Goal: Task Accomplishment & Management: Use online tool/utility

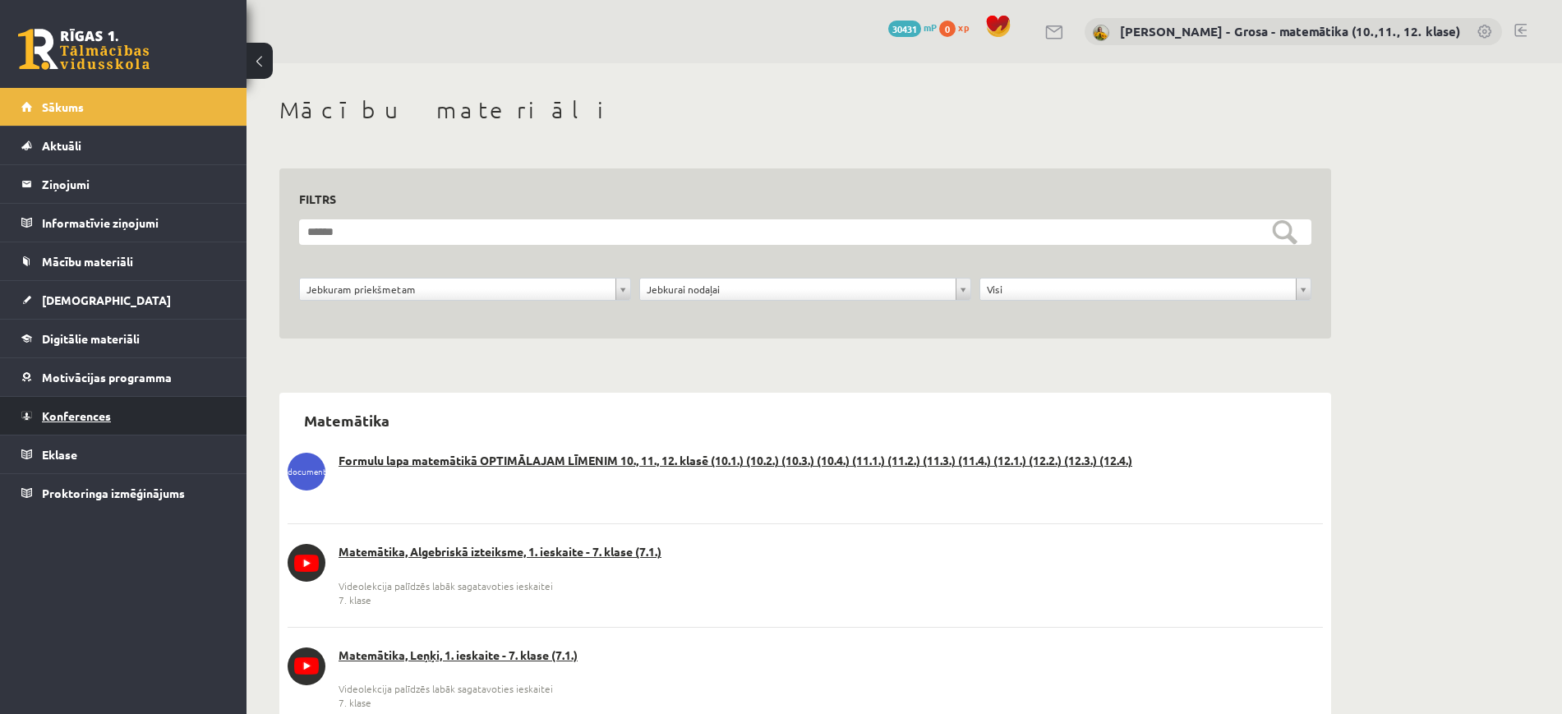
click at [90, 408] on span "Konferences" at bounding box center [76, 415] width 69 height 15
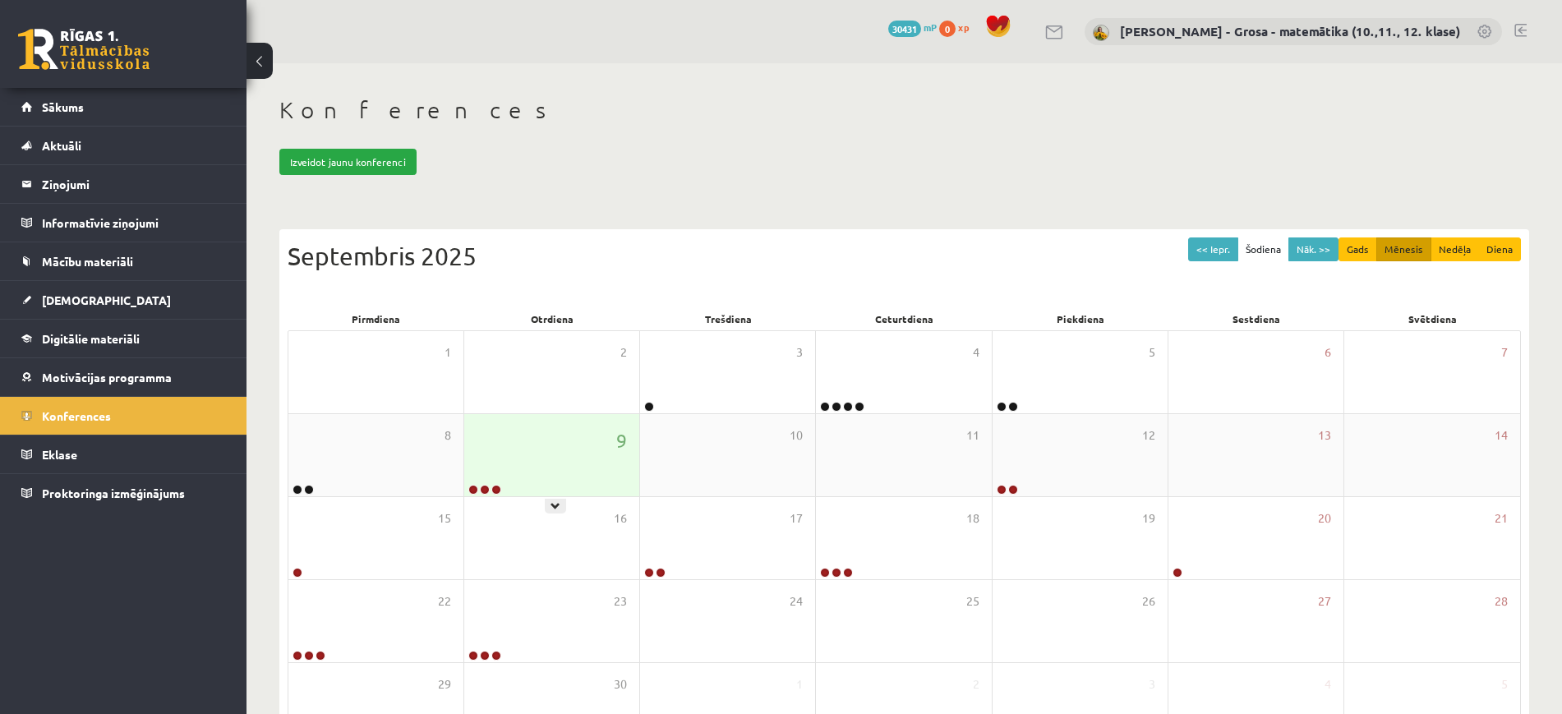
click at [540, 441] on div "9" at bounding box center [551, 455] width 175 height 82
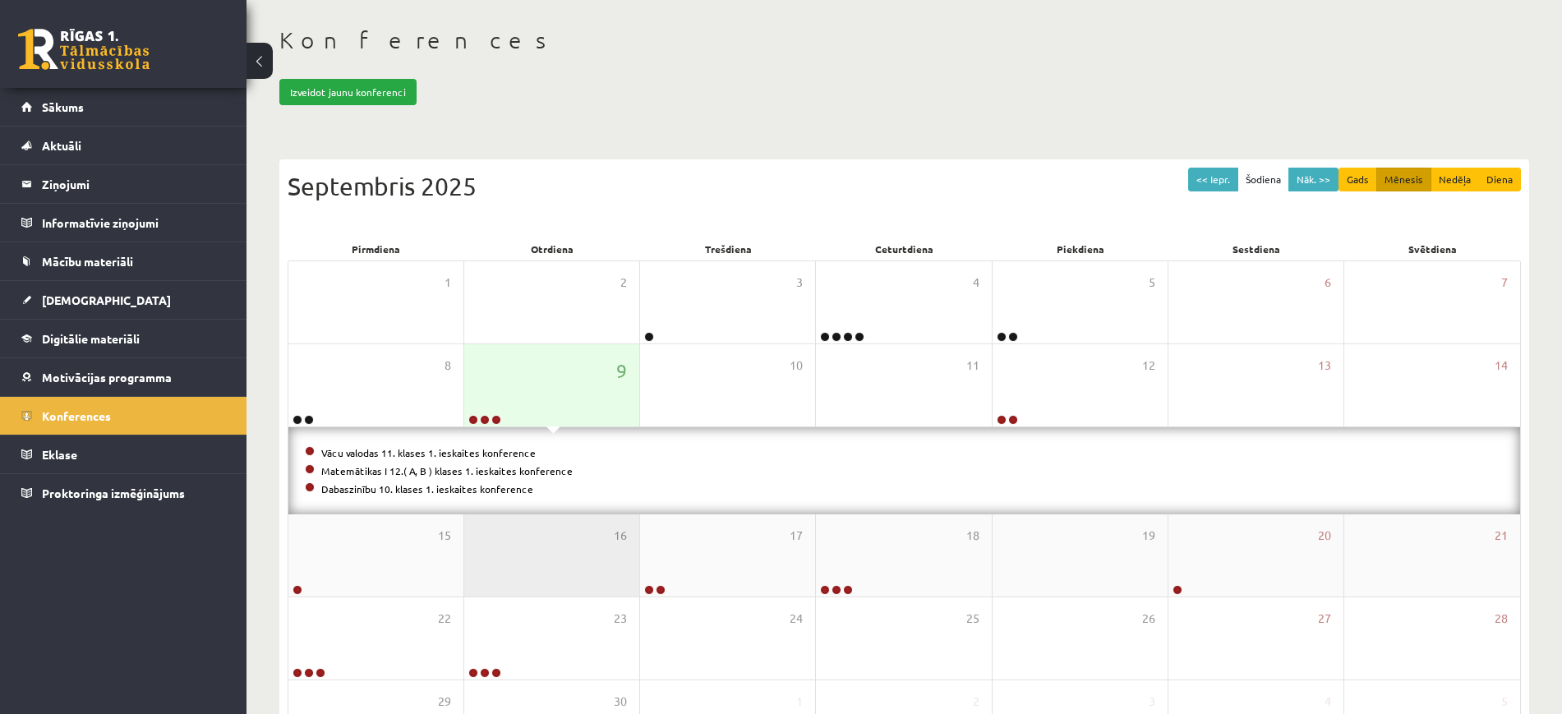
scroll to position [103, 0]
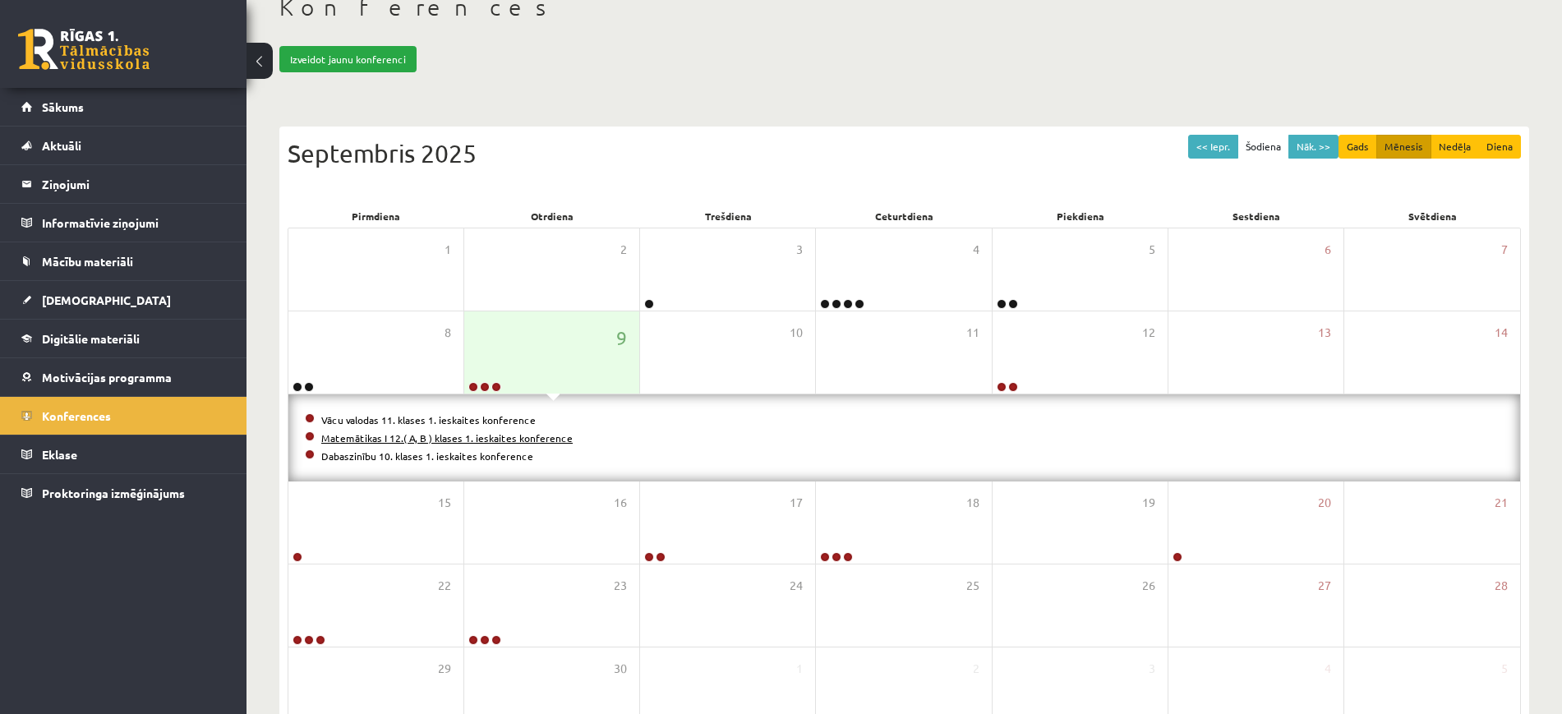
click at [455, 436] on link "Matemātikas I 12.( A, B ) klases 1. ieskaites konference" at bounding box center [446, 437] width 251 height 13
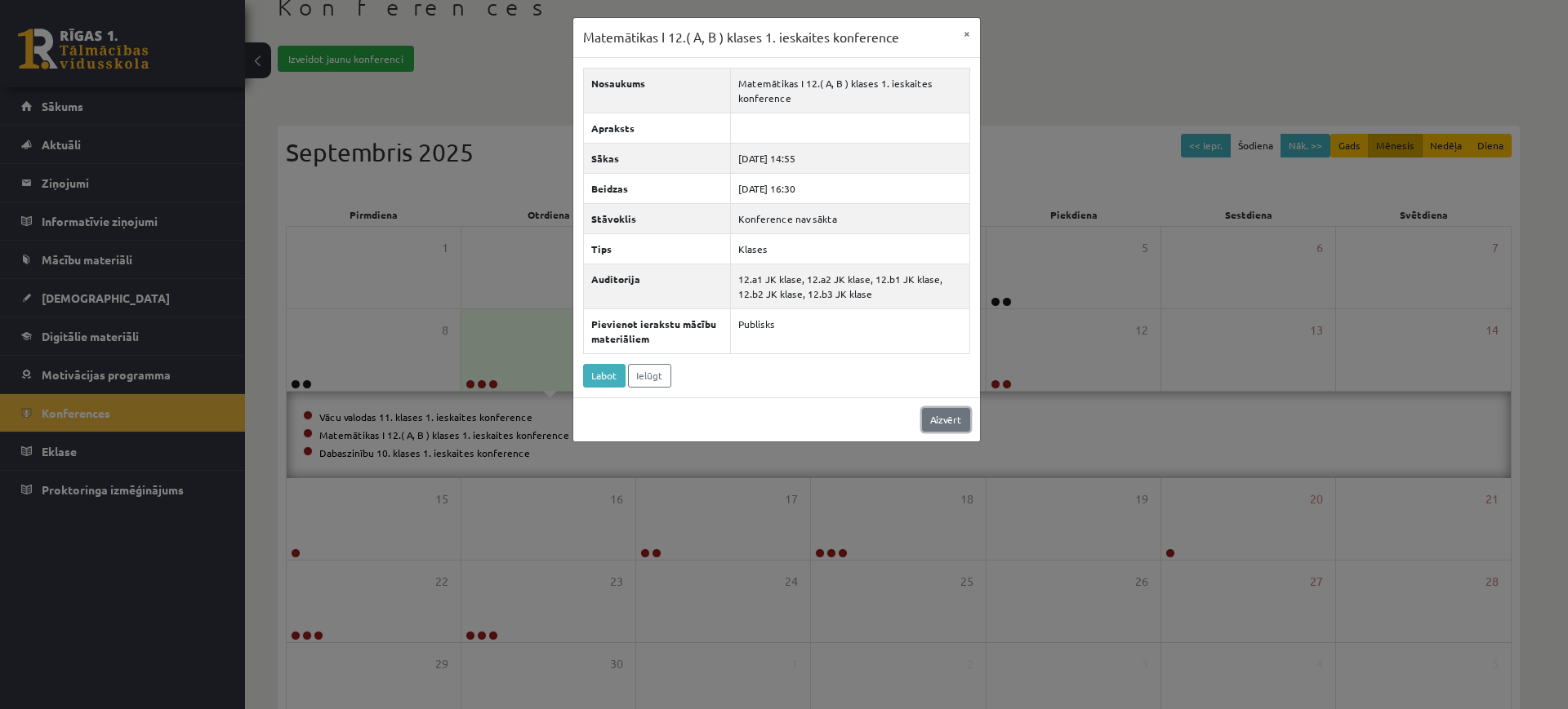
click at [959, 421] on link "Aizvērt" at bounding box center [946, 420] width 48 height 24
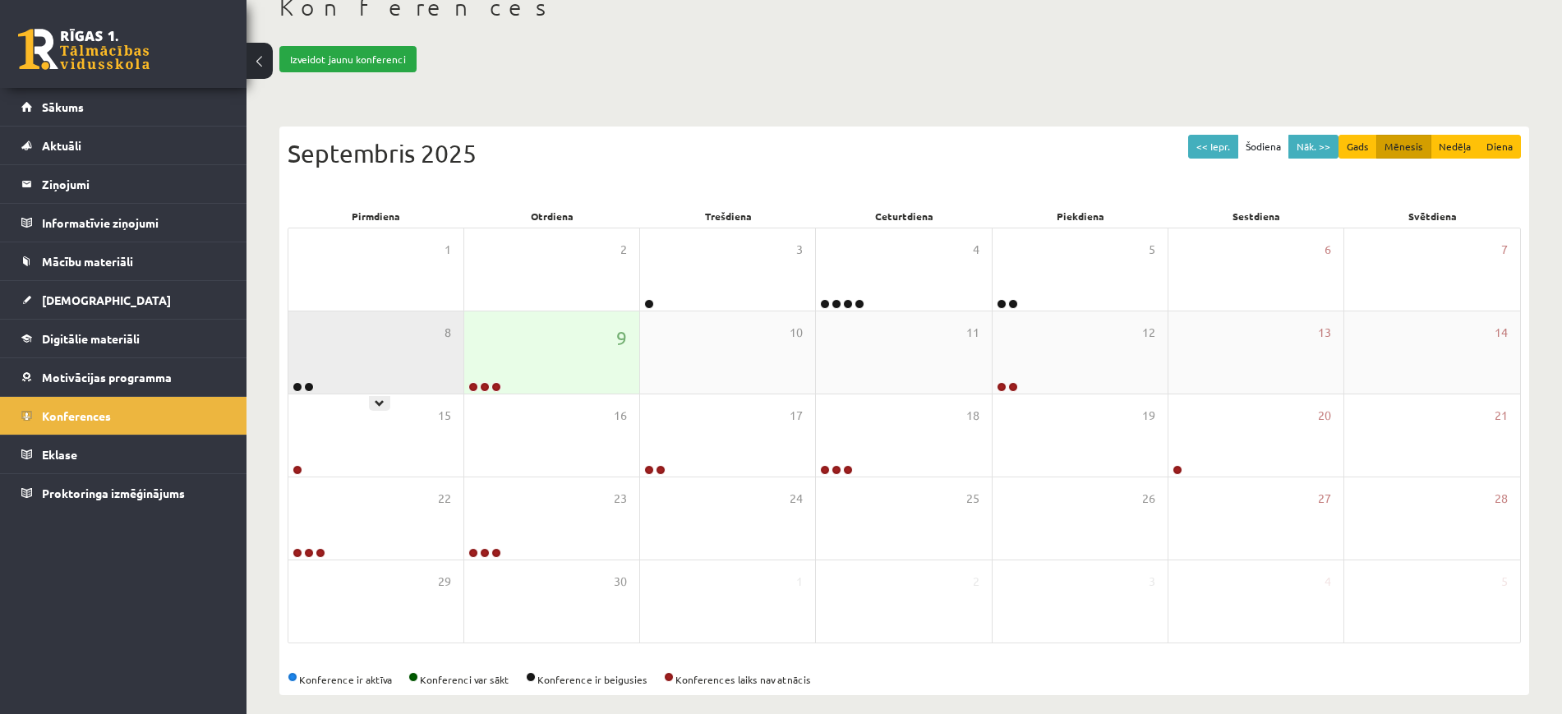
click at [330, 352] on div "8" at bounding box center [375, 352] width 175 height 82
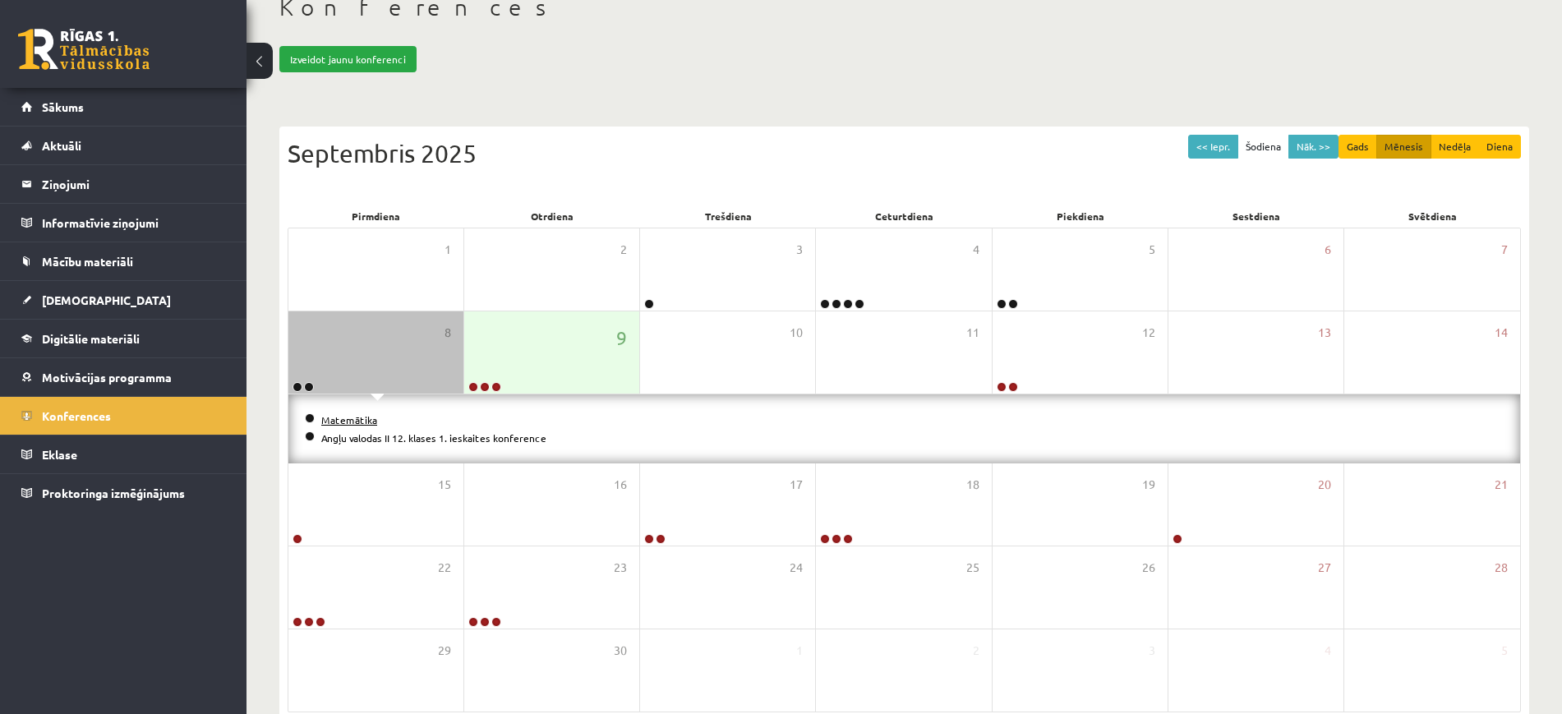
click at [343, 422] on link "Matemātika" at bounding box center [349, 419] width 56 height 13
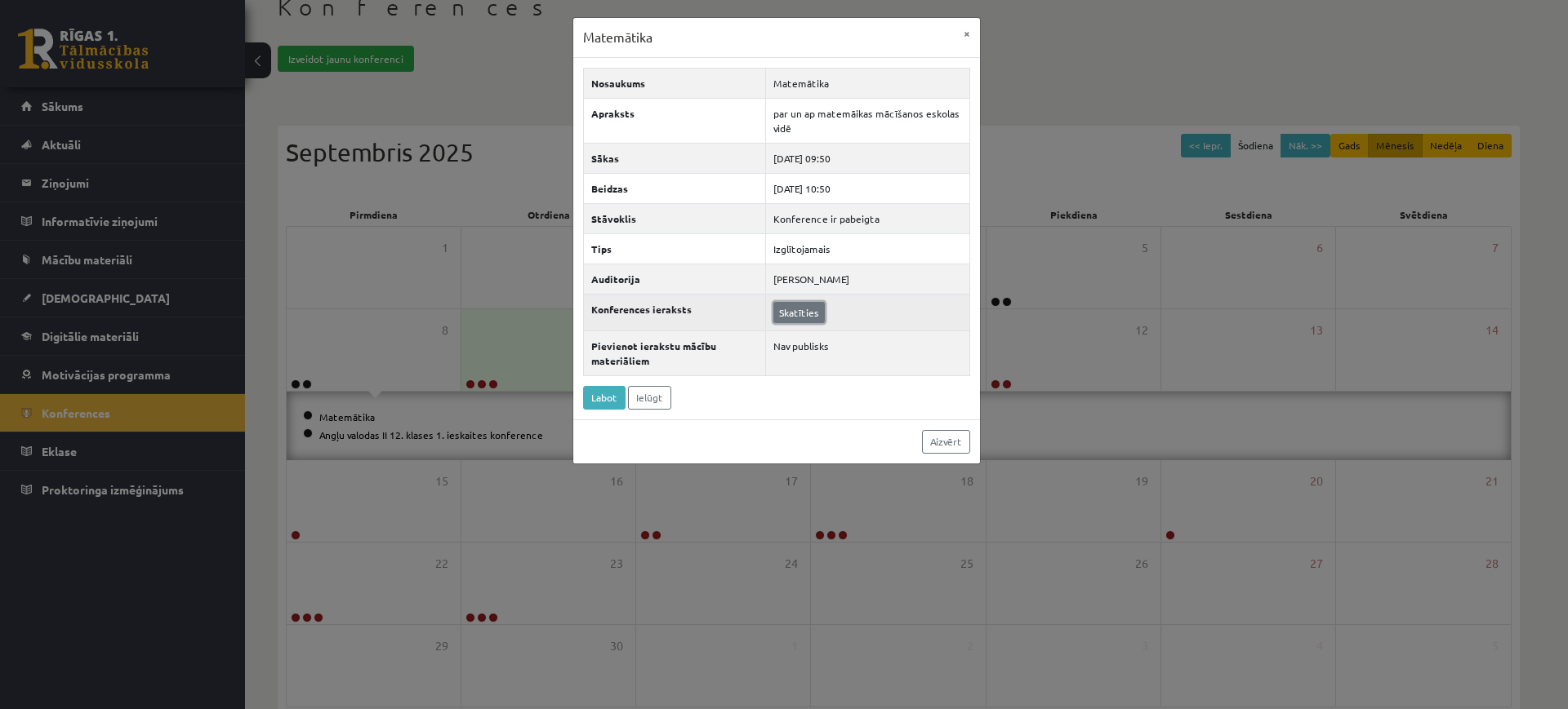
click at [801, 315] on link "Skatīties" at bounding box center [799, 312] width 52 height 21
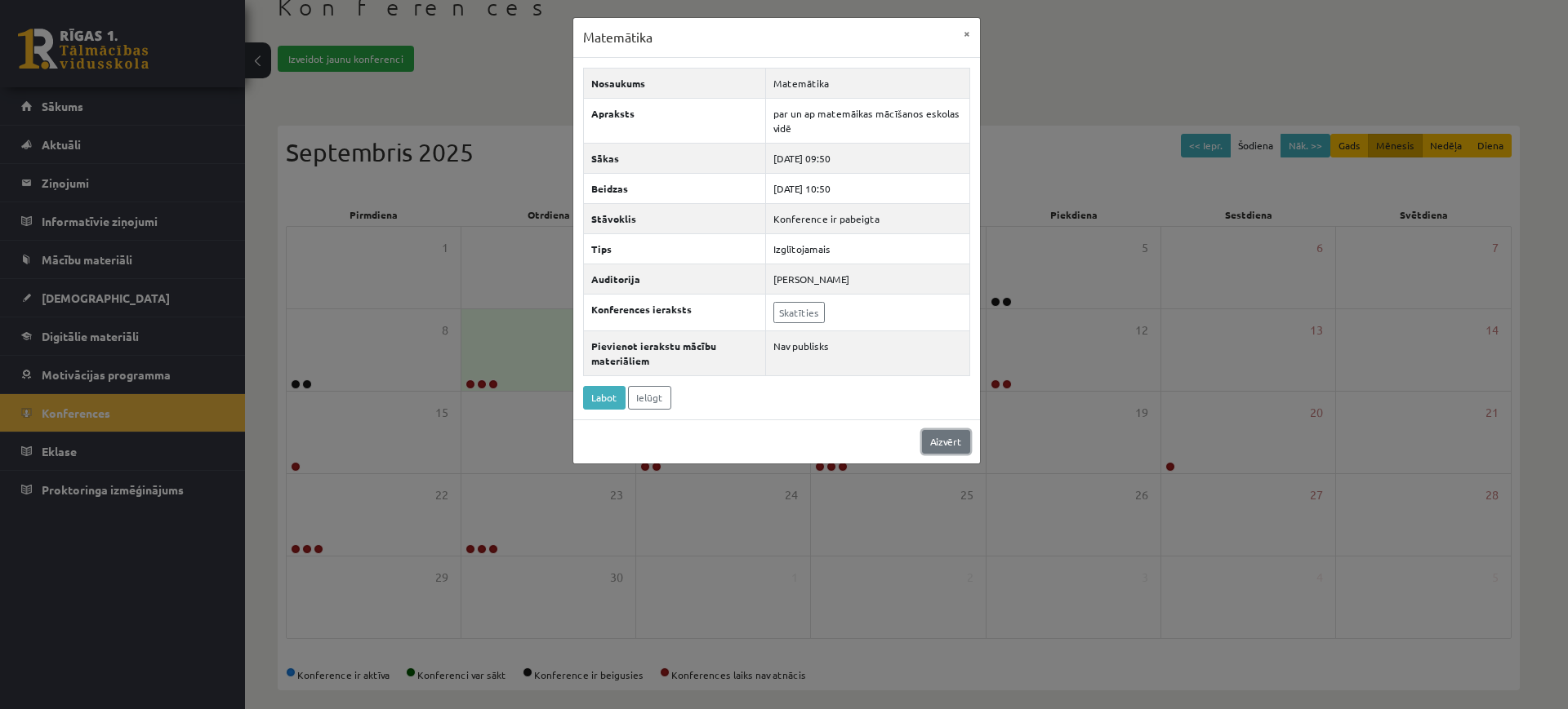
click at [958, 436] on link "Aizvērt" at bounding box center [946, 442] width 48 height 24
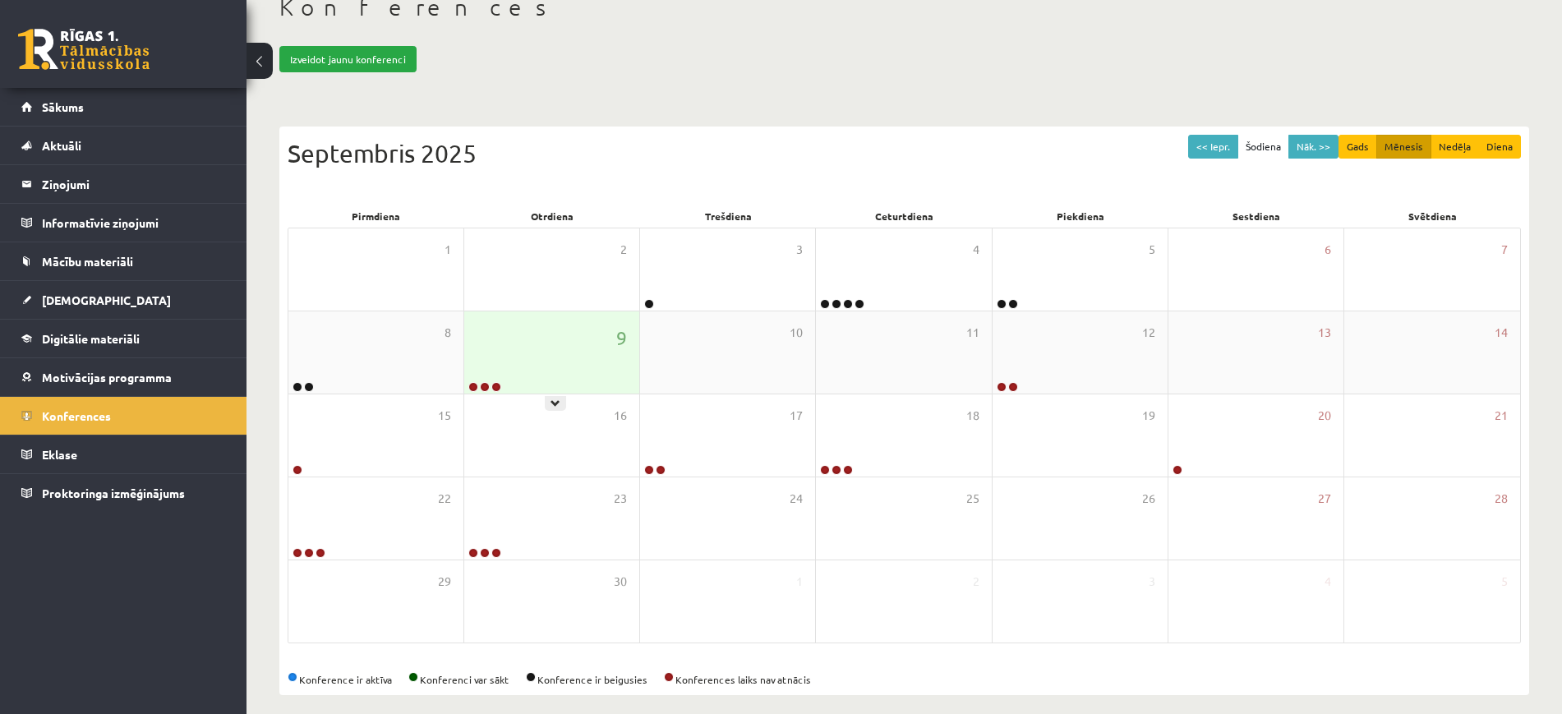
click at [578, 362] on div "9" at bounding box center [551, 352] width 175 height 82
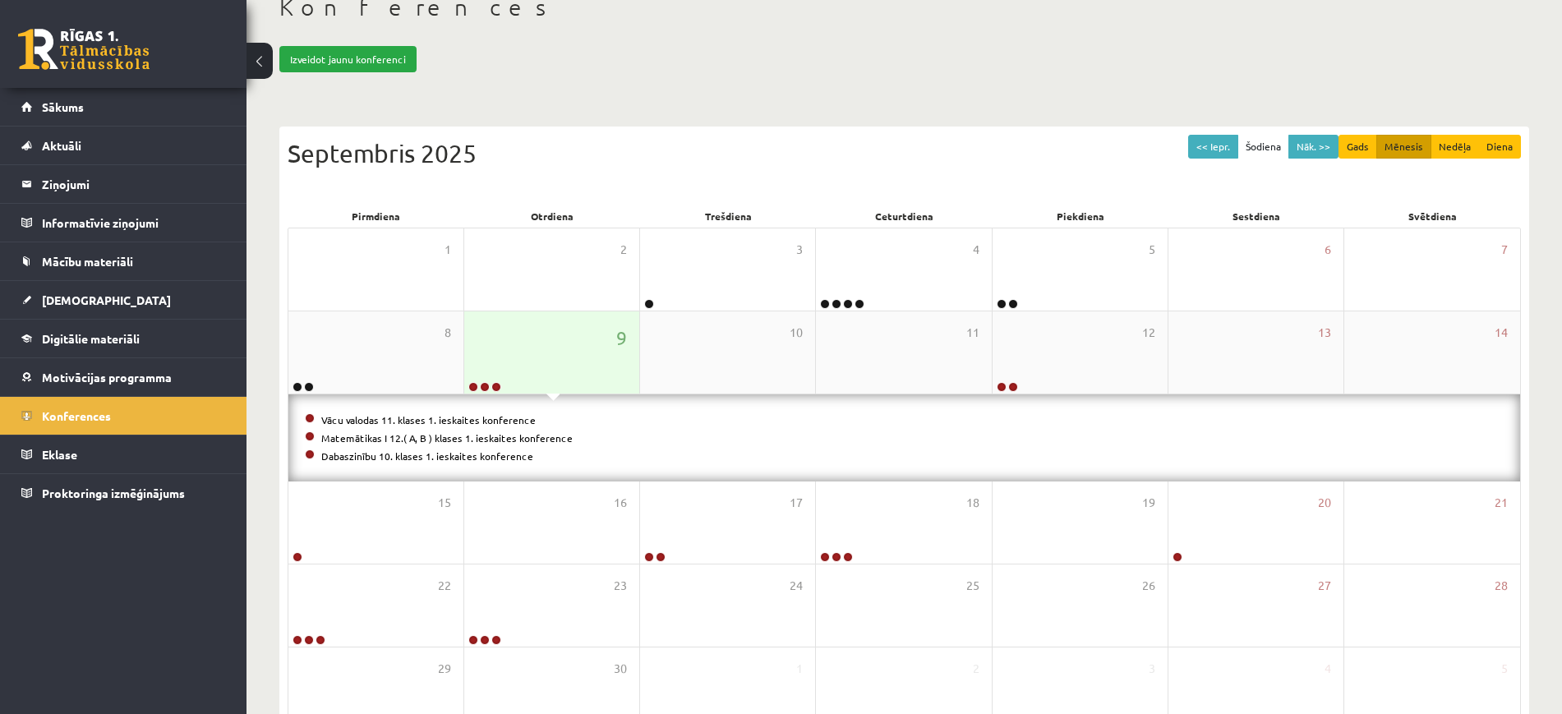
click at [579, 354] on div "9" at bounding box center [551, 352] width 175 height 82
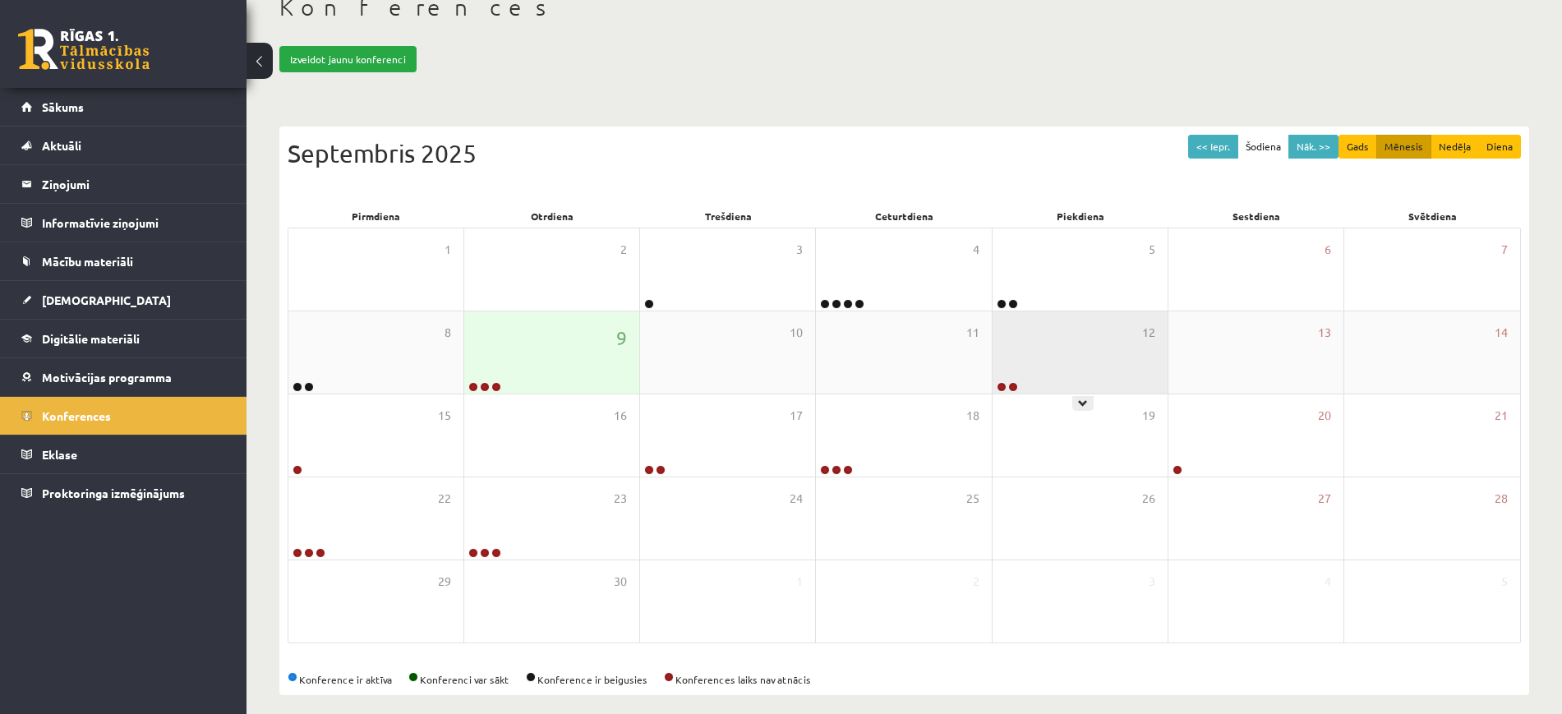
click at [1004, 348] on div "12" at bounding box center [1080, 352] width 175 height 82
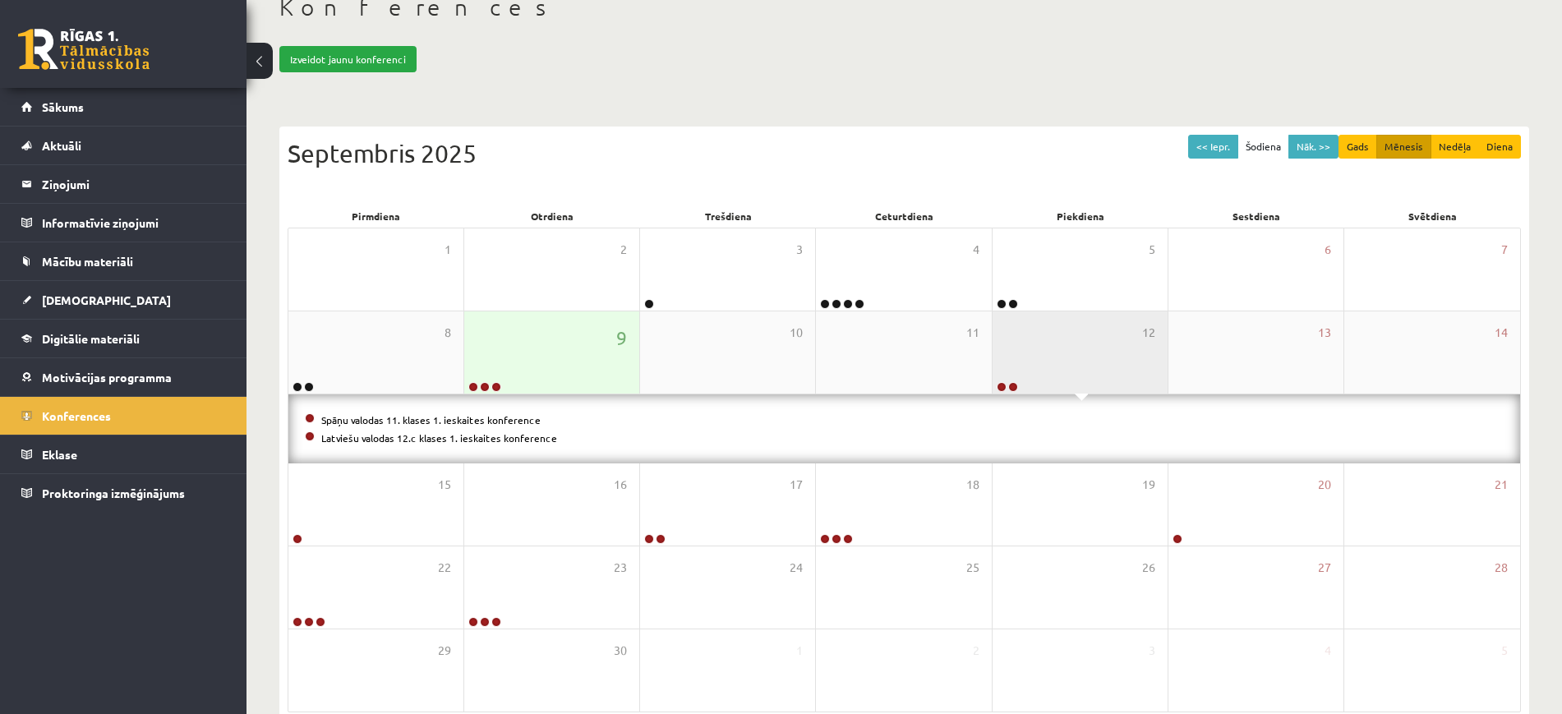
click at [1004, 348] on div "12" at bounding box center [1080, 352] width 175 height 82
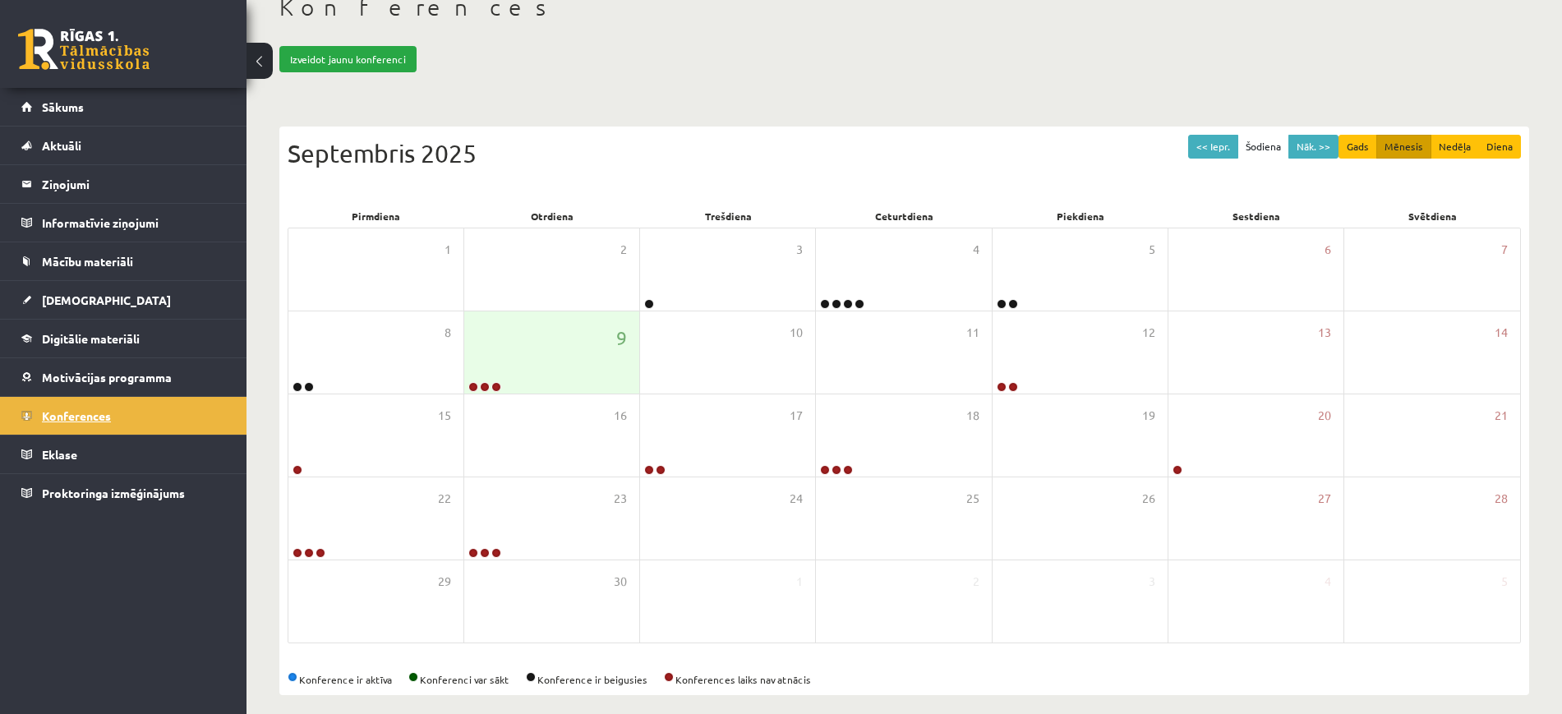
click at [93, 424] on link "Konferences" at bounding box center [123, 416] width 205 height 38
click at [114, 187] on legend "Ziņojumi 0" at bounding box center [134, 184] width 184 height 38
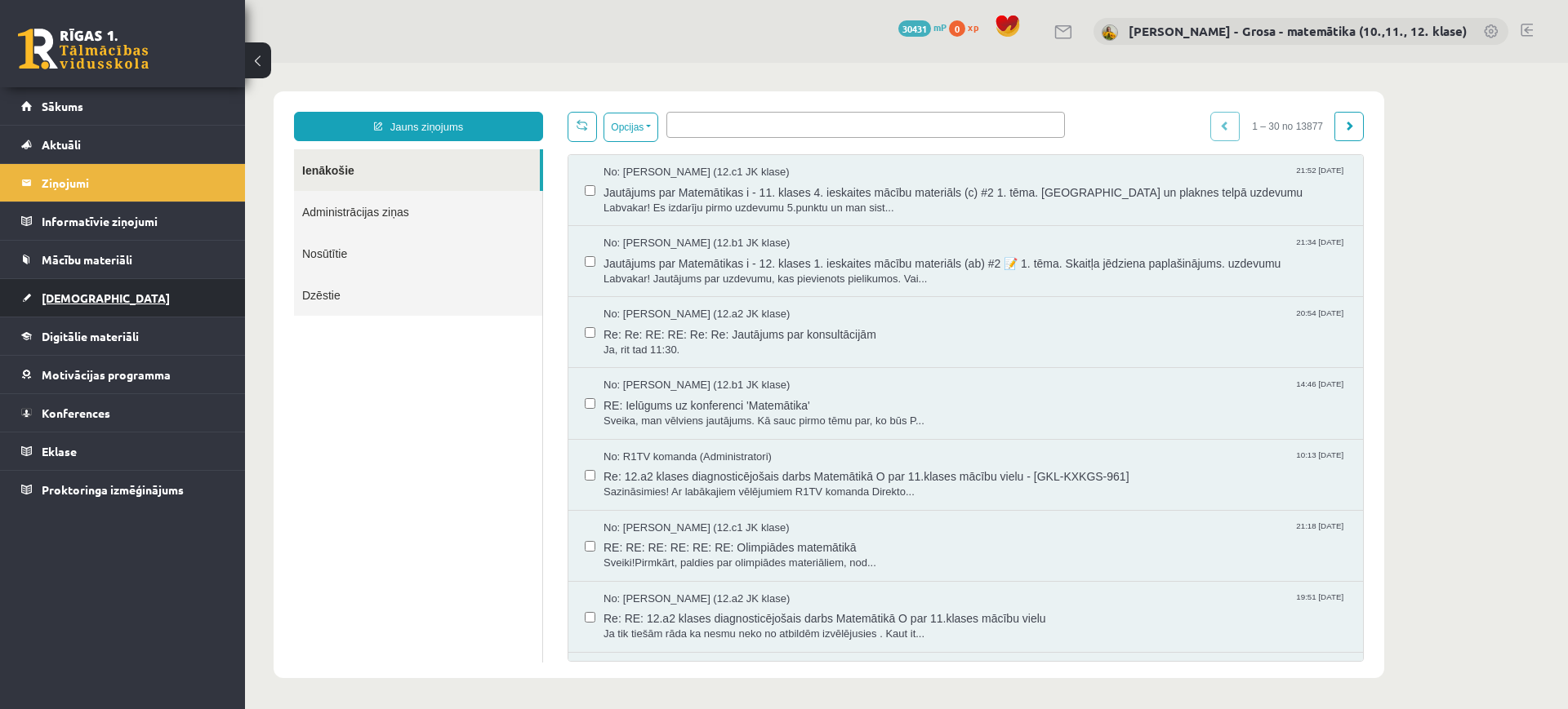
click at [67, 281] on link "[DEMOGRAPHIC_DATA]" at bounding box center [122, 298] width 204 height 38
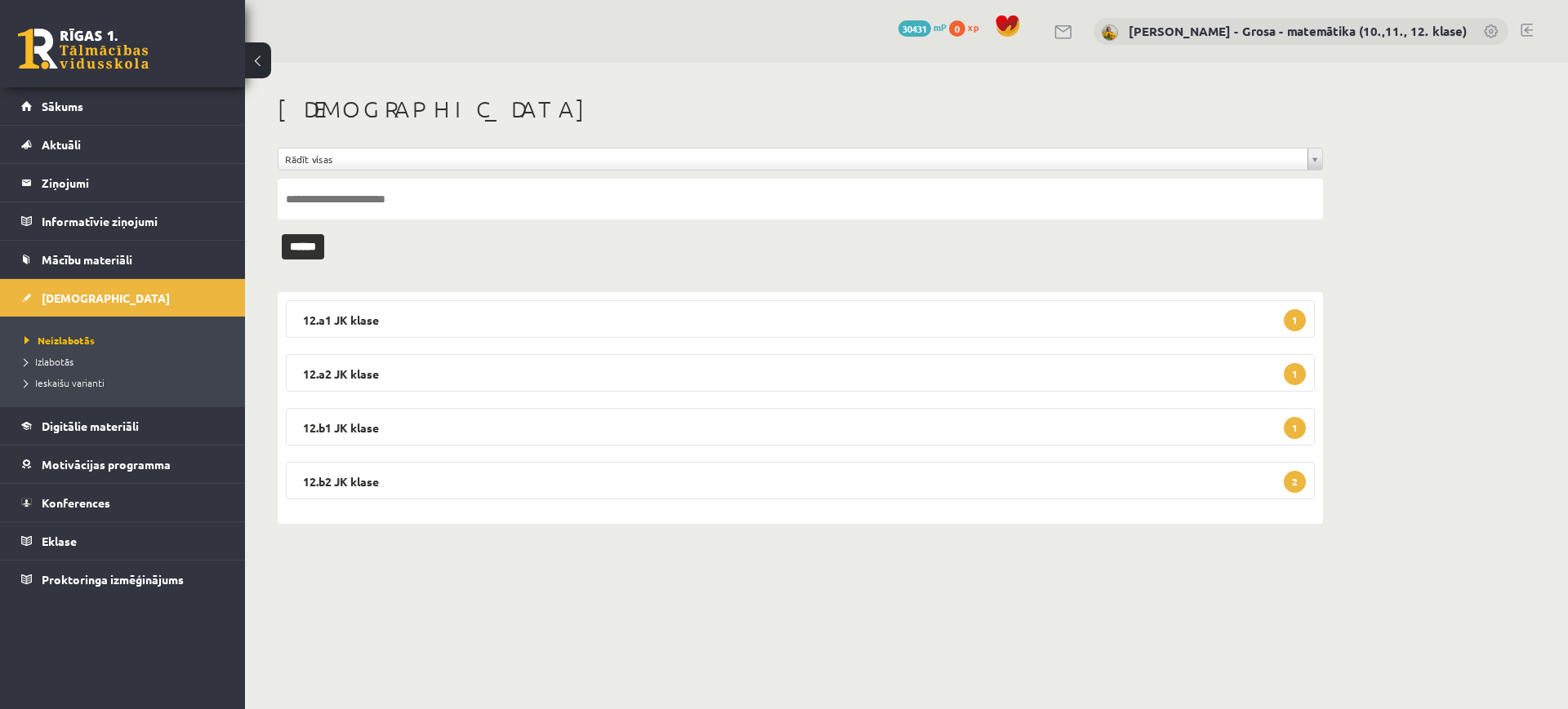
click at [768, 294] on div "12.a1 JK klase 1 Matemātika JK 12.a1 klase 1. ieskaite 2025-09-01 - 2025-09-15 …" at bounding box center [800, 407] width 1045 height 231
click at [767, 314] on legend "12.a1 JK klase 1" at bounding box center [801, 319] width 1029 height 38
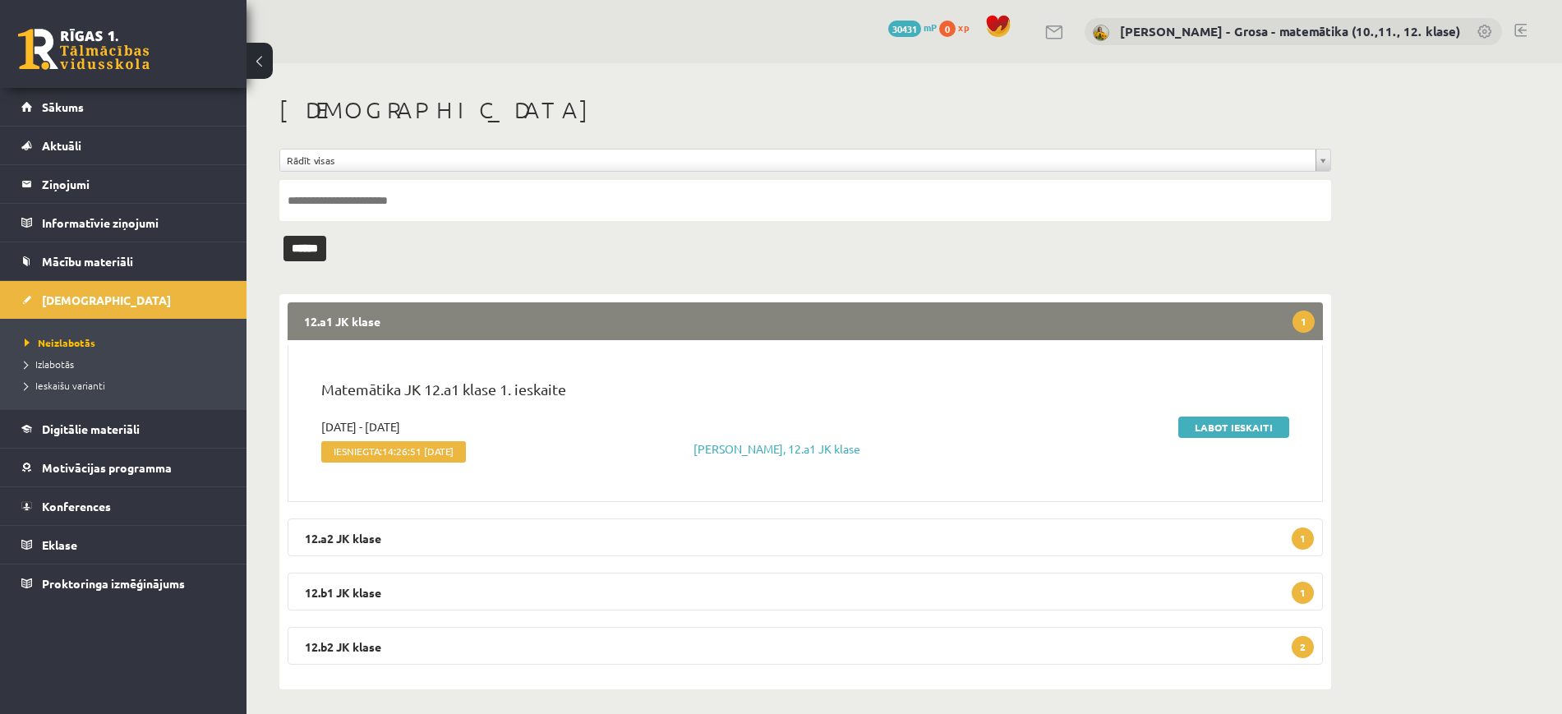
click at [772, 316] on legend "12.a1 JK klase 1" at bounding box center [806, 321] width 1036 height 38
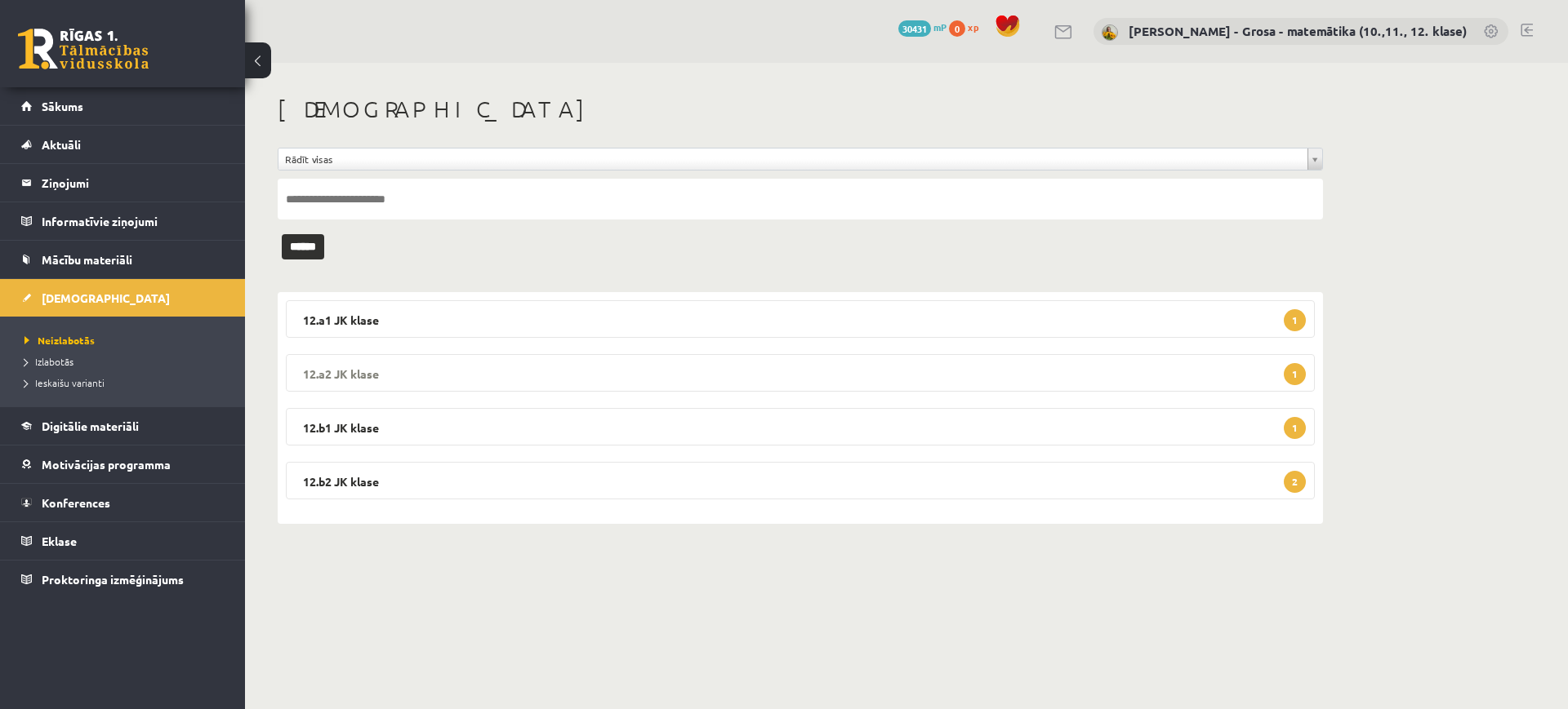
click at [722, 372] on legend "12.a2 JK klase 1" at bounding box center [801, 373] width 1029 height 38
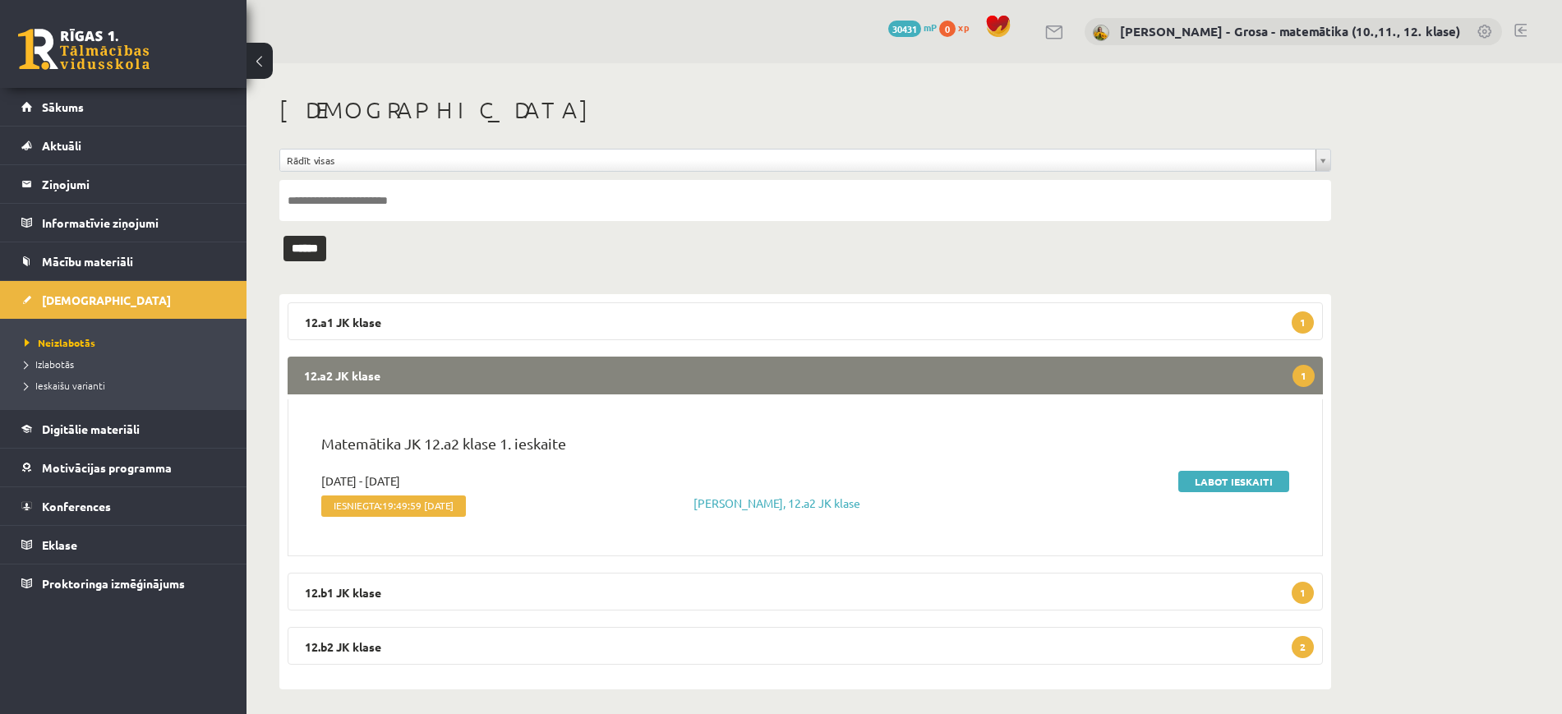
click at [727, 375] on legend "12.a2 JK klase 1" at bounding box center [806, 376] width 1036 height 38
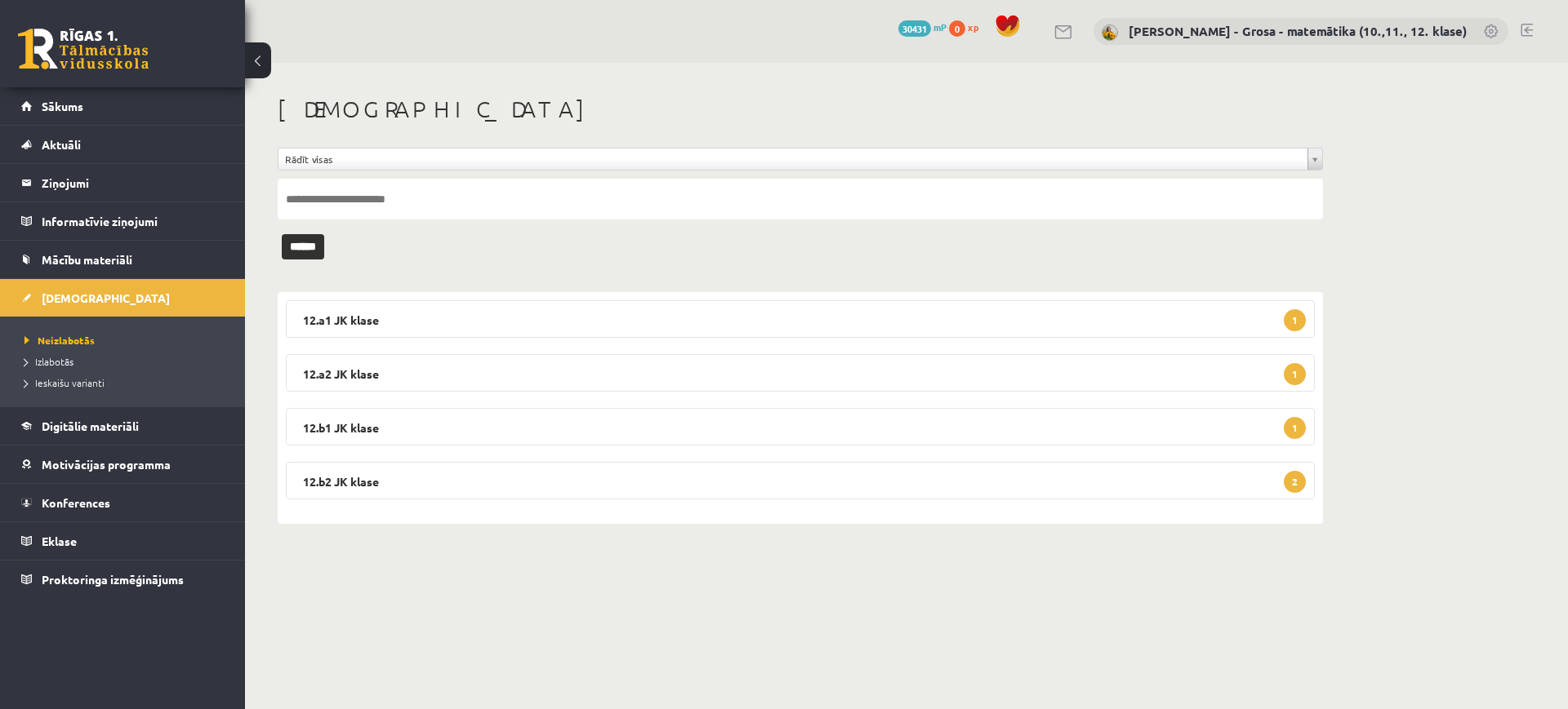
click at [666, 447] on div "12.a1 JK klase 1 Matemātika JK 12.a1 klase 1. ieskaite 2025-09-01 - 2025-09-15 …" at bounding box center [800, 407] width 1045 height 231
click at [666, 440] on legend "12.b1 JK klase 1" at bounding box center [801, 427] width 1029 height 38
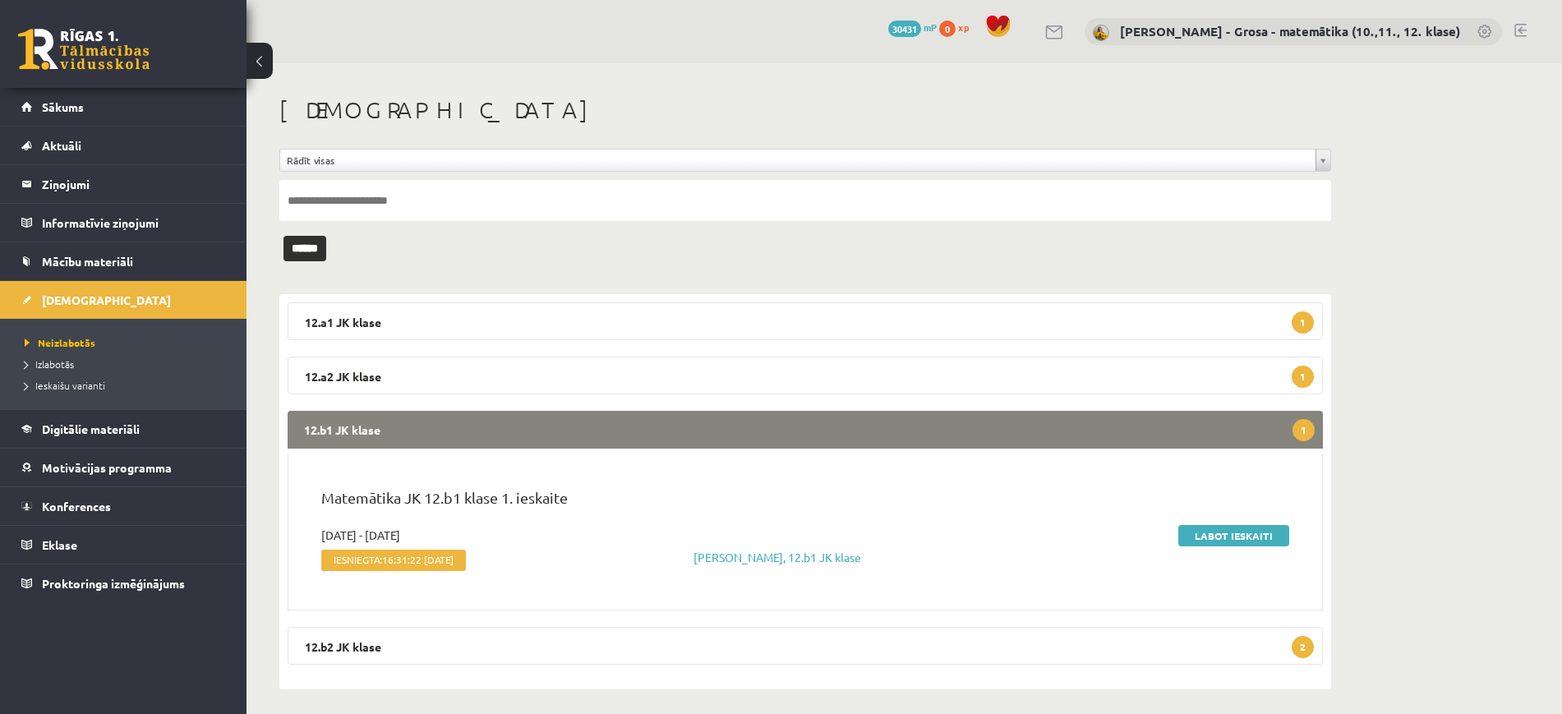
click at [674, 434] on legend "12.b1 JK klase 1" at bounding box center [806, 430] width 1036 height 38
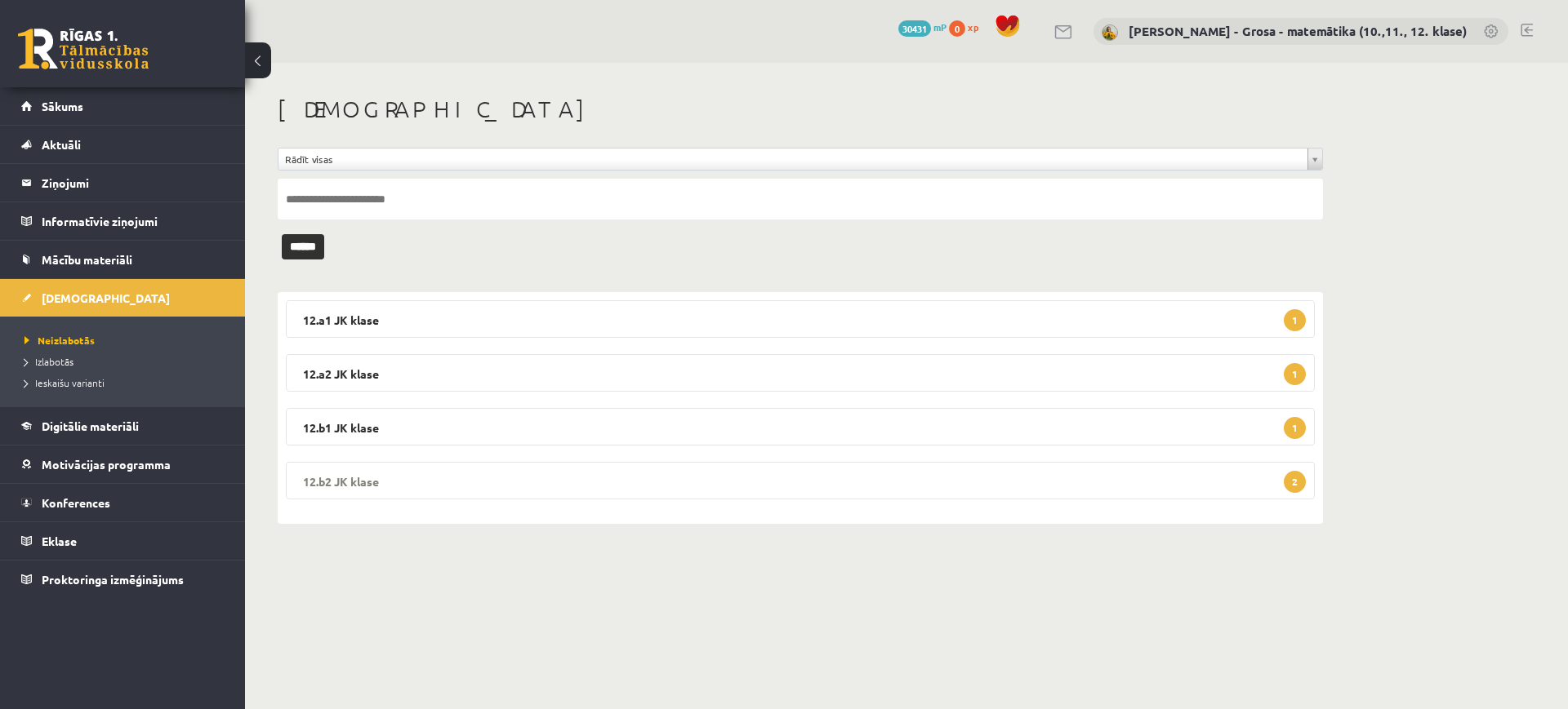
click at [663, 486] on legend "12.b2 JK klase 2" at bounding box center [801, 481] width 1029 height 38
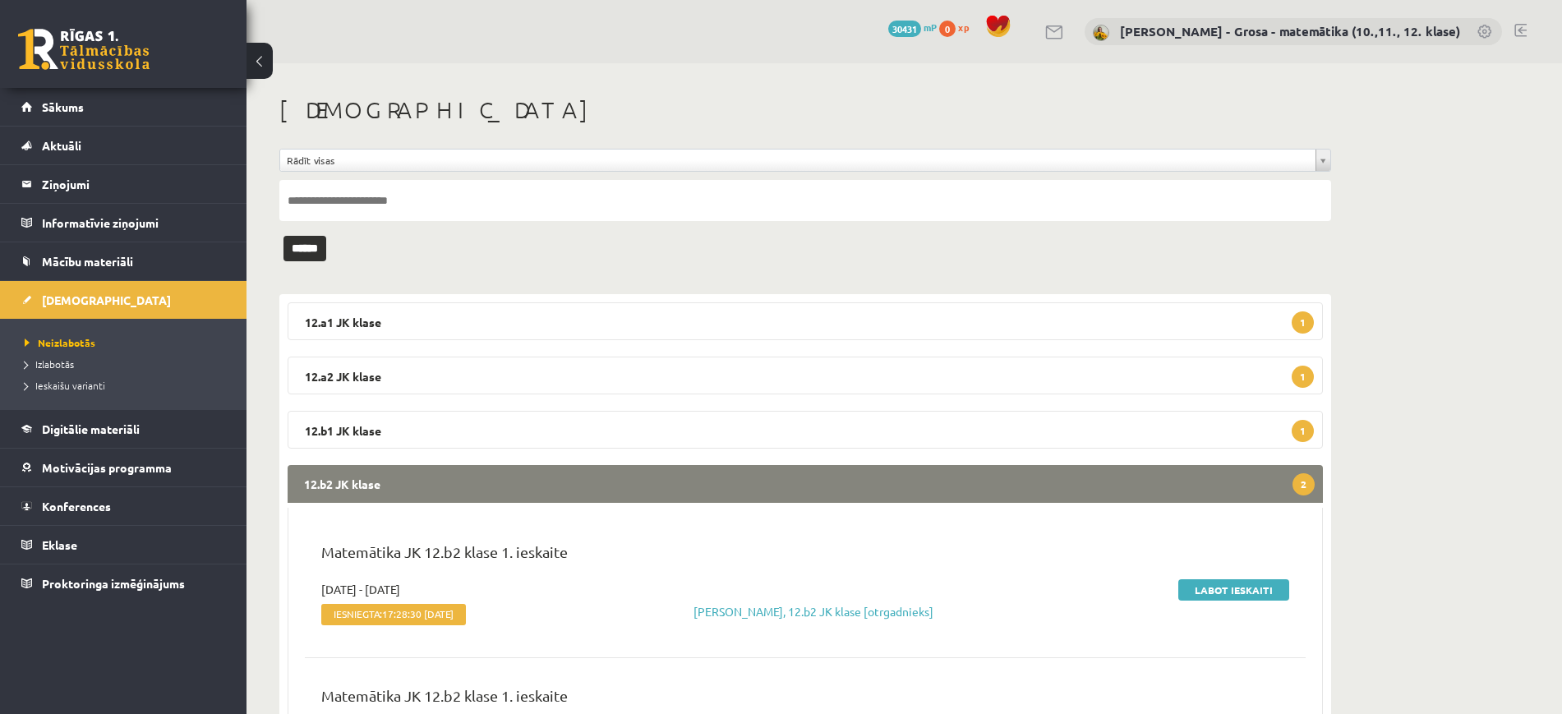
scroll to position [159, 0]
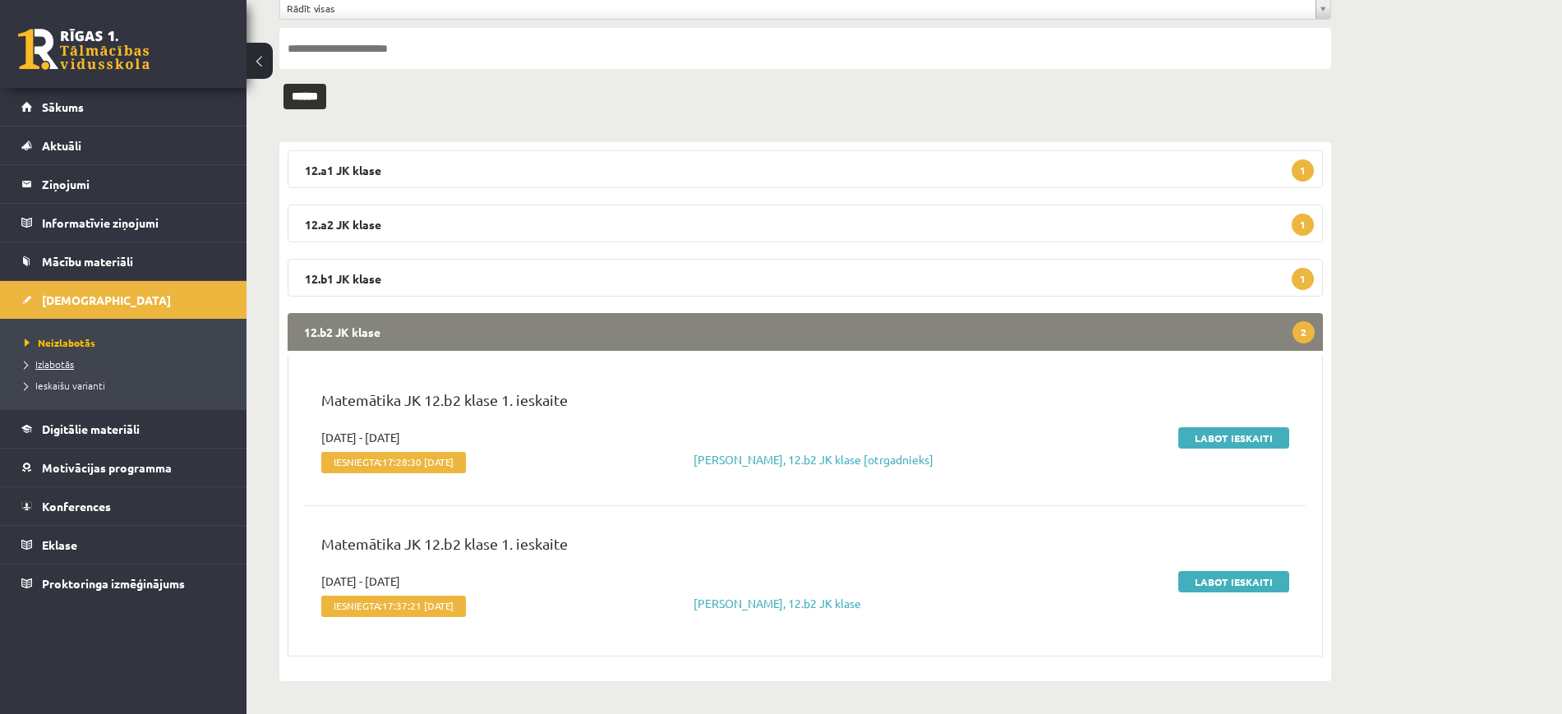
click at [48, 371] on link "Izlabotās" at bounding box center [127, 364] width 205 height 15
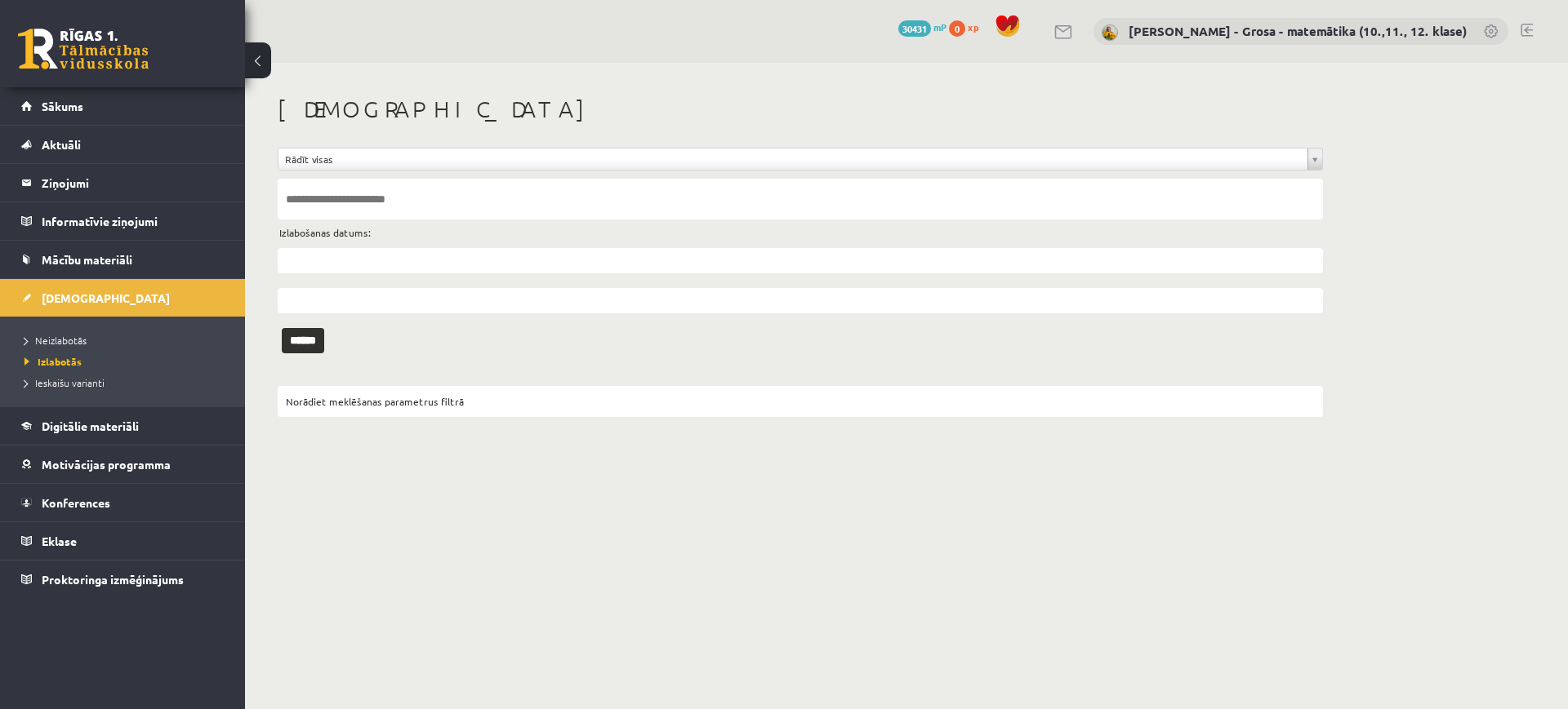
click at [301, 266] on input "text" at bounding box center [800, 260] width 1045 height 25
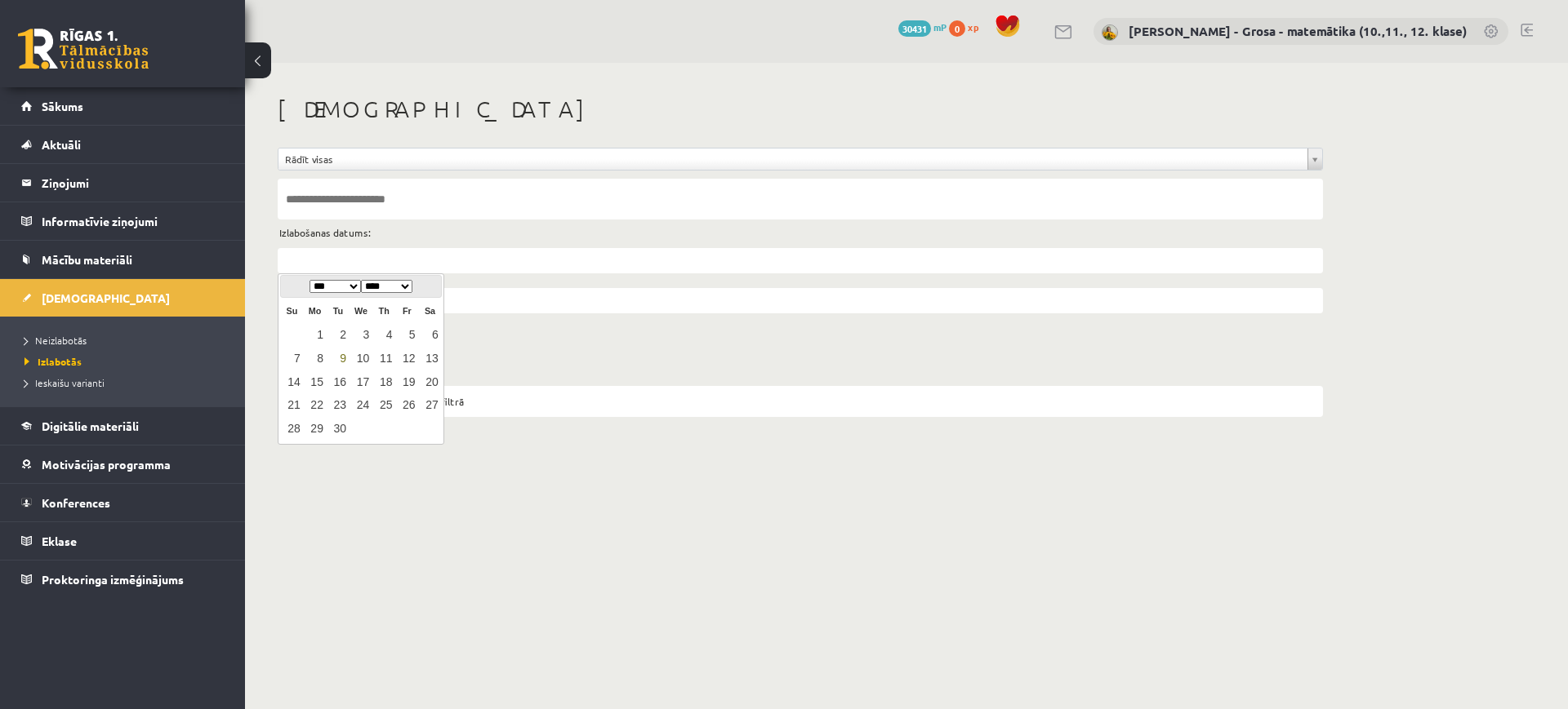
click at [339, 359] on link "9" at bounding box center [338, 358] width 21 height 22
type input "**********"
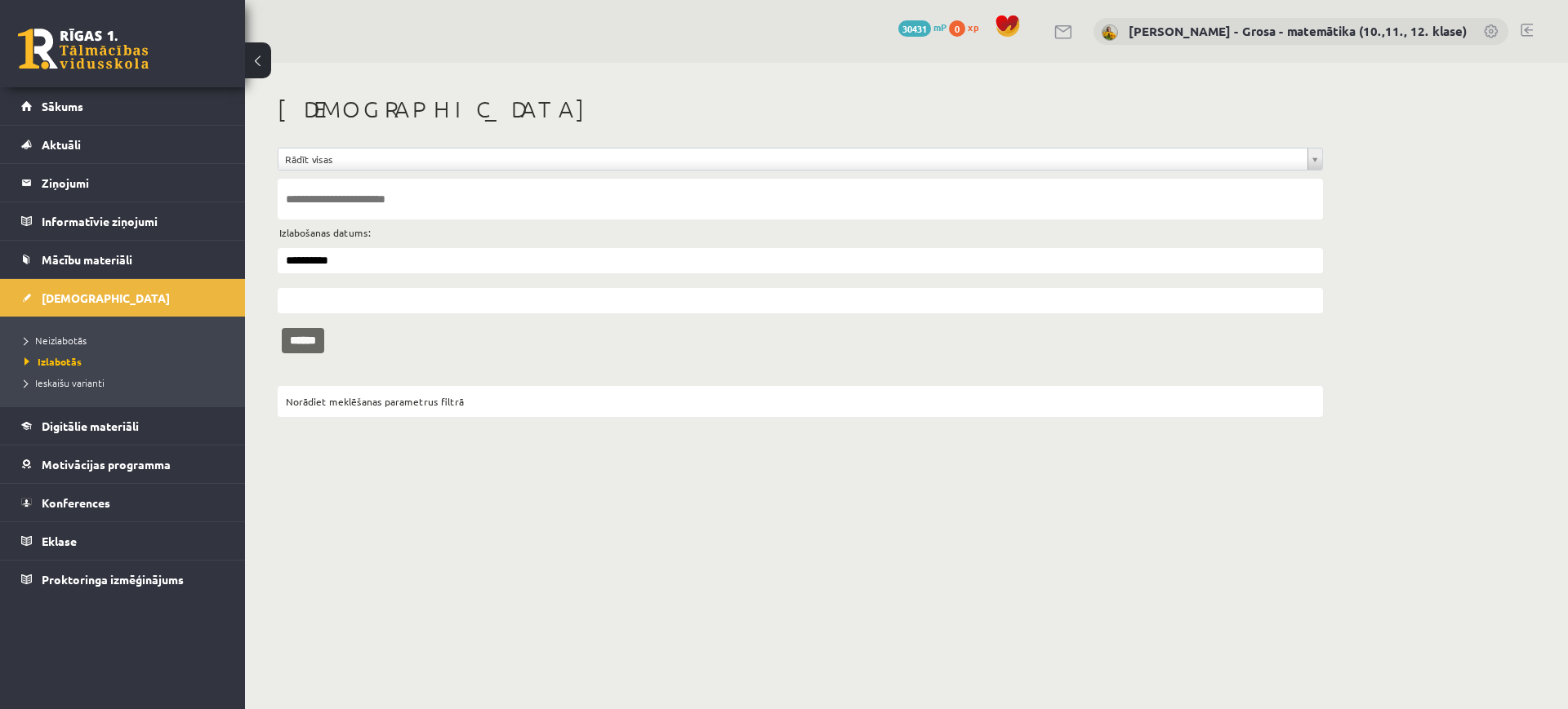
click at [309, 337] on input "******" at bounding box center [303, 340] width 43 height 25
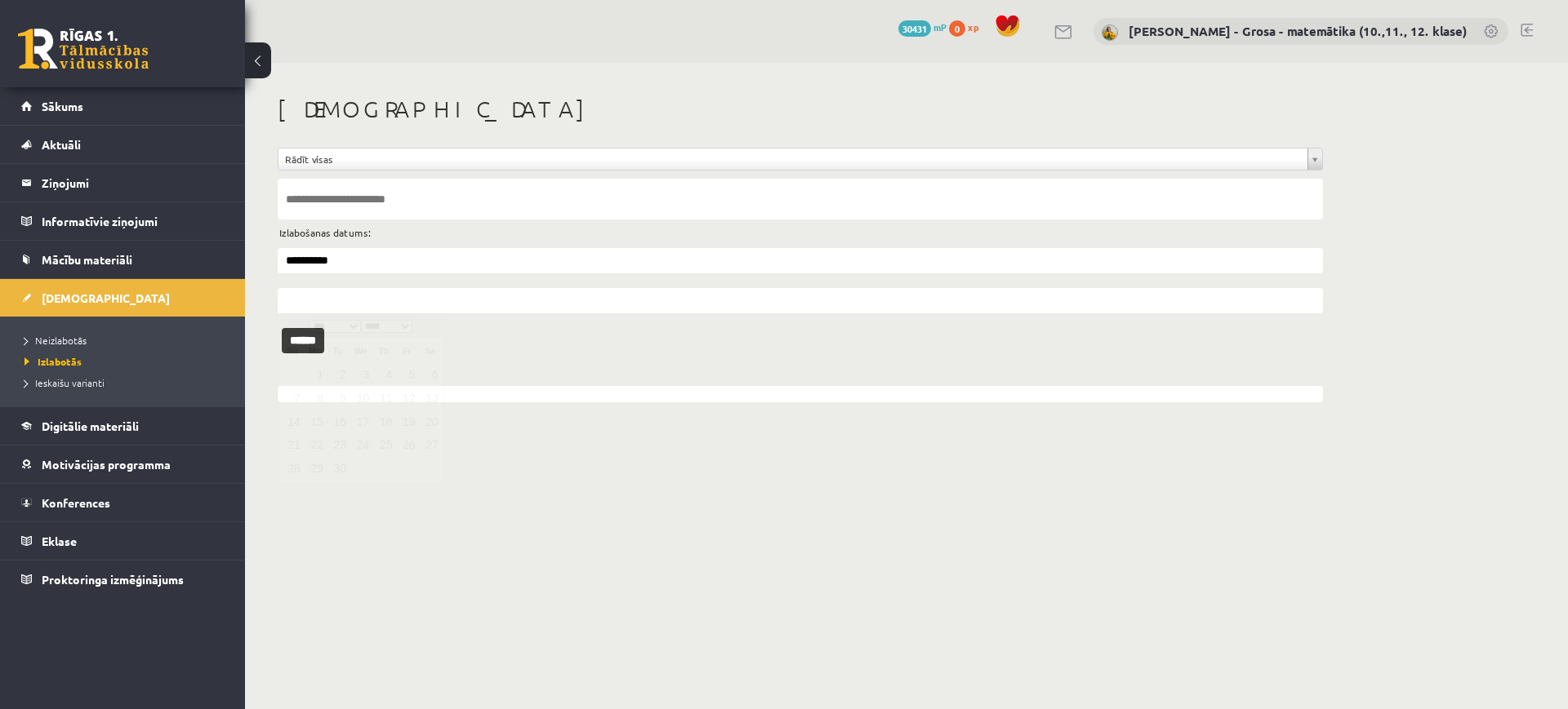
click at [309, 294] on input "text" at bounding box center [800, 300] width 1045 height 25
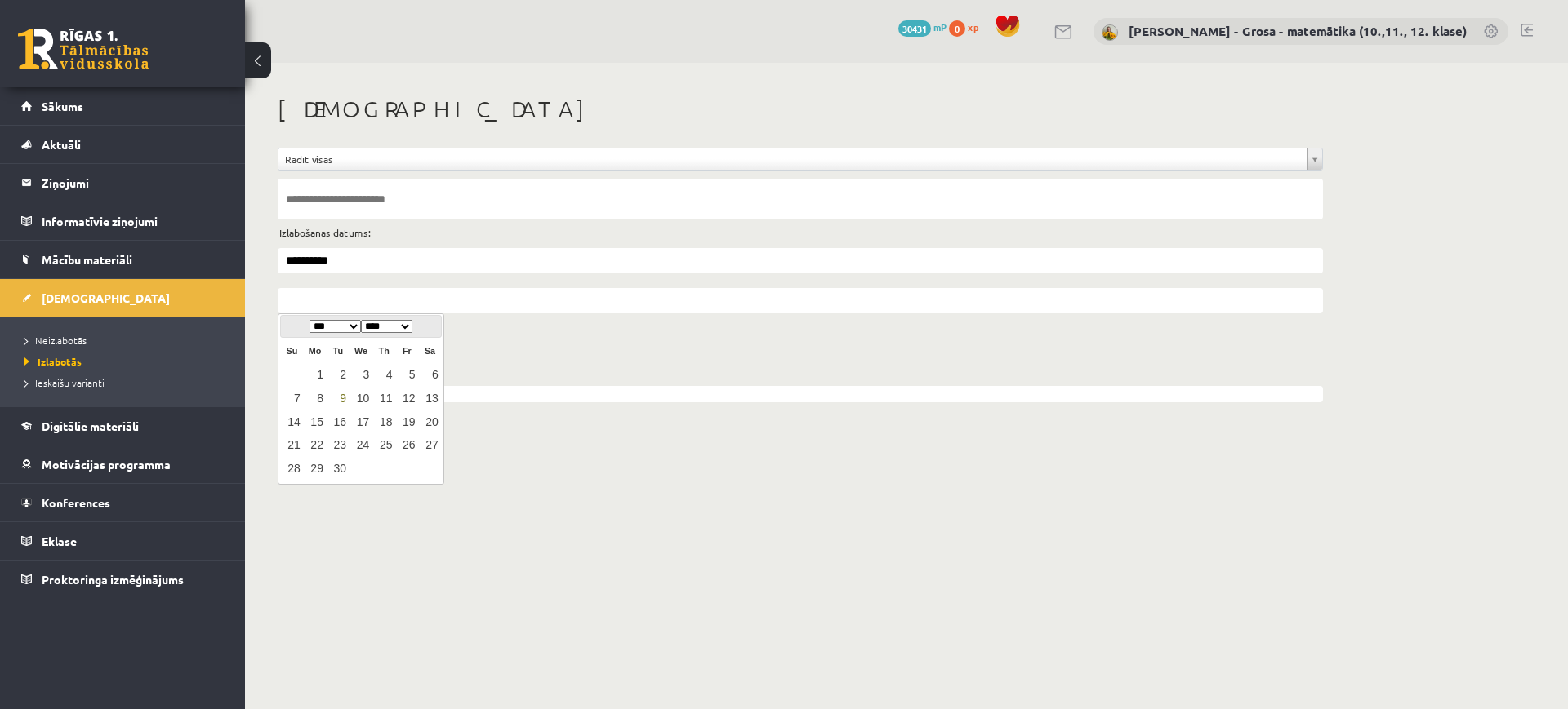
click at [339, 399] on link "9" at bounding box center [338, 398] width 21 height 22
type input "**********"
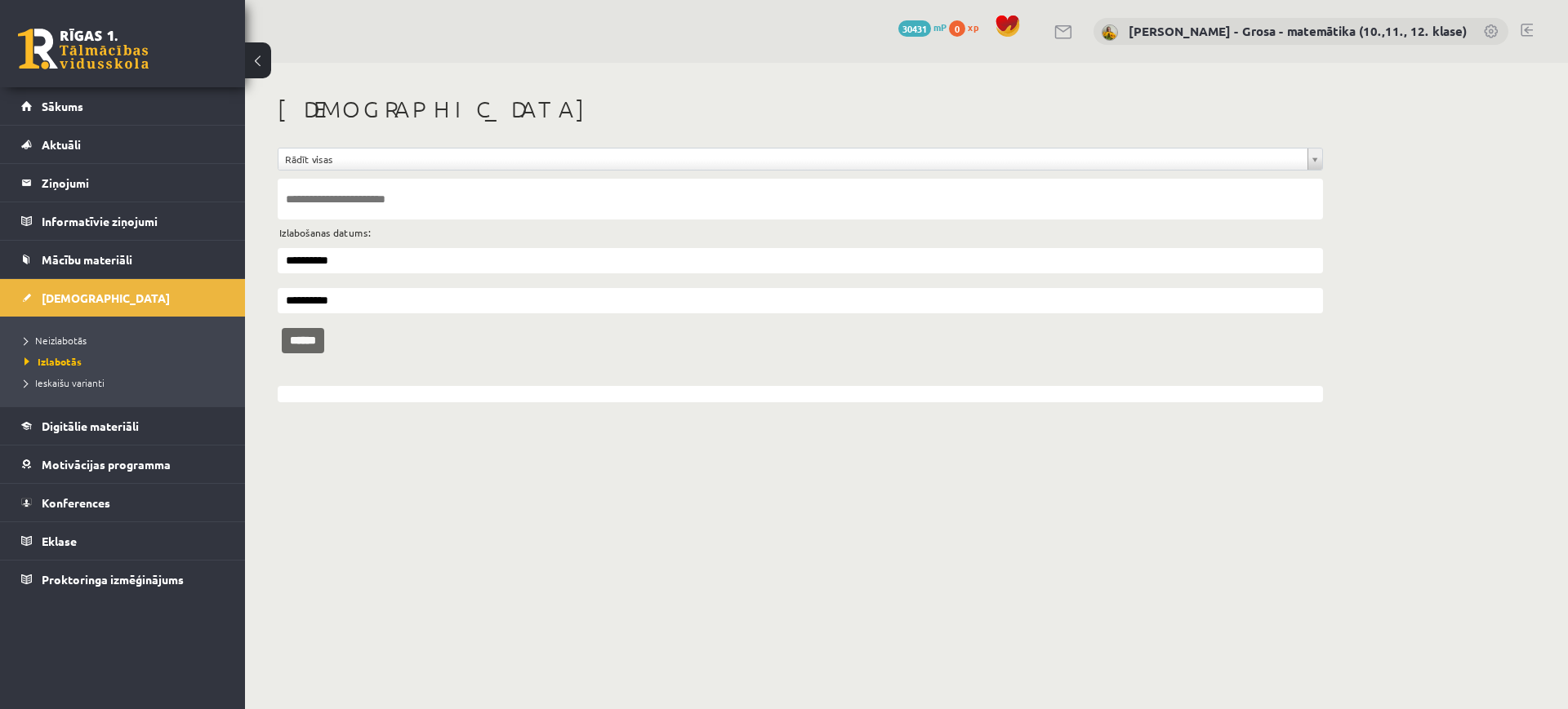
click at [320, 346] on input "******" at bounding box center [303, 340] width 43 height 25
click at [338, 260] on input "**********" at bounding box center [800, 260] width 1045 height 25
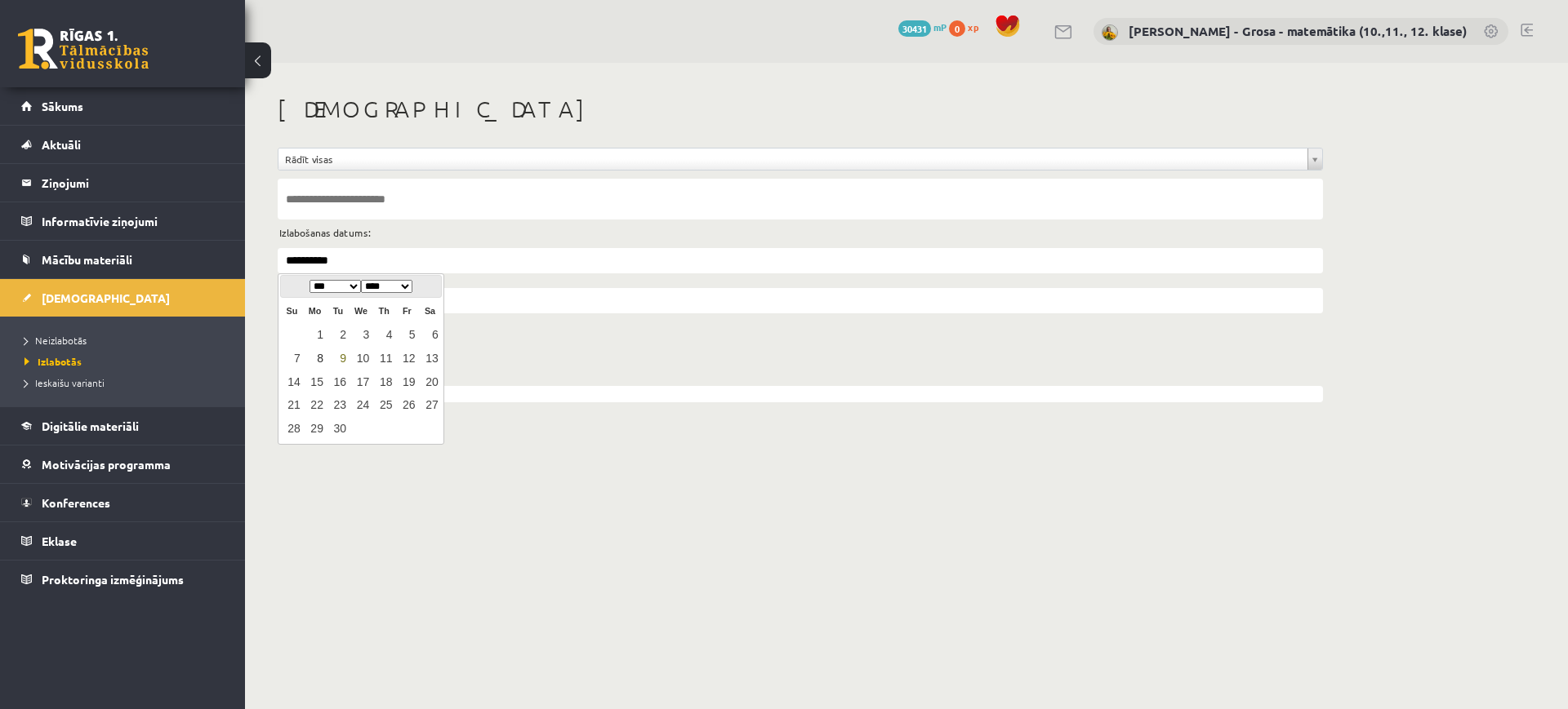
click at [323, 361] on link "8" at bounding box center [315, 358] width 21 height 22
type input "**********"
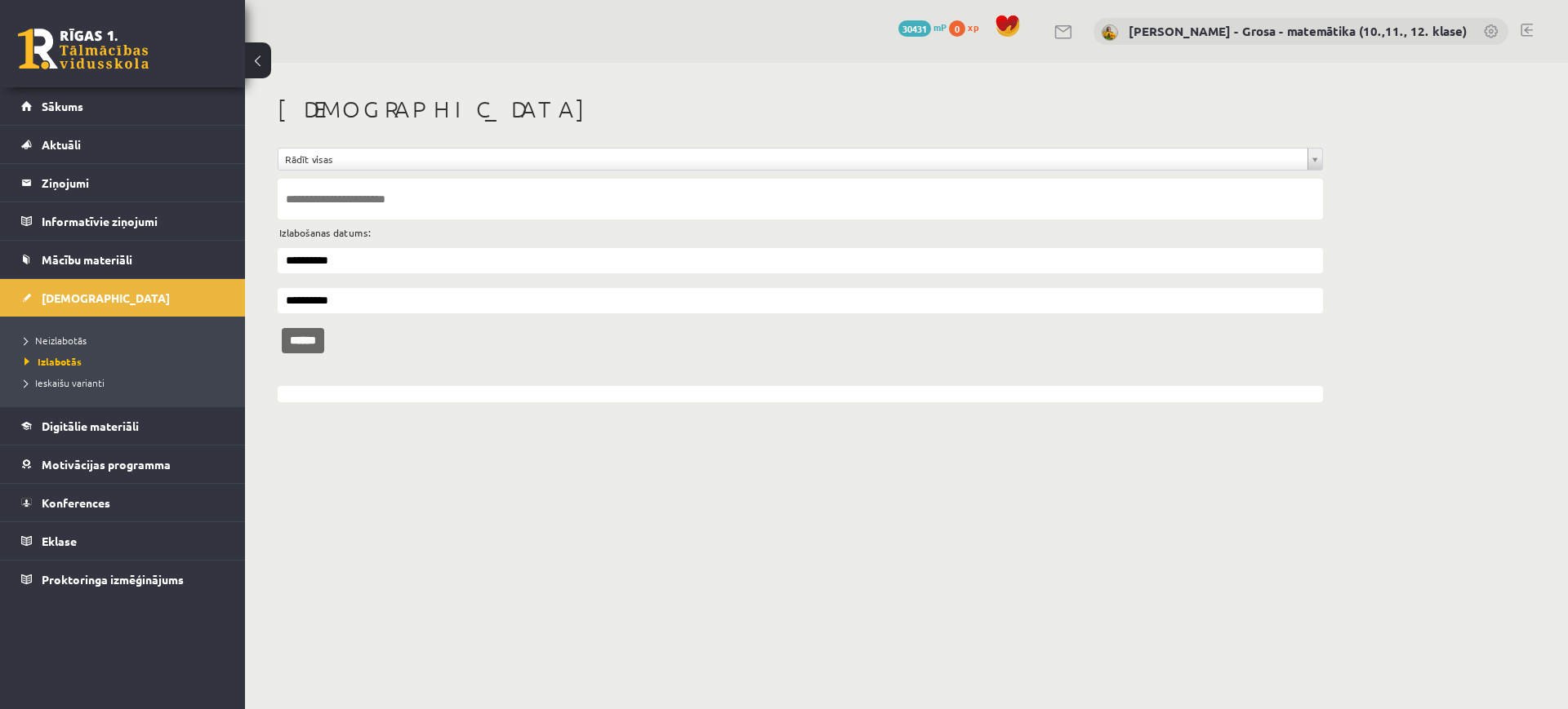
click at [324, 340] on input "******" at bounding box center [303, 340] width 43 height 25
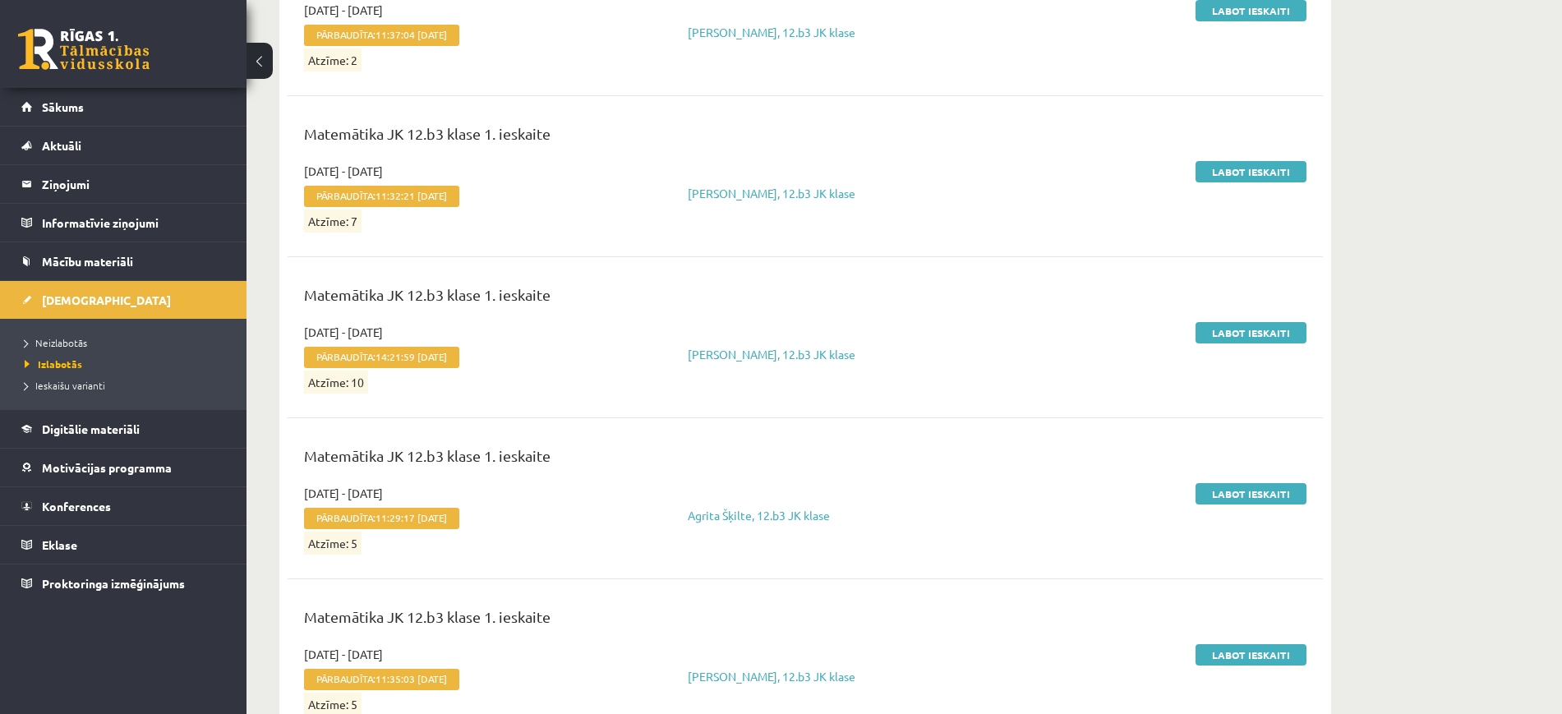
scroll to position [25316, 0]
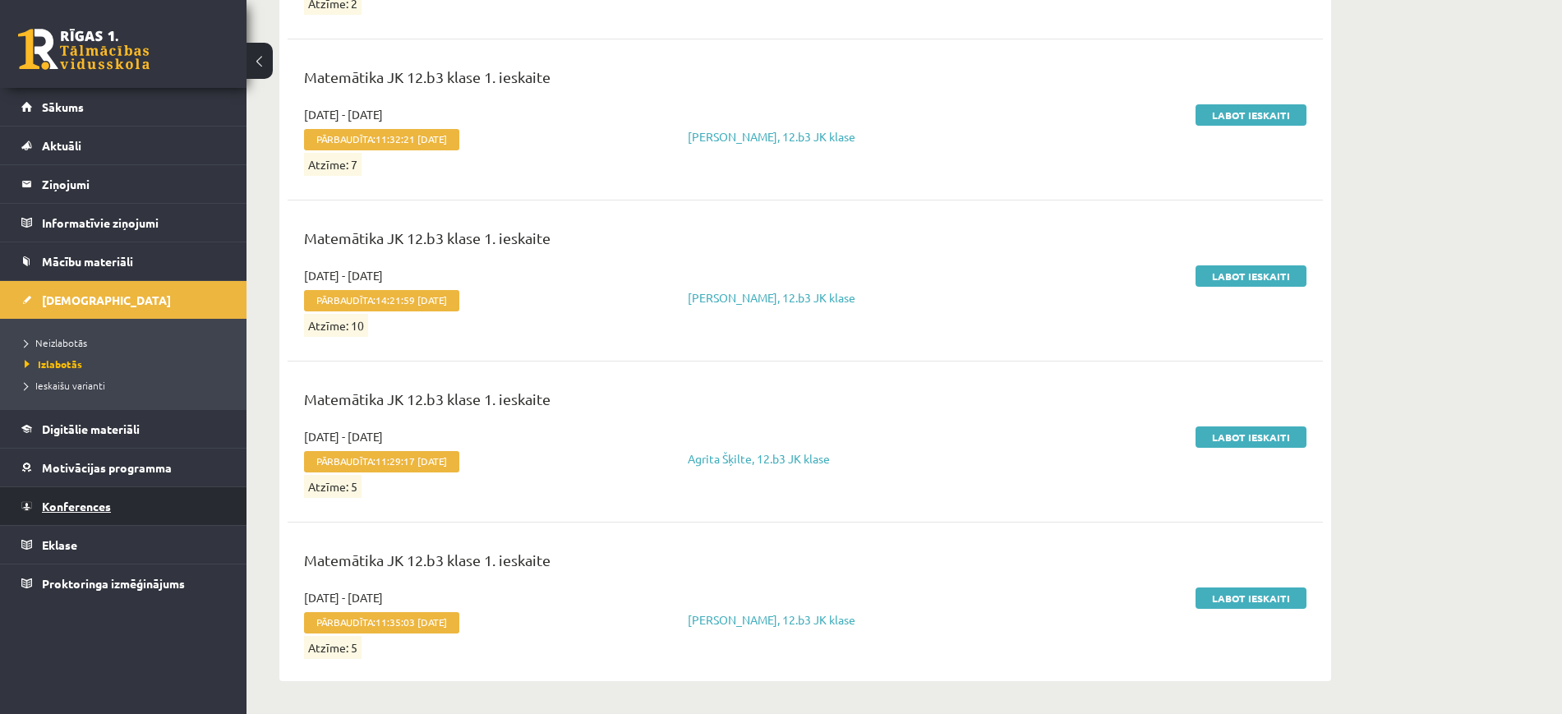
click at [89, 507] on span "Konferences" at bounding box center [76, 506] width 69 height 15
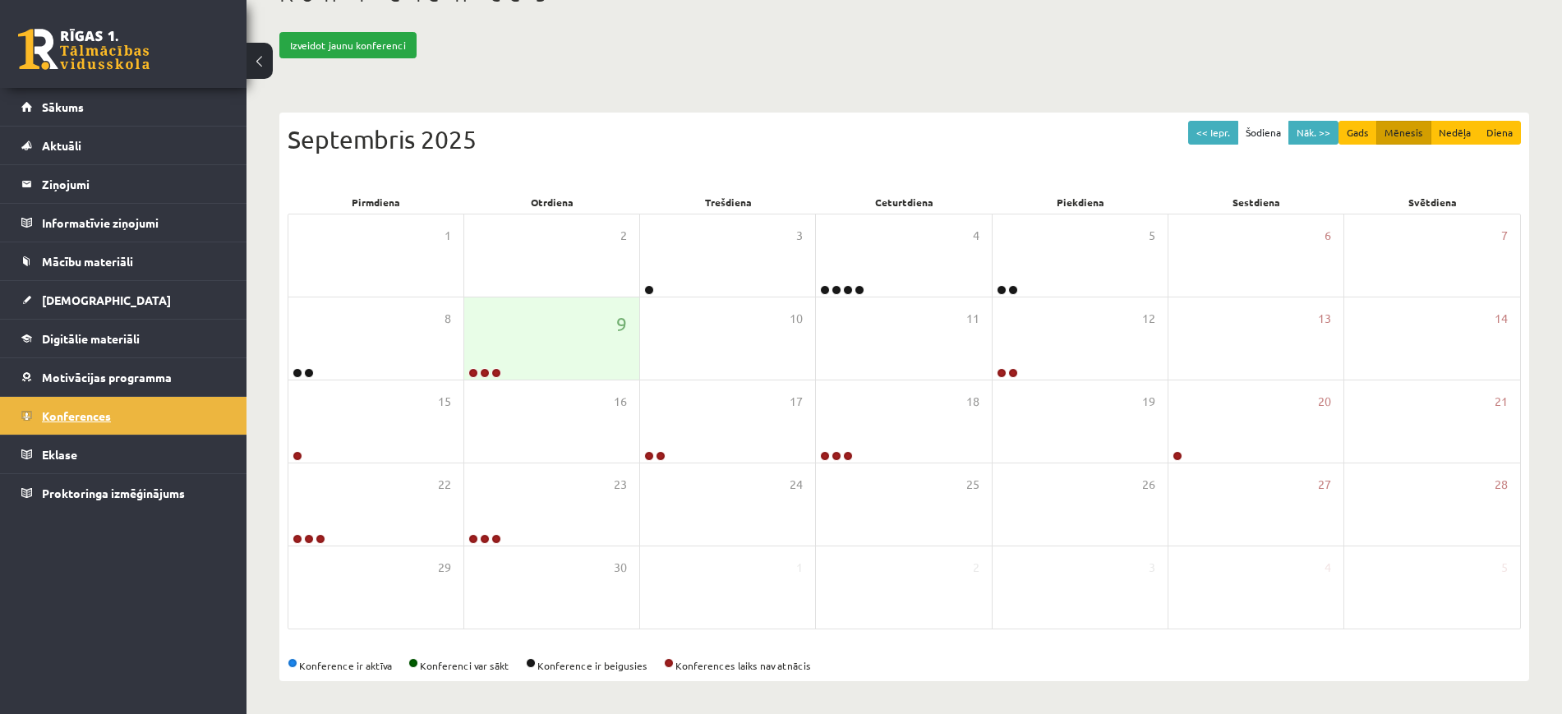
scroll to position [118, 0]
click at [539, 350] on div "9" at bounding box center [551, 339] width 175 height 82
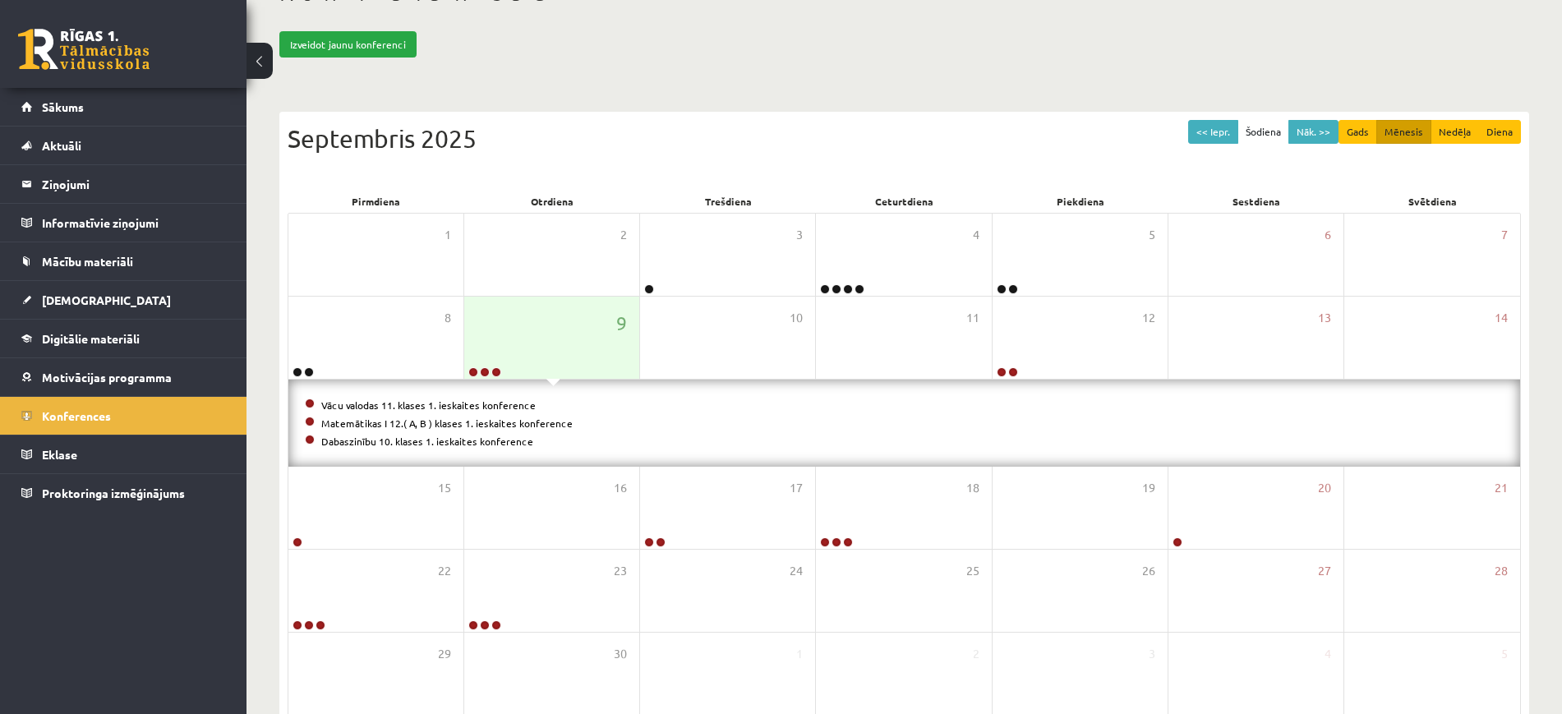
click at [518, 430] on li "Matemātikas I 12.( A, B ) klases 1. ieskaites konference" at bounding box center [904, 423] width 1199 height 18
click at [517, 423] on link "Matemātikas I 12.( A, B ) klases 1. ieskaites konference" at bounding box center [446, 423] width 251 height 13
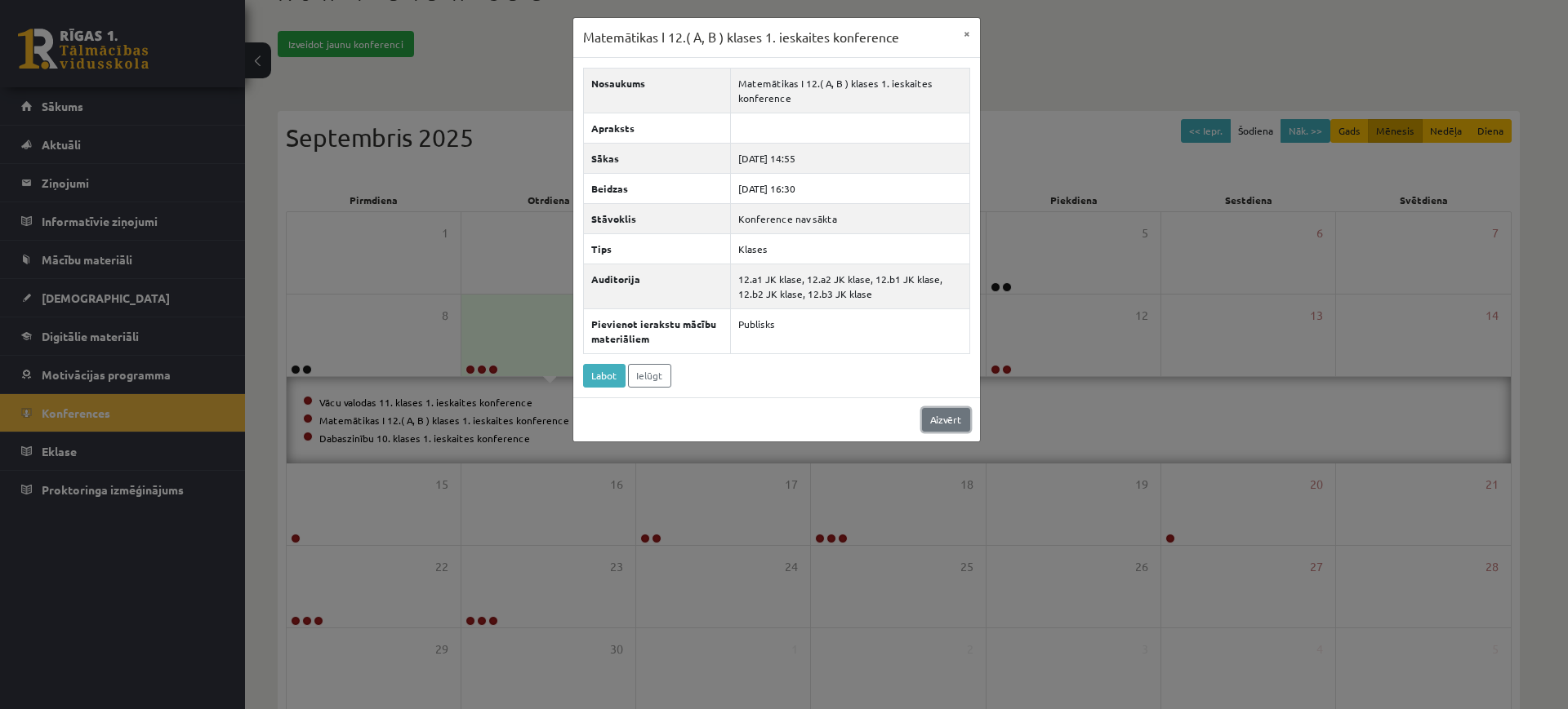
click at [955, 419] on link "Aizvērt" at bounding box center [946, 420] width 48 height 24
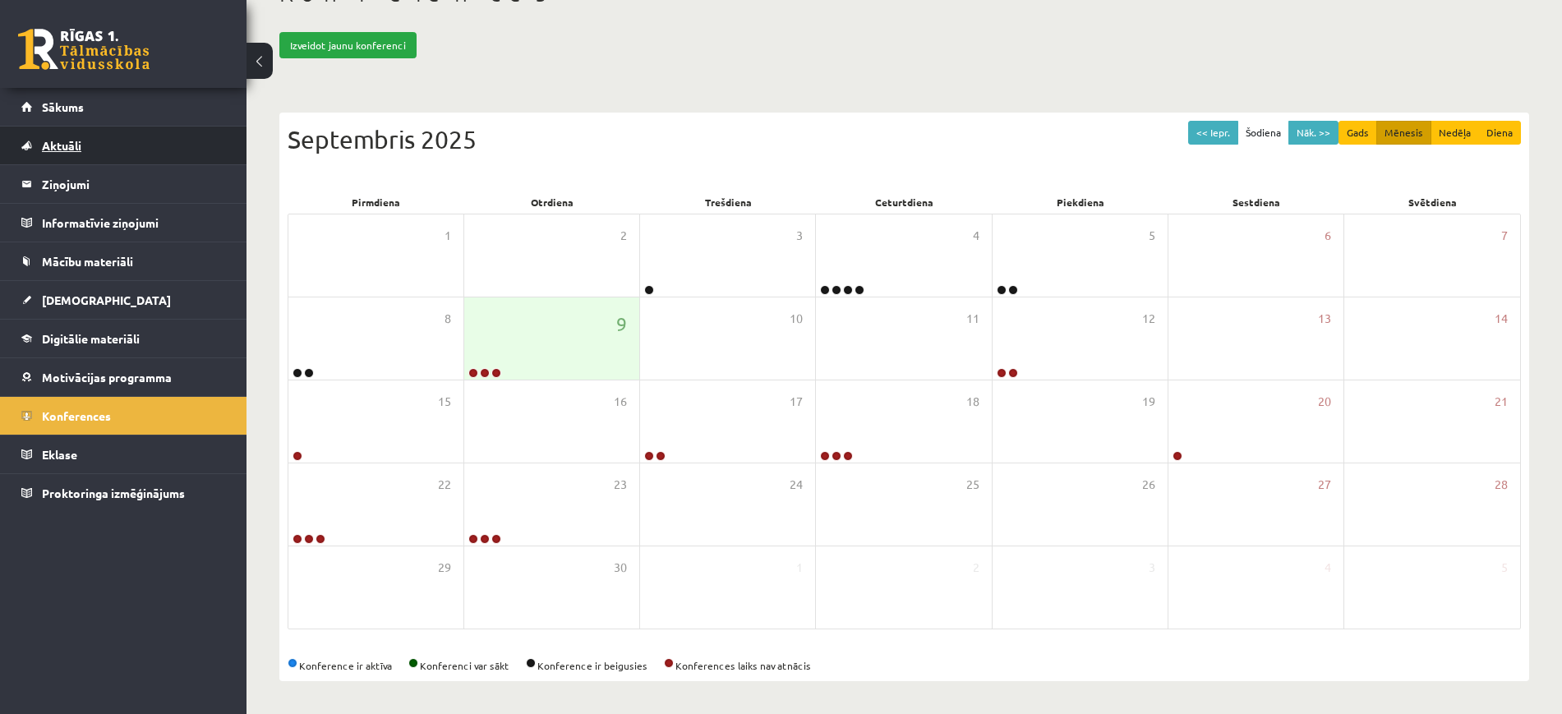
click at [161, 134] on link "Aktuāli" at bounding box center [123, 146] width 205 height 38
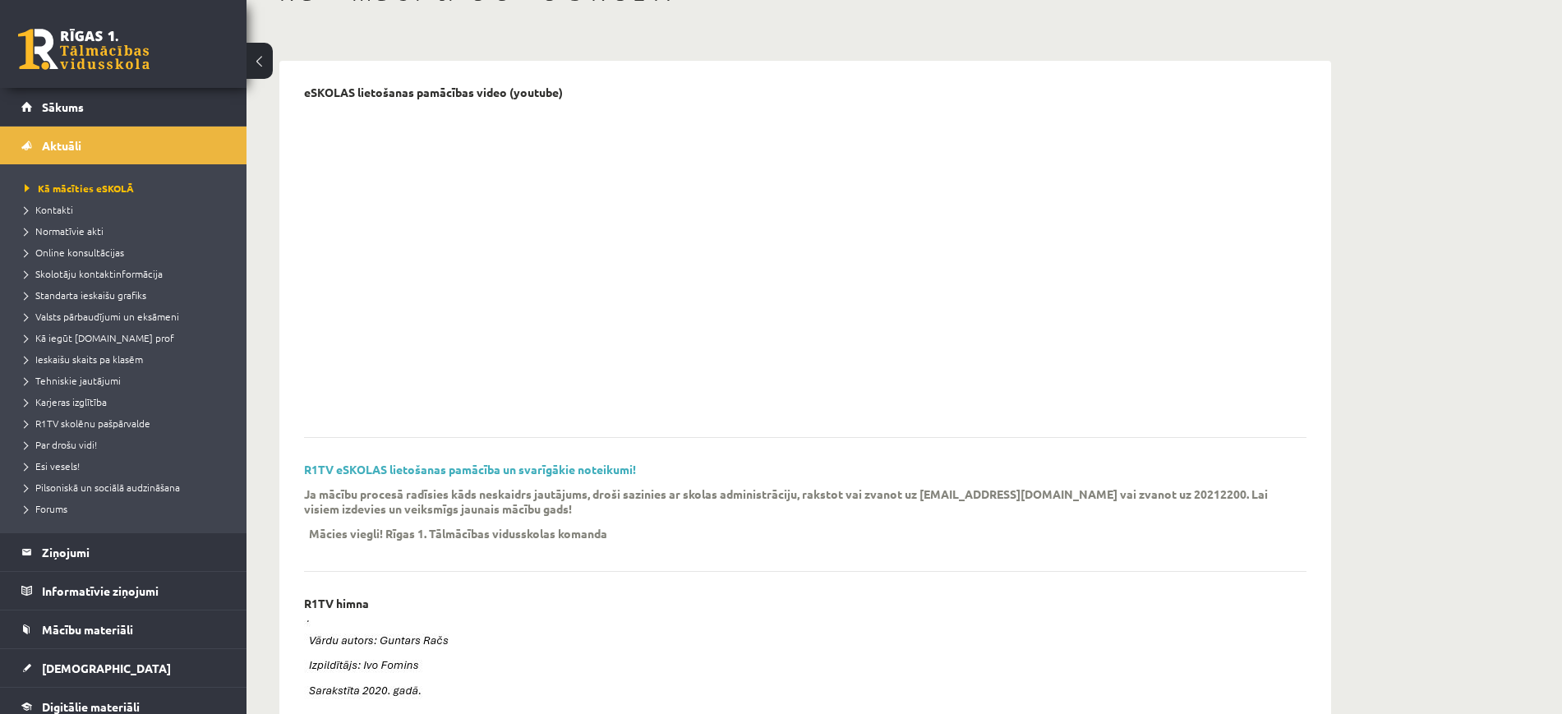
scroll to position [323, 0]
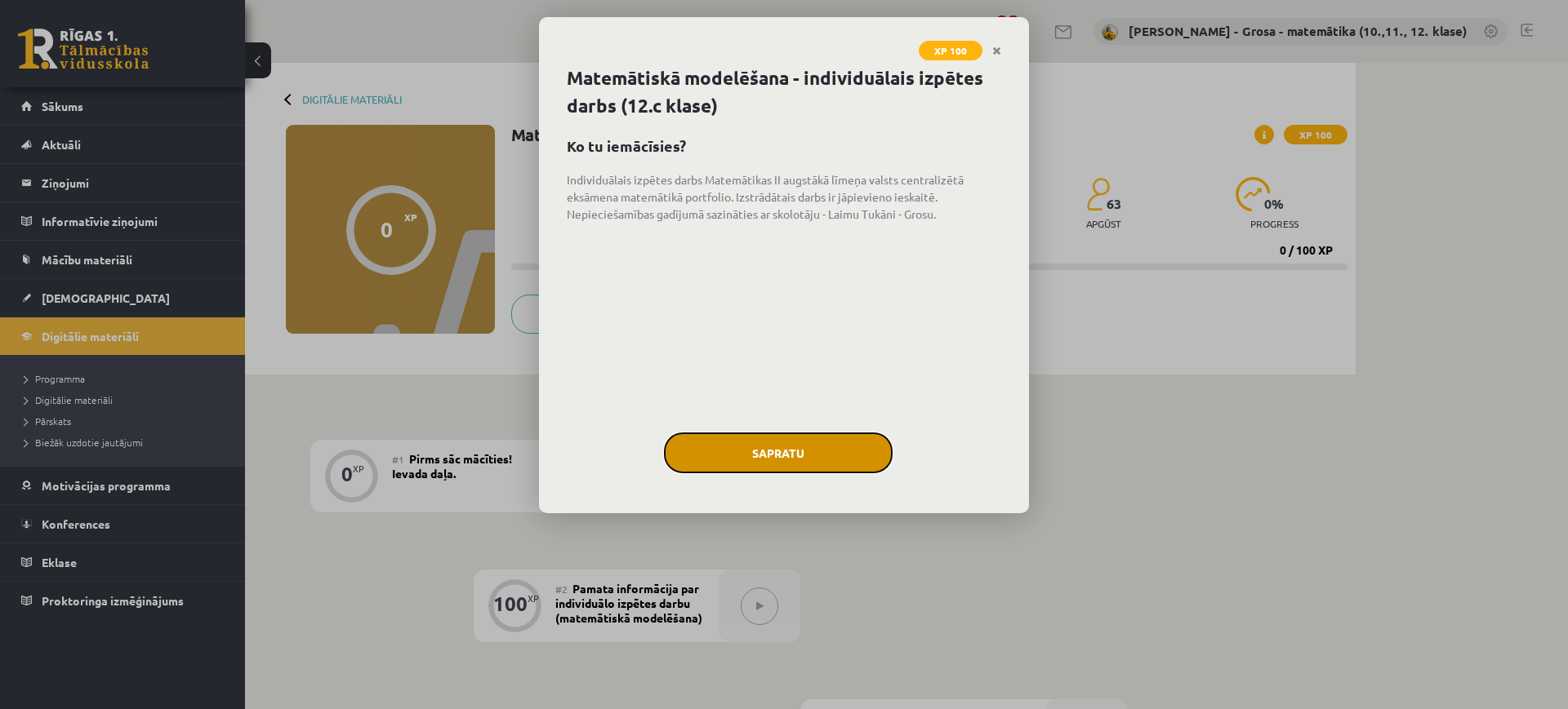
click at [770, 456] on button "Sapratu" at bounding box center [778, 453] width 229 height 41
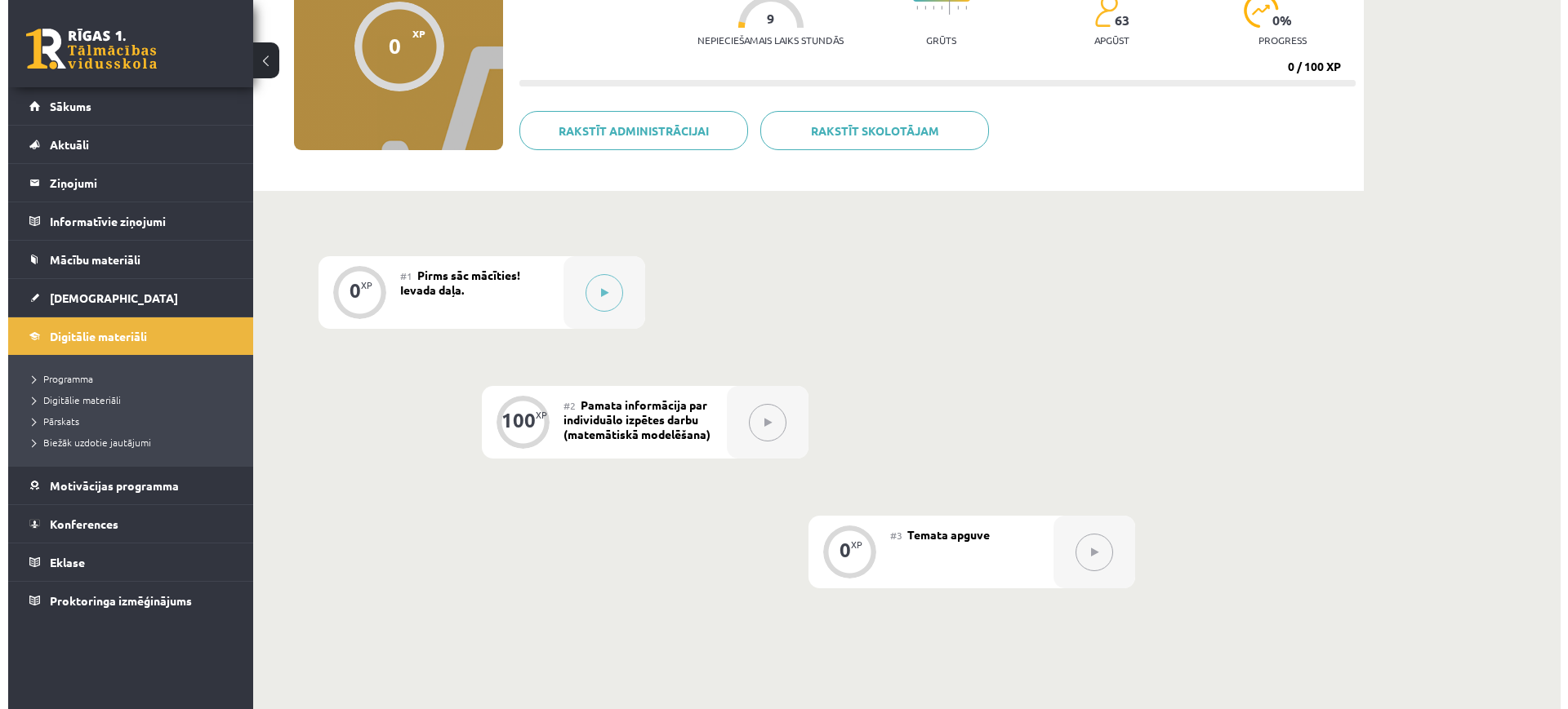
scroll to position [349, 0]
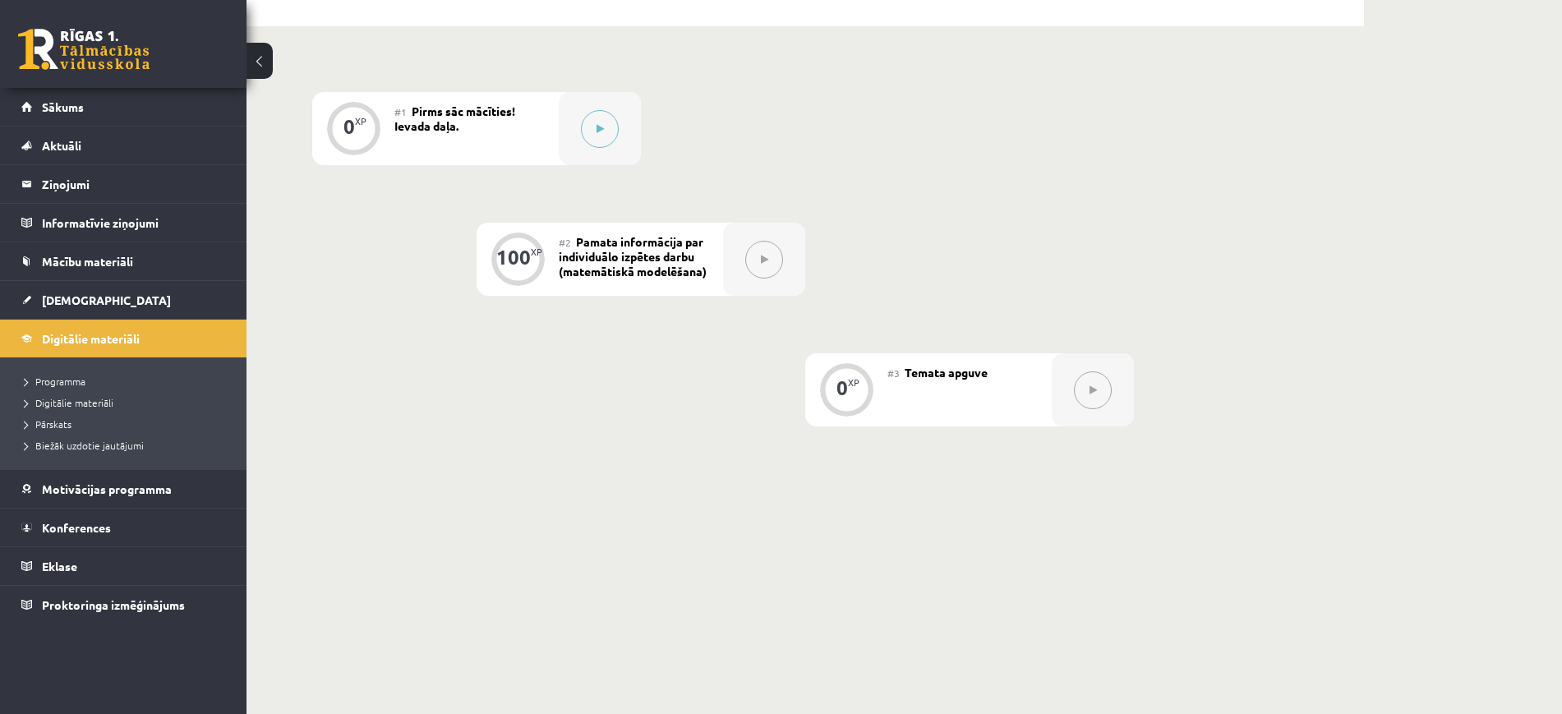
click at [698, 288] on div "#2 Pamata informācija par individuālo izpētes darbu (matemātiskā modelēšana)" at bounding box center [641, 259] width 164 height 73
click at [688, 259] on span "Pamata informācija par individuālo izpētes darbu (matemātiskā modelēšana)" at bounding box center [633, 256] width 148 height 44
click at [601, 138] on button at bounding box center [600, 129] width 38 height 38
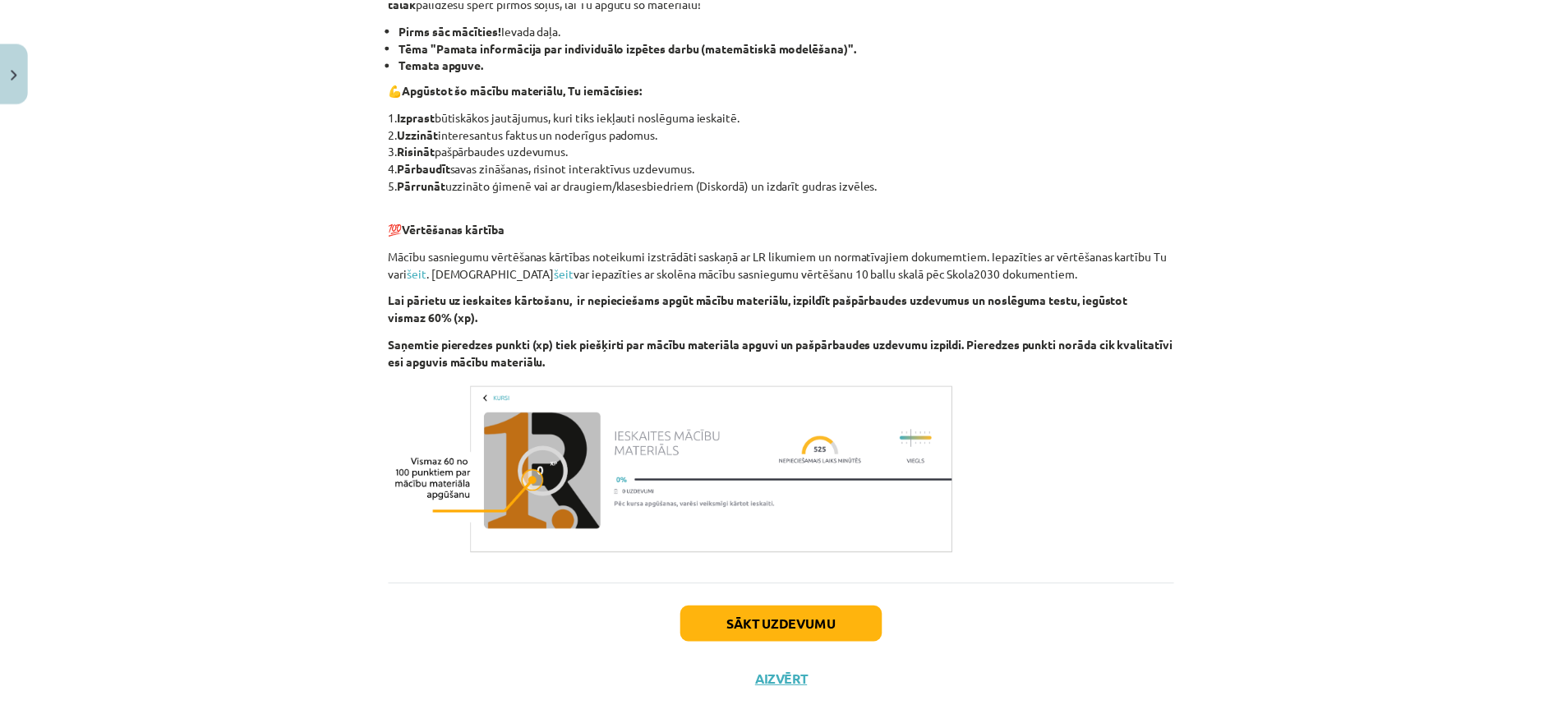
scroll to position [356, 0]
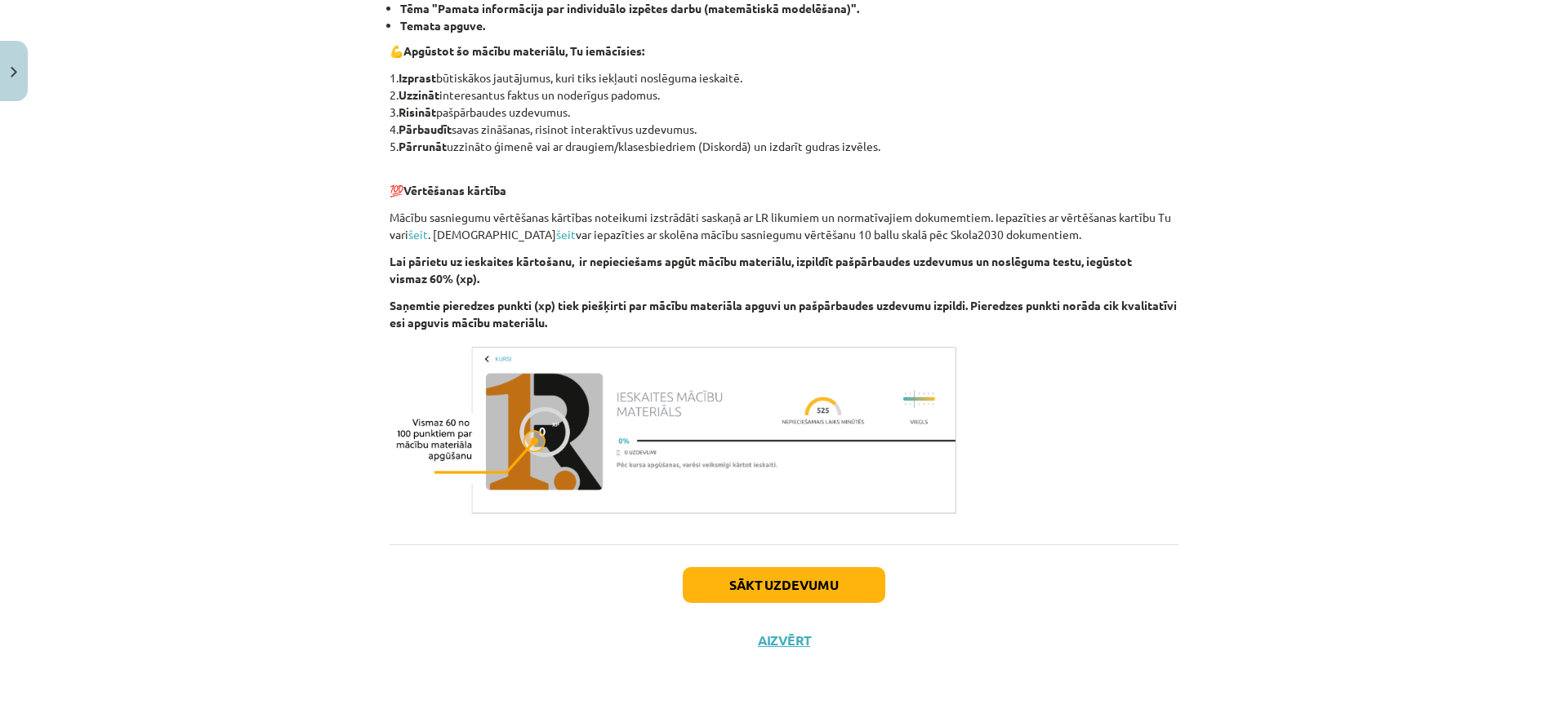
click at [800, 628] on div "Sākt uzdevumu Aizvērt" at bounding box center [784, 601] width 789 height 114
click at [785, 635] on button "Aizvērt" at bounding box center [784, 640] width 62 height 16
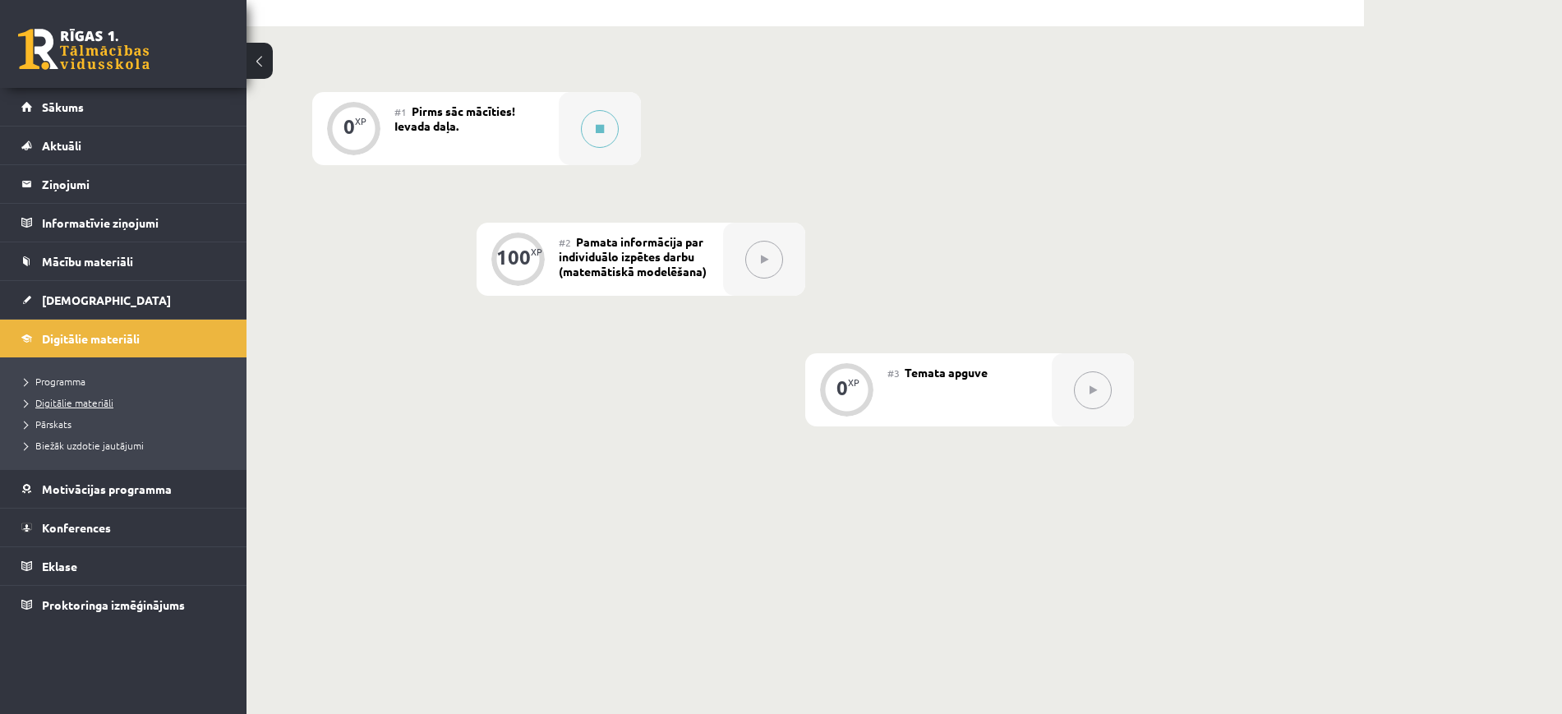
click at [62, 403] on span "Digitālie materiāli" at bounding box center [69, 402] width 89 height 13
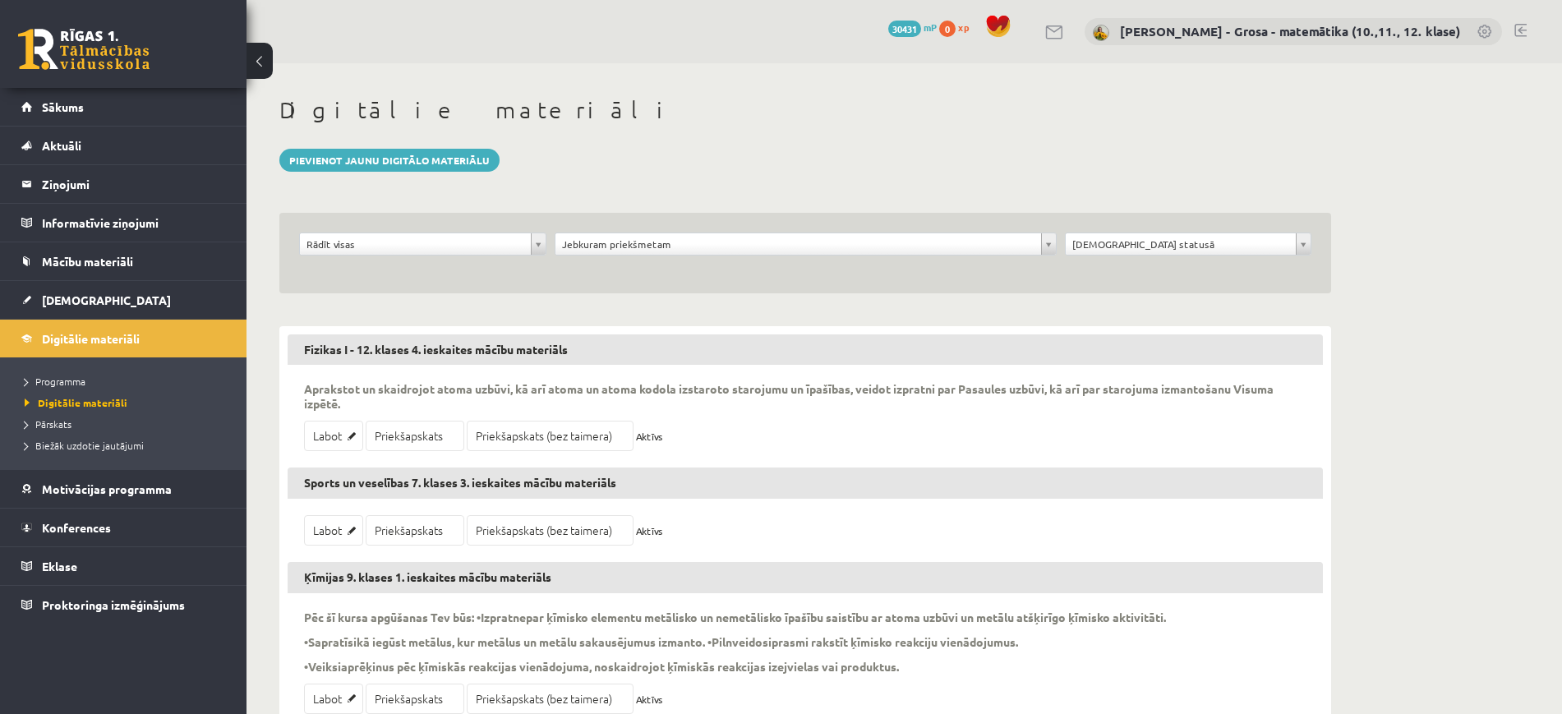
click at [450, 254] on div "Rādīt visas" at bounding box center [422, 244] width 247 height 23
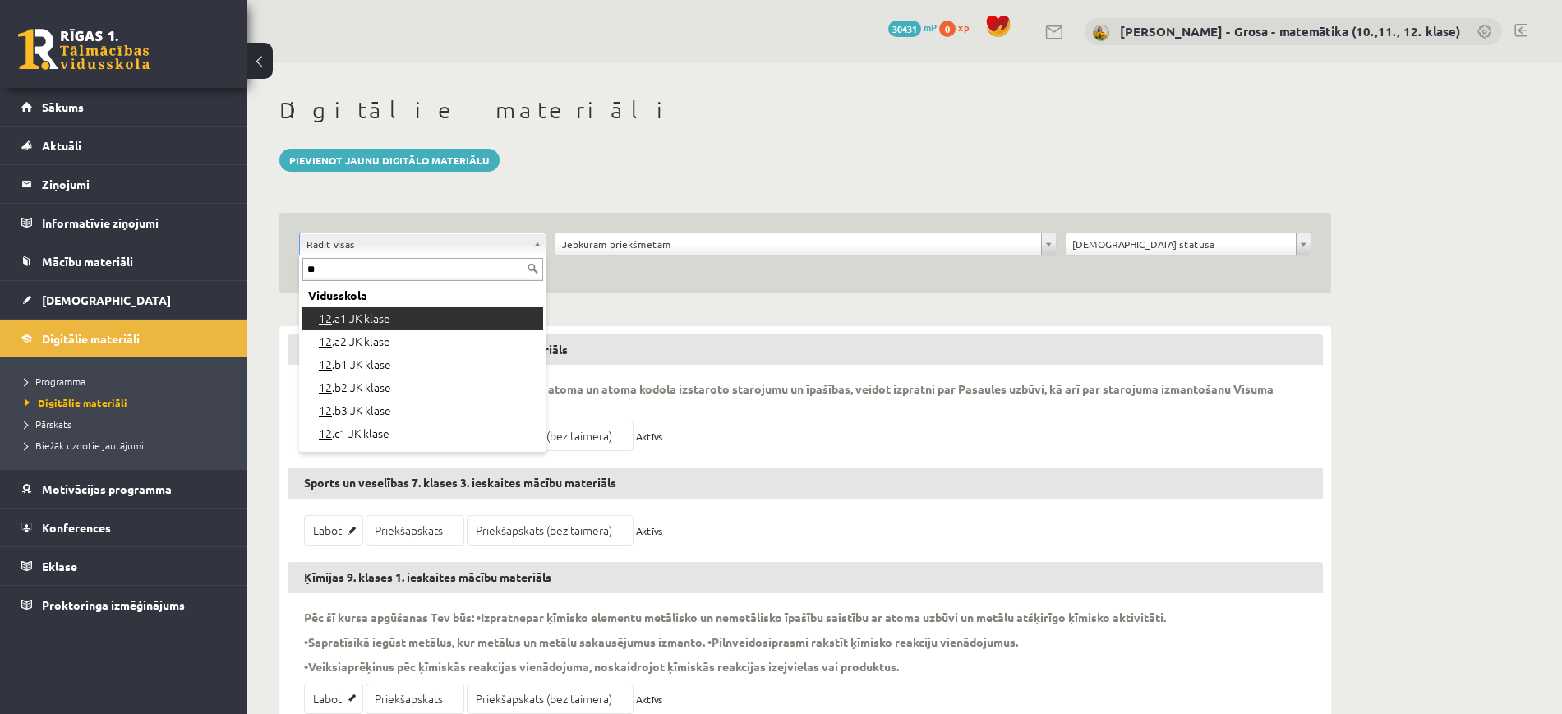
type input "**"
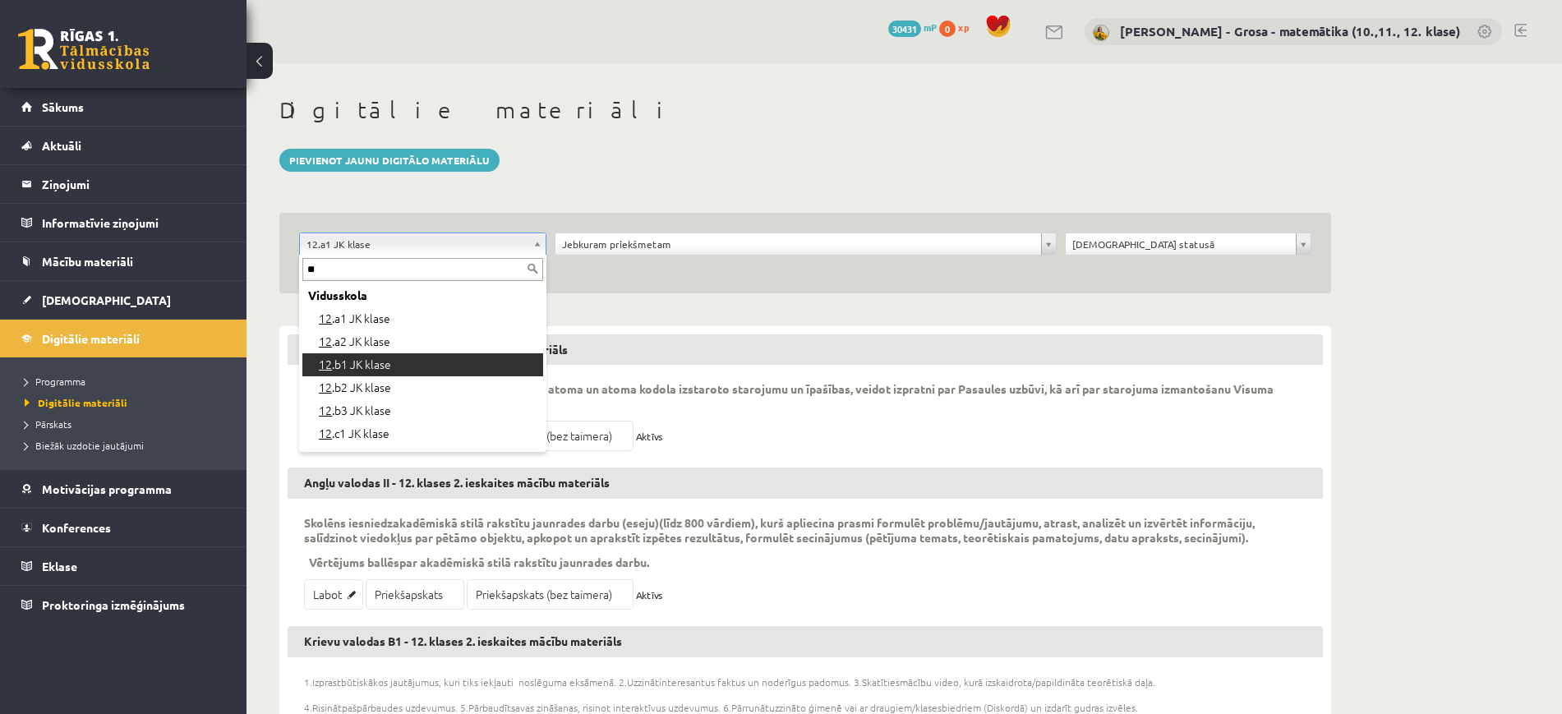
type input "**"
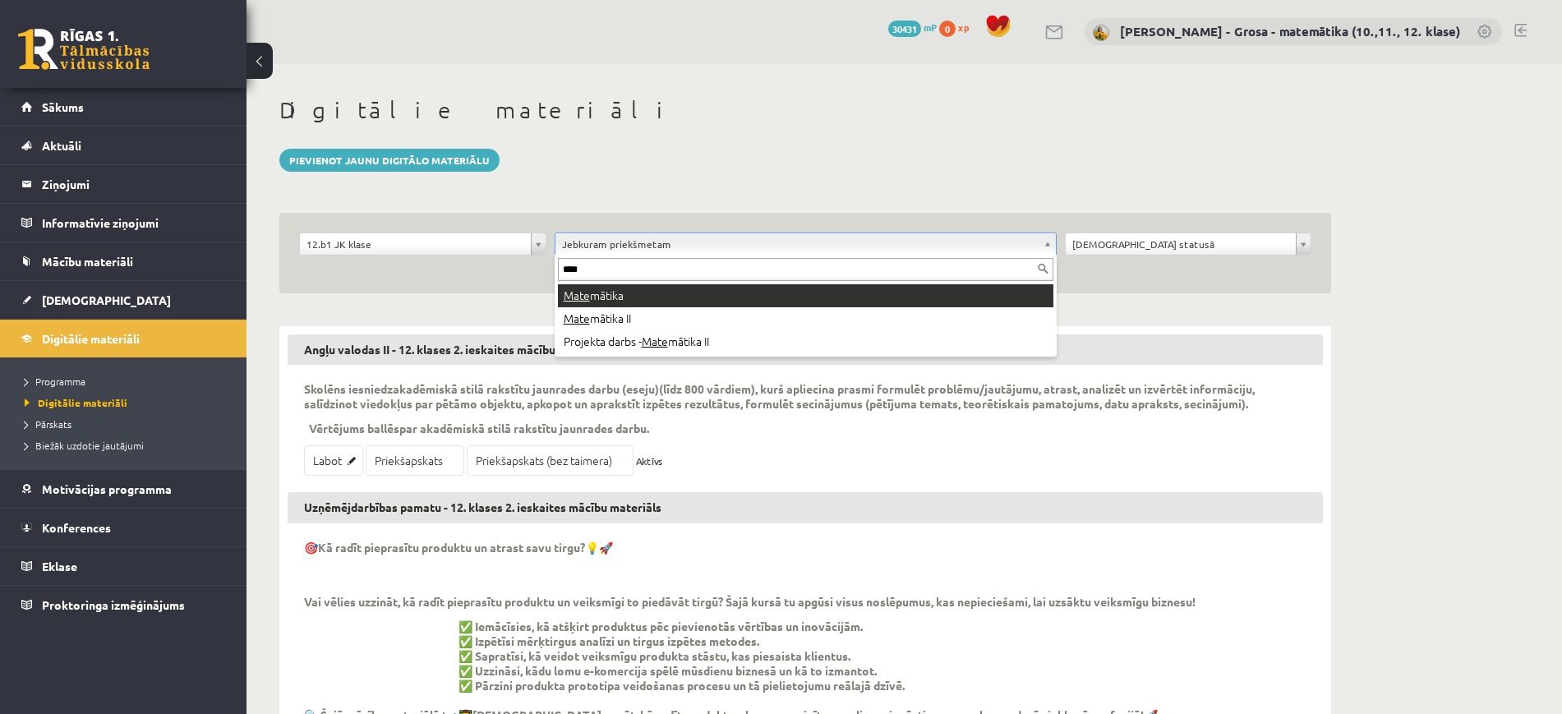
type input "****"
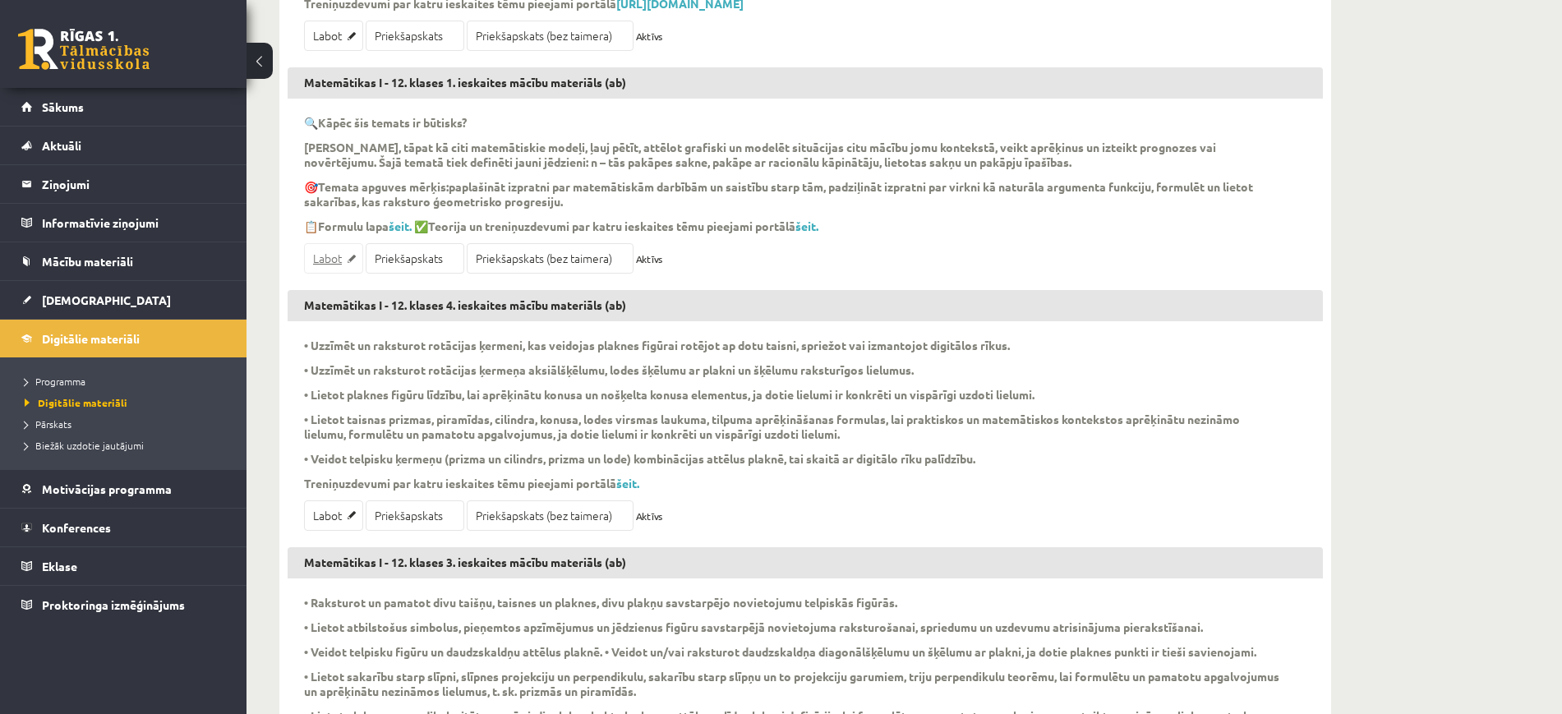
scroll to position [616, 0]
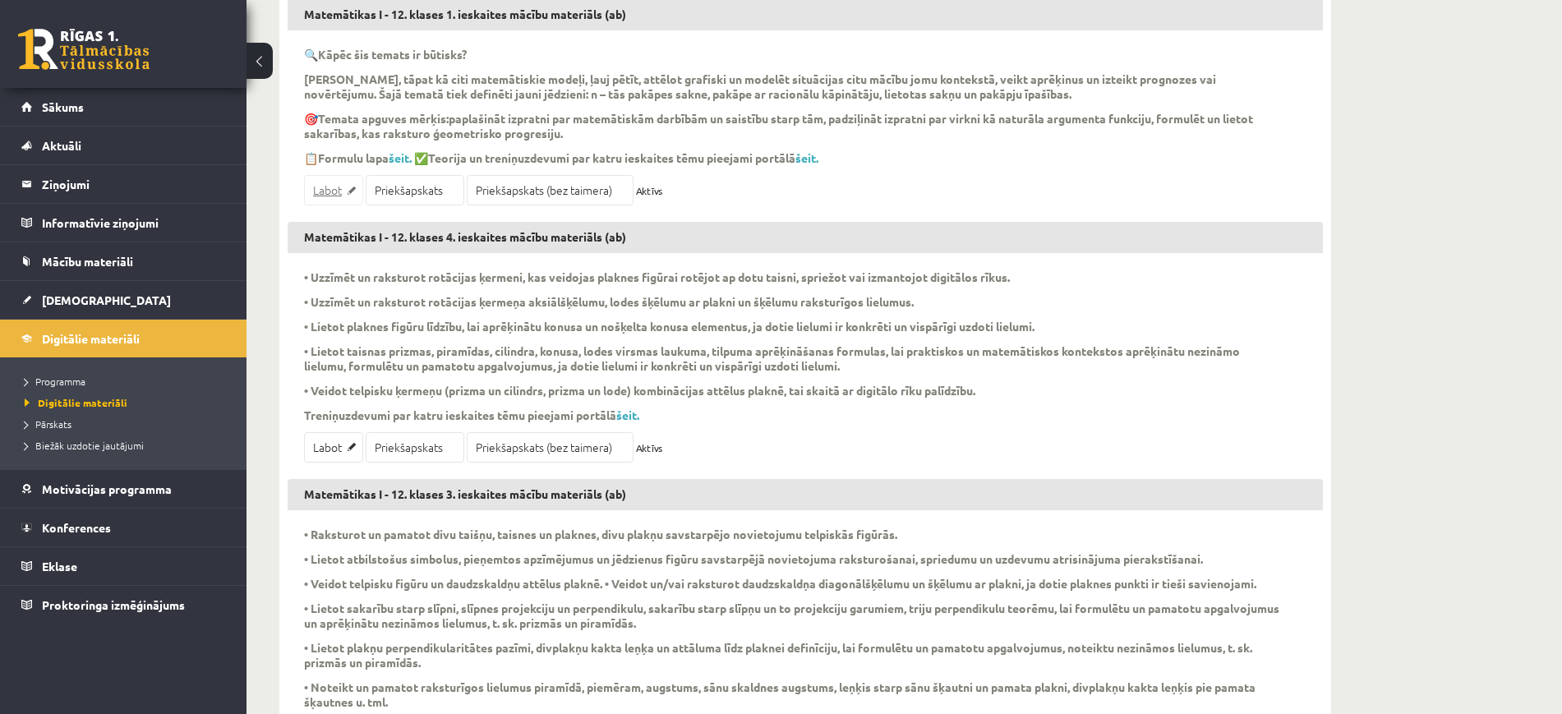
click at [339, 205] on link "Labot" at bounding box center [333, 190] width 59 height 30
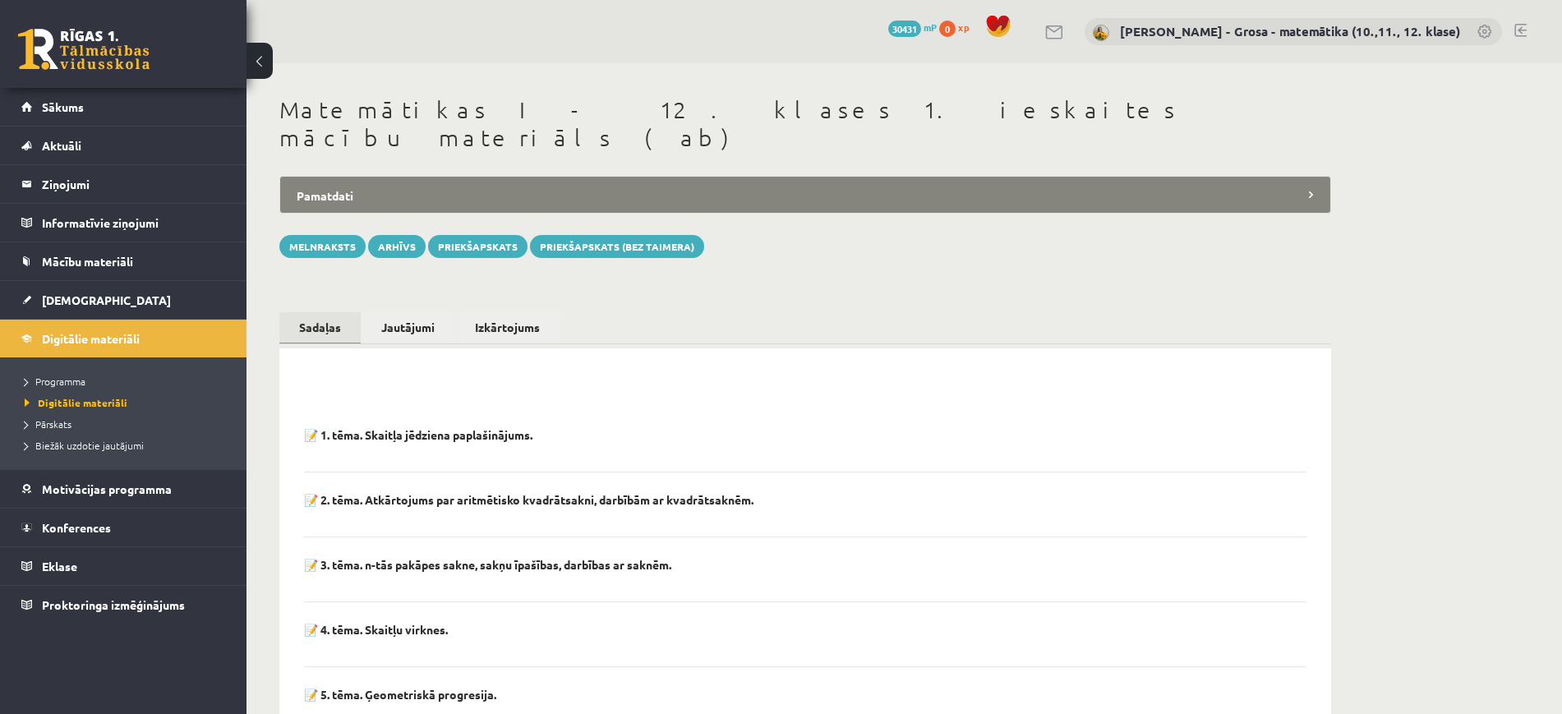
click at [376, 427] on p "📝 1. tēma. Skaitļa jēdziena paplašinājums." at bounding box center [418, 434] width 228 height 15
click at [457, 427] on p "📝 1. tēma. Skaitļa jēdziena paplašinājums." at bounding box center [418, 434] width 228 height 15
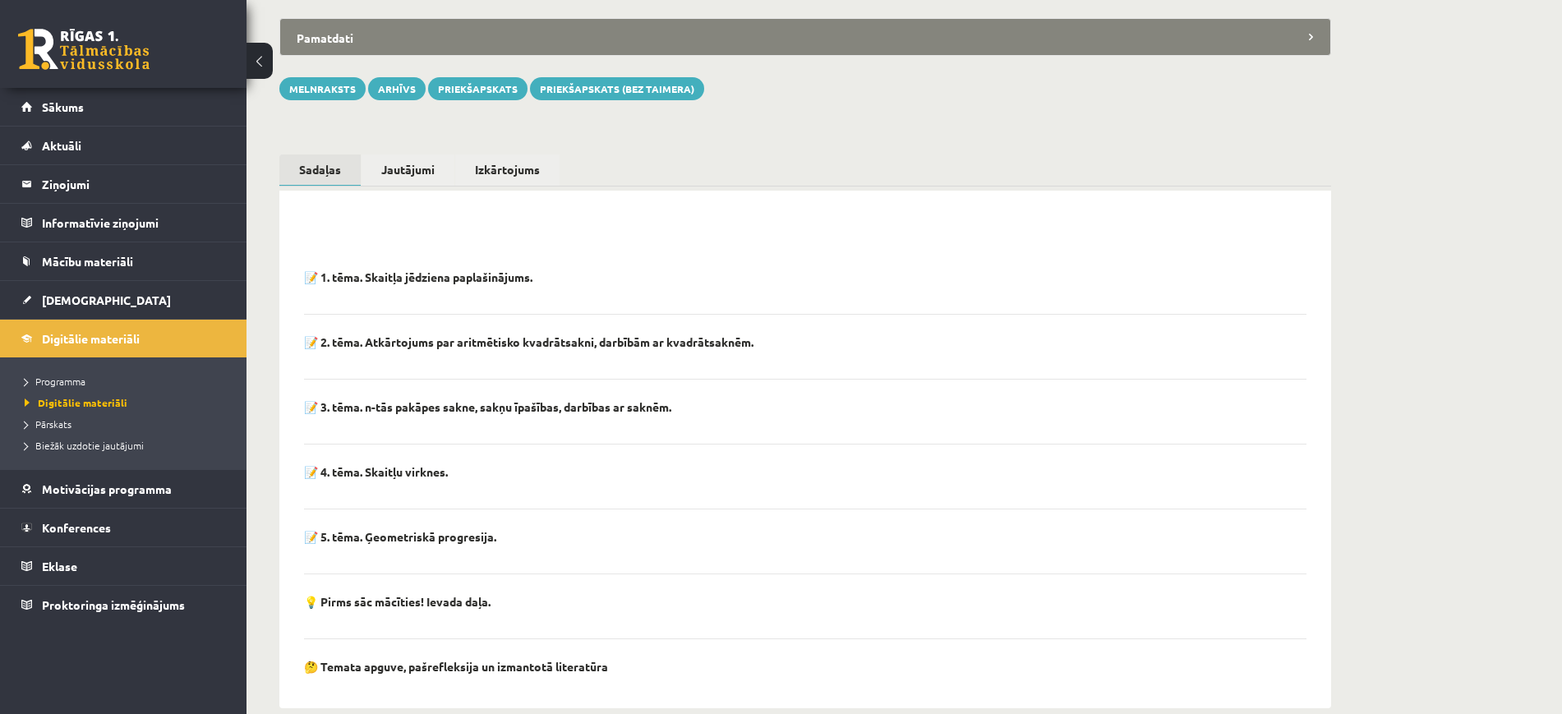
click at [315, 270] on p "📝 1. tēma. Skaitļa jēdziena paplašinājums." at bounding box center [418, 277] width 228 height 15
click at [331, 270] on p "📝 1. tēma. Skaitļa jēdziena paplašinājums." at bounding box center [418, 277] width 228 height 15
click at [348, 331] on ul "📝 1. tēma. Skaitļa jēdziena paplašinājums. 📝 2. tēma. Atkārtojums par aritmētis…" at bounding box center [805, 467] width 1003 height 434
click at [354, 335] on p "📝 2. tēma. Atkārtojums par aritmētisko kvadrātsakni, darbībām ar kvadrātsaknēm." at bounding box center [529, 342] width 450 height 15
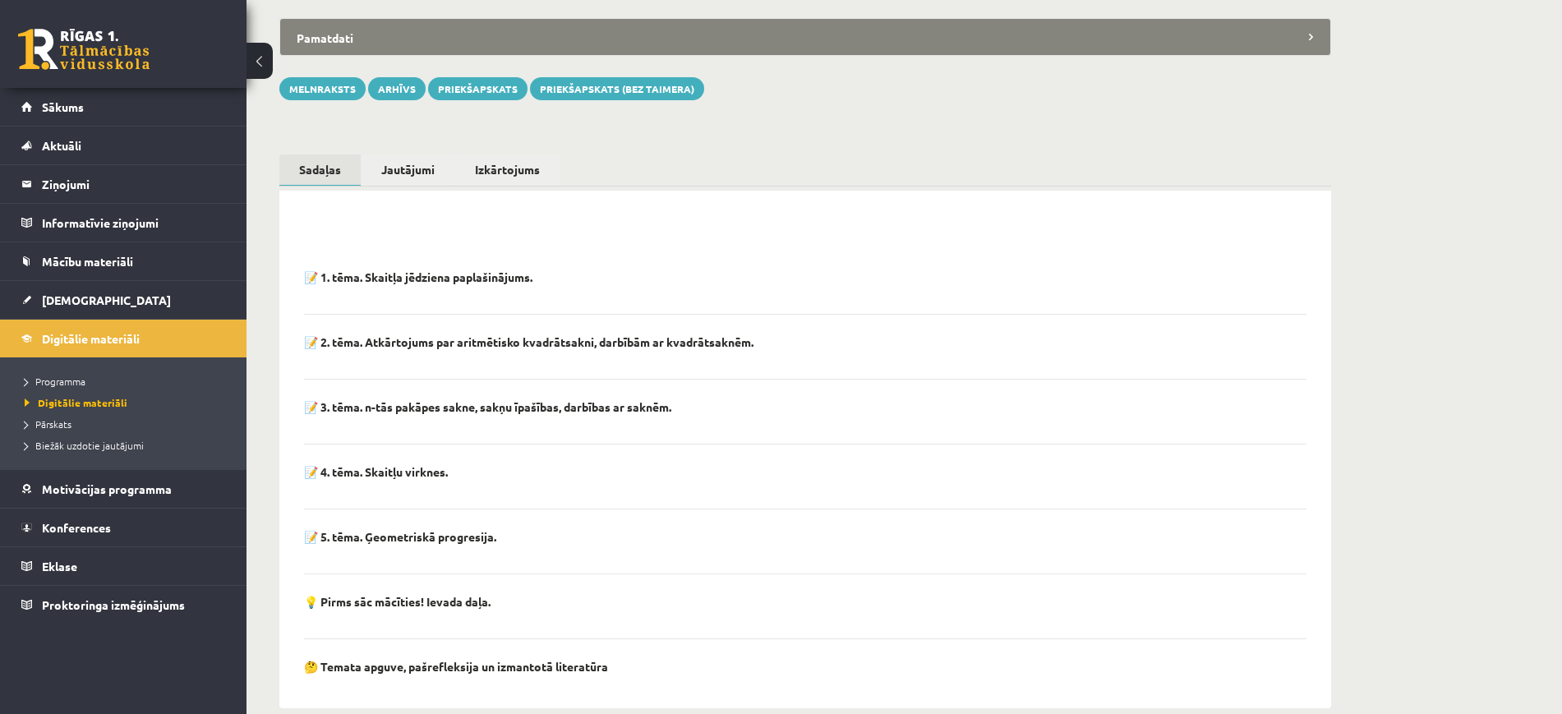
click at [410, 399] on ul "📝 1. tēma. Skaitļa jēdziena paplašinājums. 📝 2. tēma. Atkārtojums par aritmētis…" at bounding box center [805, 467] width 1003 height 434
click at [409, 398] on ul "📝 1. tēma. Skaitļa jēdziena paplašinājums. 📝 2. tēma. Atkārtojums par aritmētis…" at bounding box center [805, 467] width 1003 height 434
click at [409, 464] on div "📝 4. tēma. Skaitļu virknes." at bounding box center [805, 476] width 1003 height 25
drag, startPoint x: 409, startPoint y: 516, endPoint x: 413, endPoint y: 599, distance: 83.1
click at [409, 529] on div "📝 5. tēma. Ģeometriskā progresija." at bounding box center [805, 541] width 1003 height 25
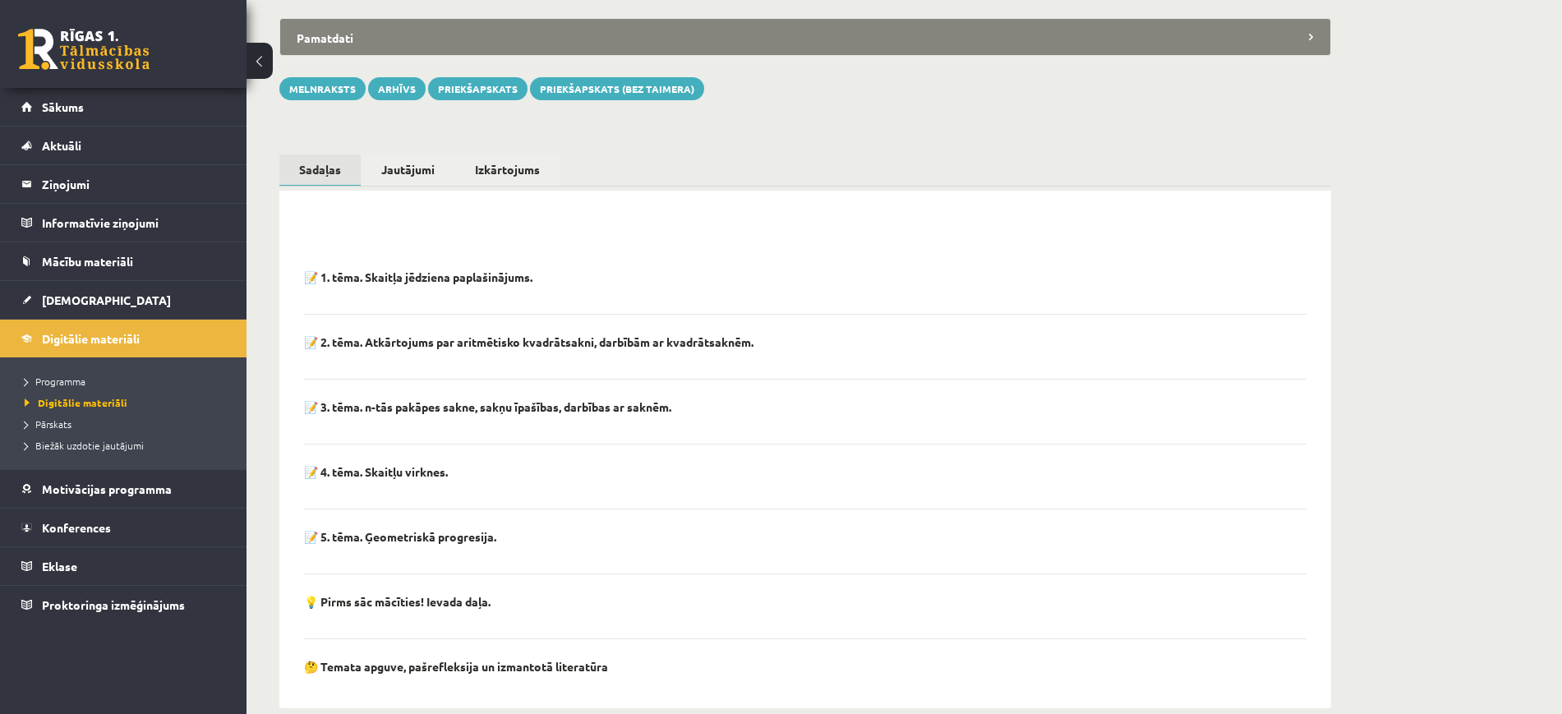
click at [412, 594] on p "💡 Pirms sāc mācīties! Ievada daļa." at bounding box center [397, 601] width 187 height 15
click at [497, 659] on p "🤔 Temata apguve, pašrefleksija un izmantotā literatūra" at bounding box center [456, 666] width 304 height 15
click at [510, 155] on link "Izkārtojums" at bounding box center [507, 171] width 104 height 32
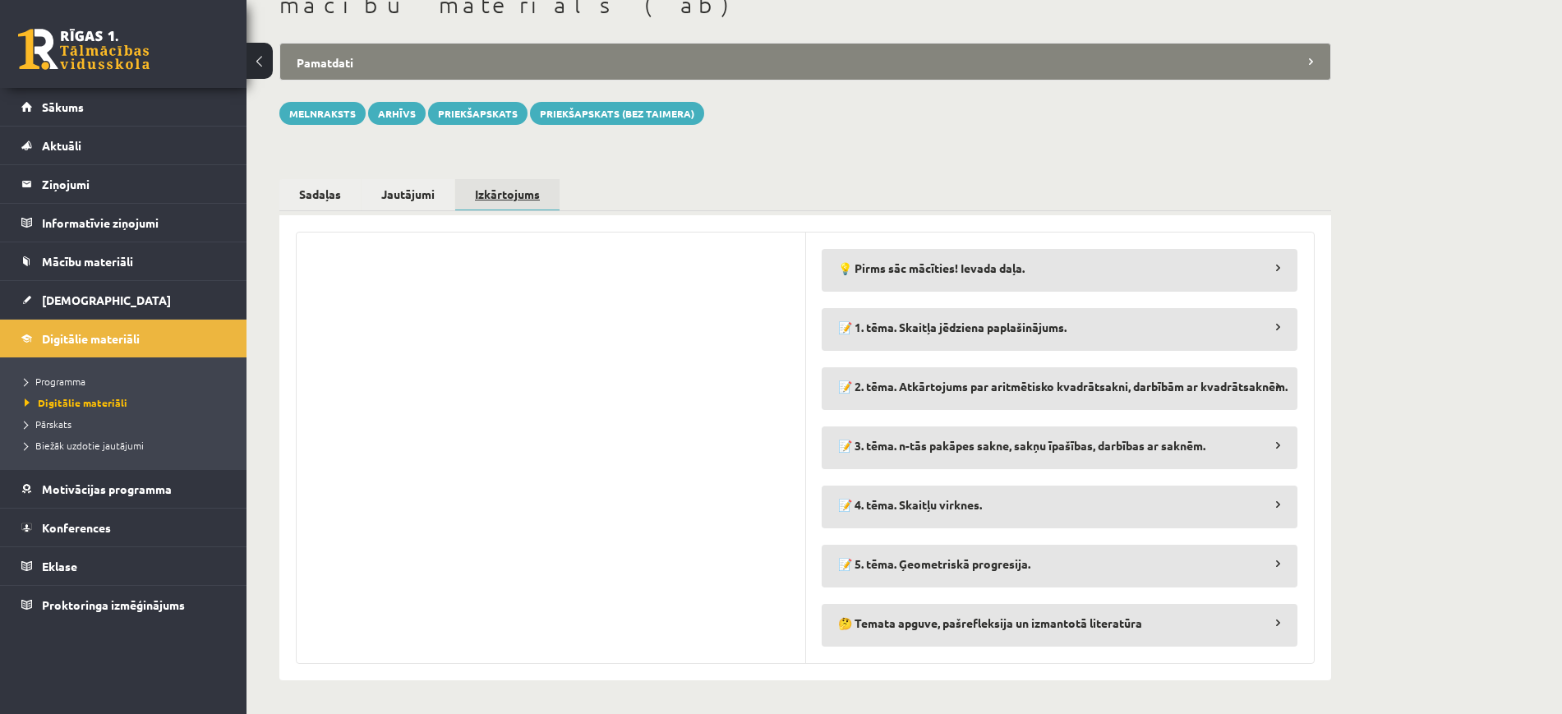
scroll to position [105, 0]
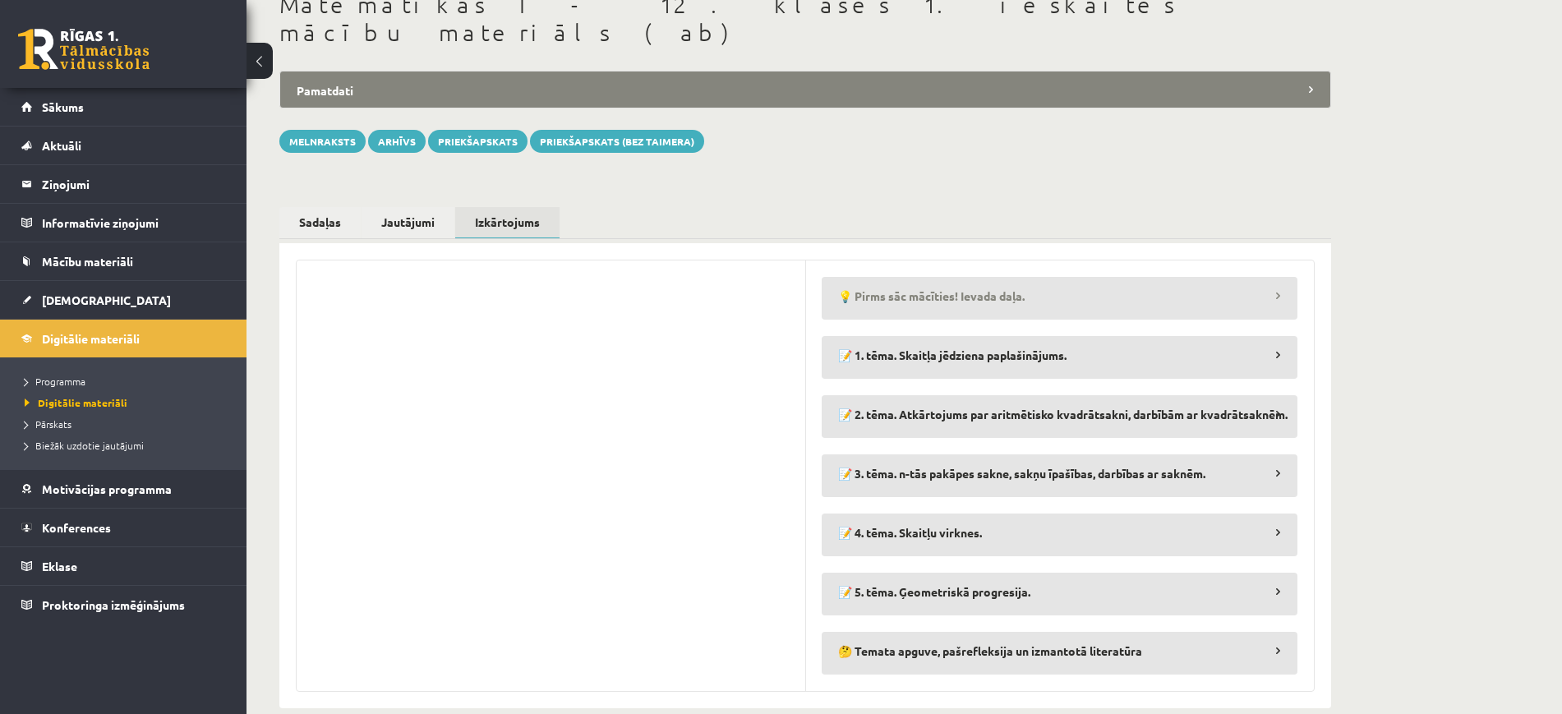
click at [976, 277] on legend "💡 Pirms sāc mācīties! Ievada daļa." at bounding box center [1060, 296] width 476 height 38
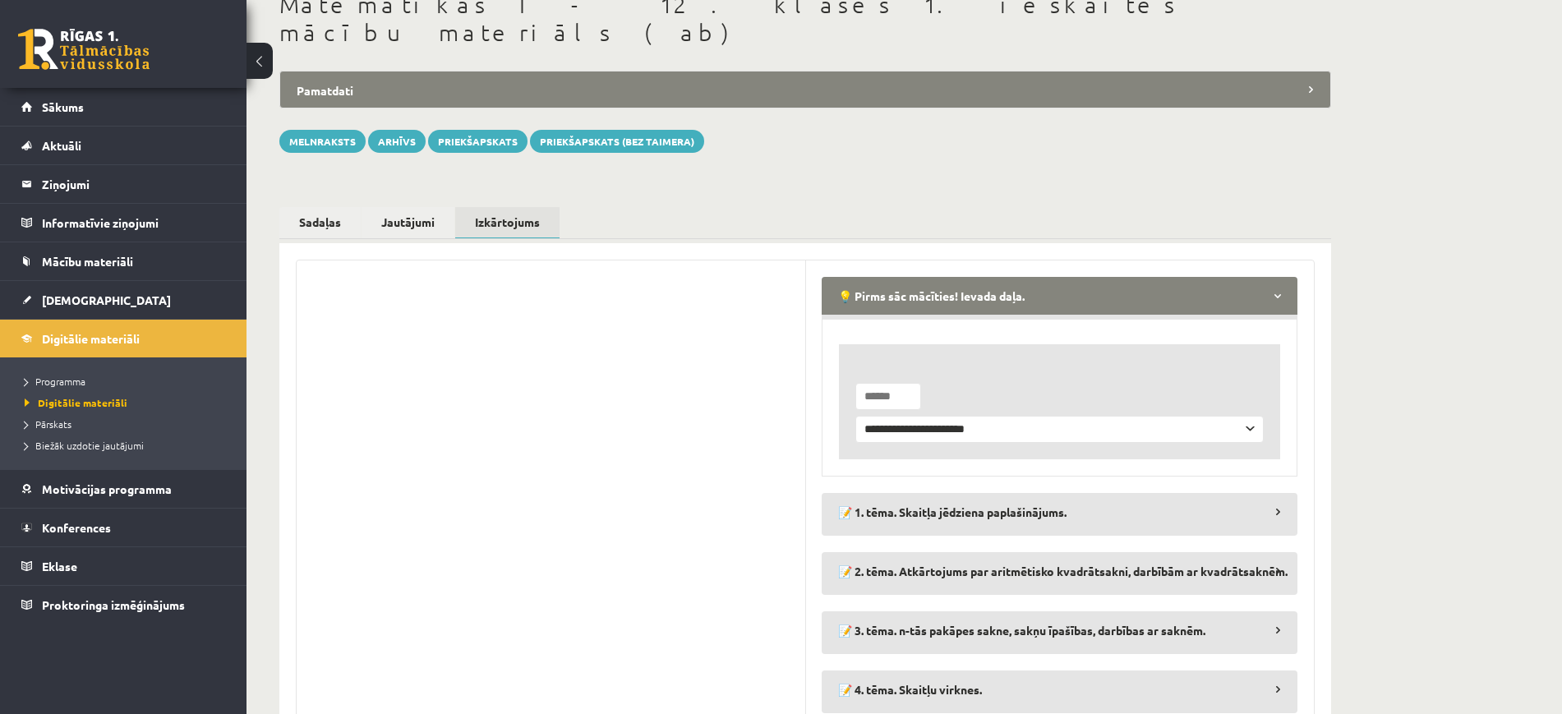
click at [976, 277] on legend "💡 Pirms sāc mācīties! Ievada daļa." at bounding box center [1060, 296] width 476 height 38
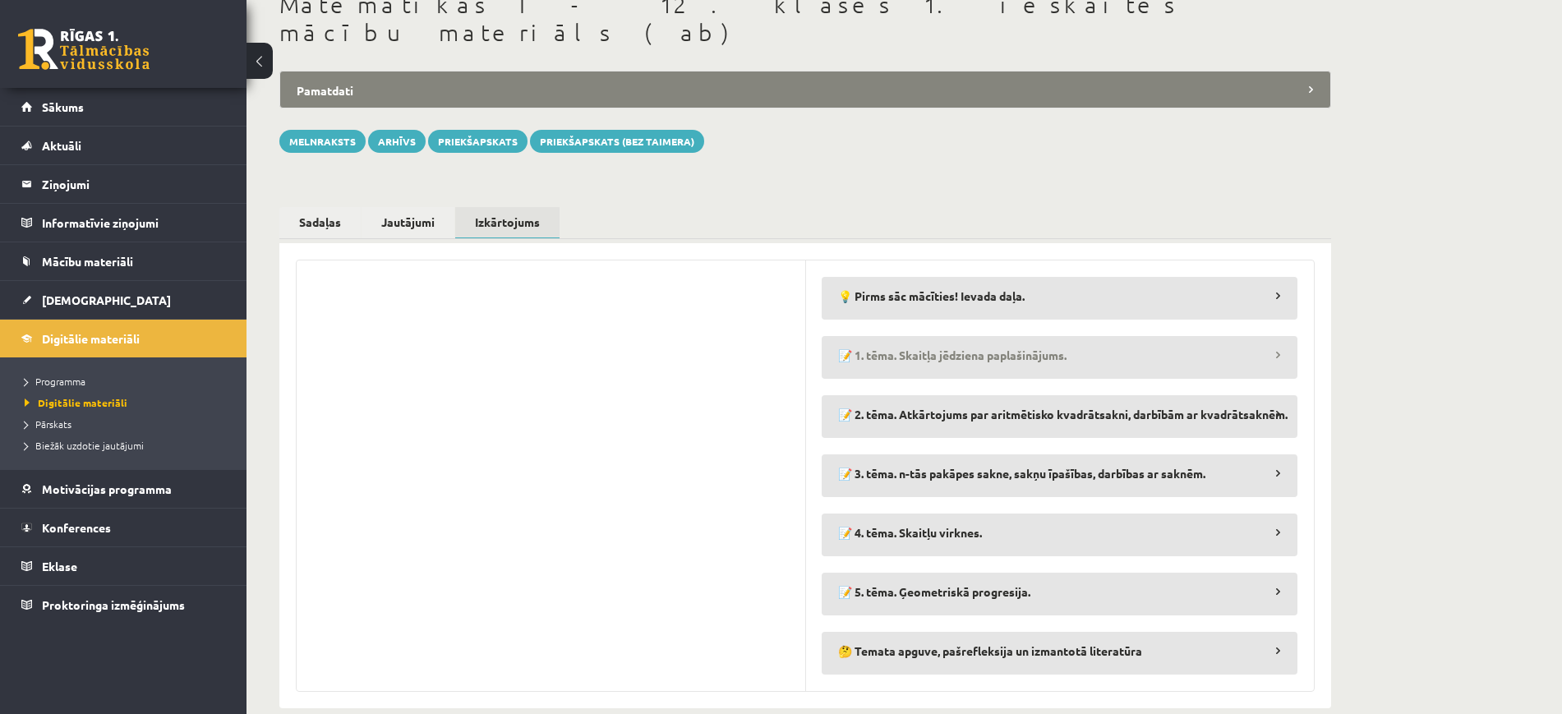
click at [976, 345] on fieldset "**********" at bounding box center [1060, 357] width 476 height 43
click at [967, 336] on legend "📝 1. tēma. Skaitļa jēdziena paplašinājums." at bounding box center [1060, 355] width 476 height 38
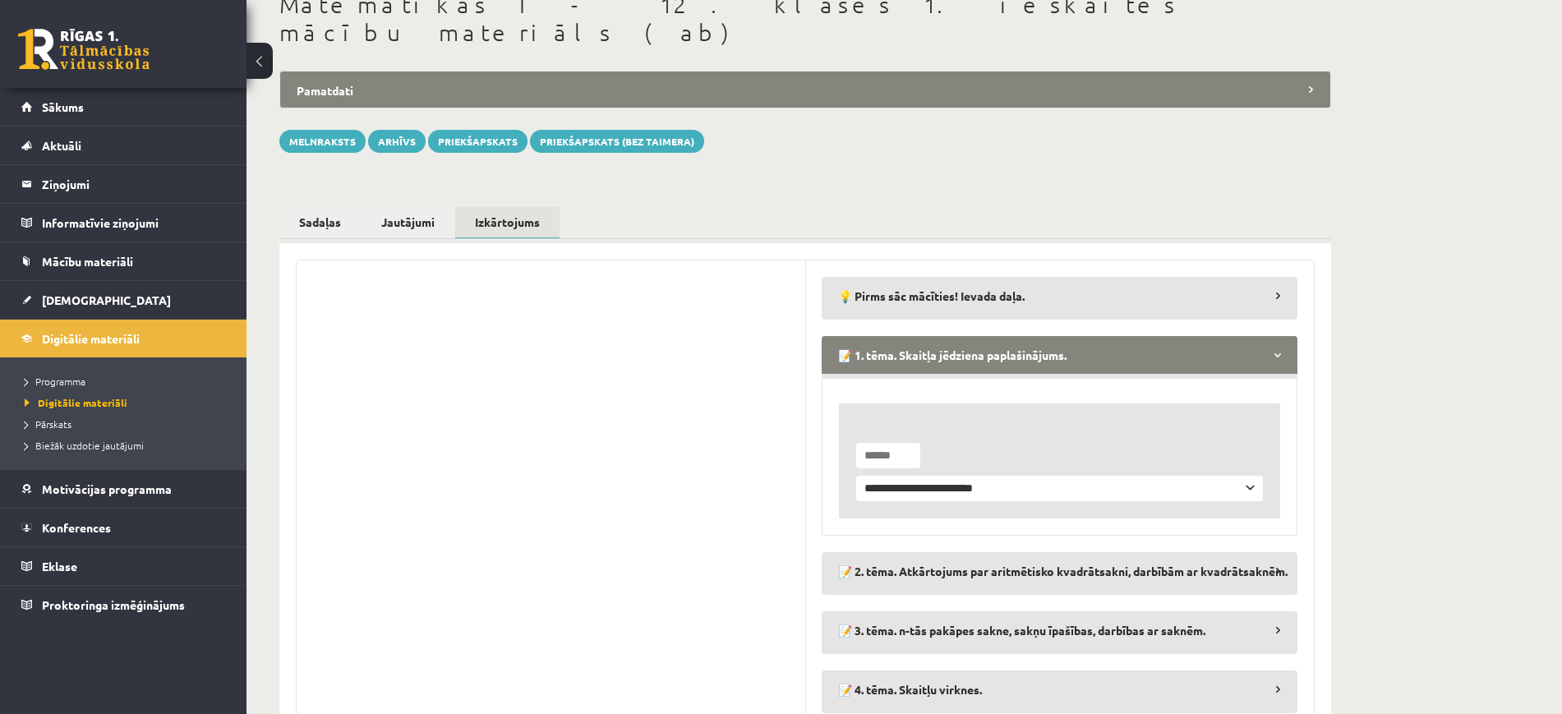
click at [967, 336] on legend "📝 1. tēma. Skaitļa jēdziena paplašinājums." at bounding box center [1060, 355] width 476 height 38
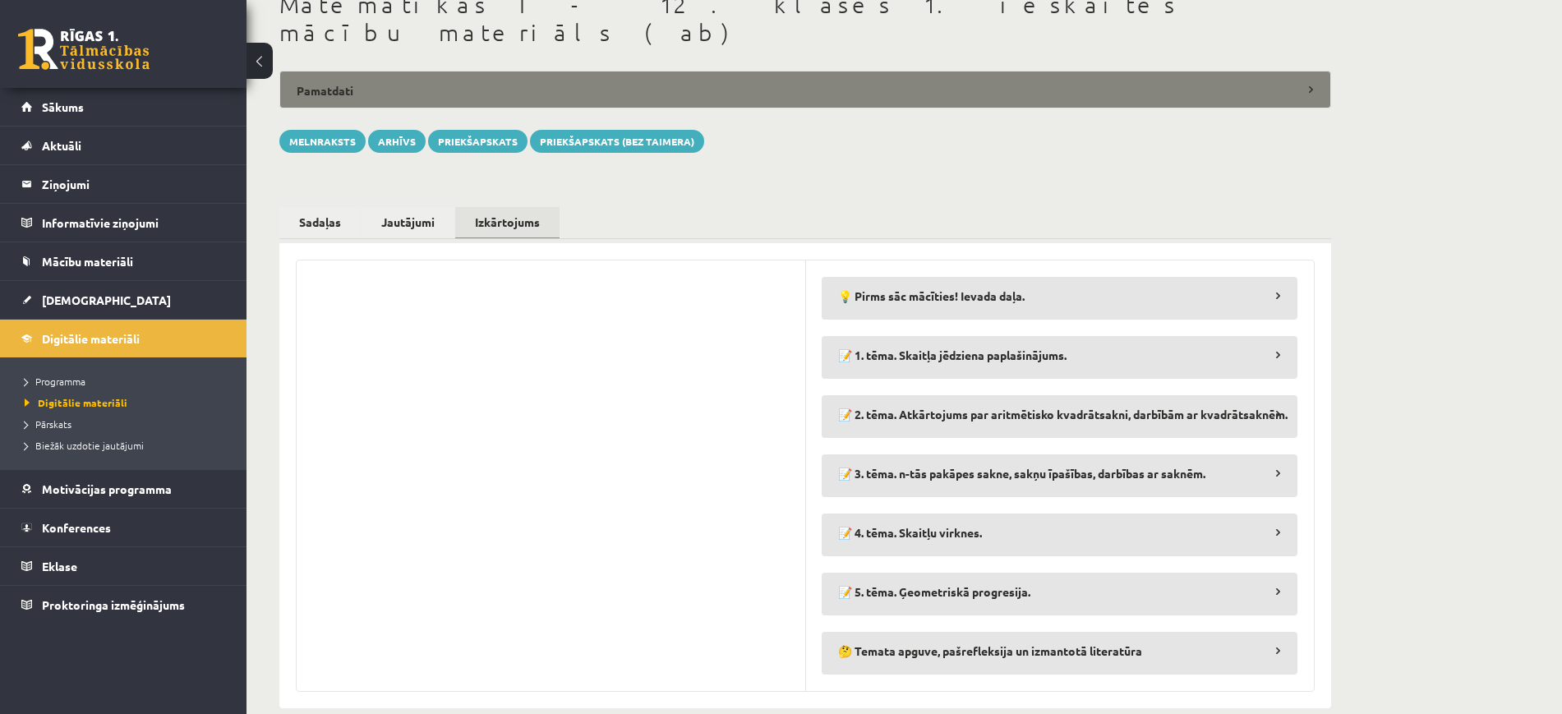
click at [337, 71] on legend "Pamatdati" at bounding box center [805, 90] width 1052 height 38
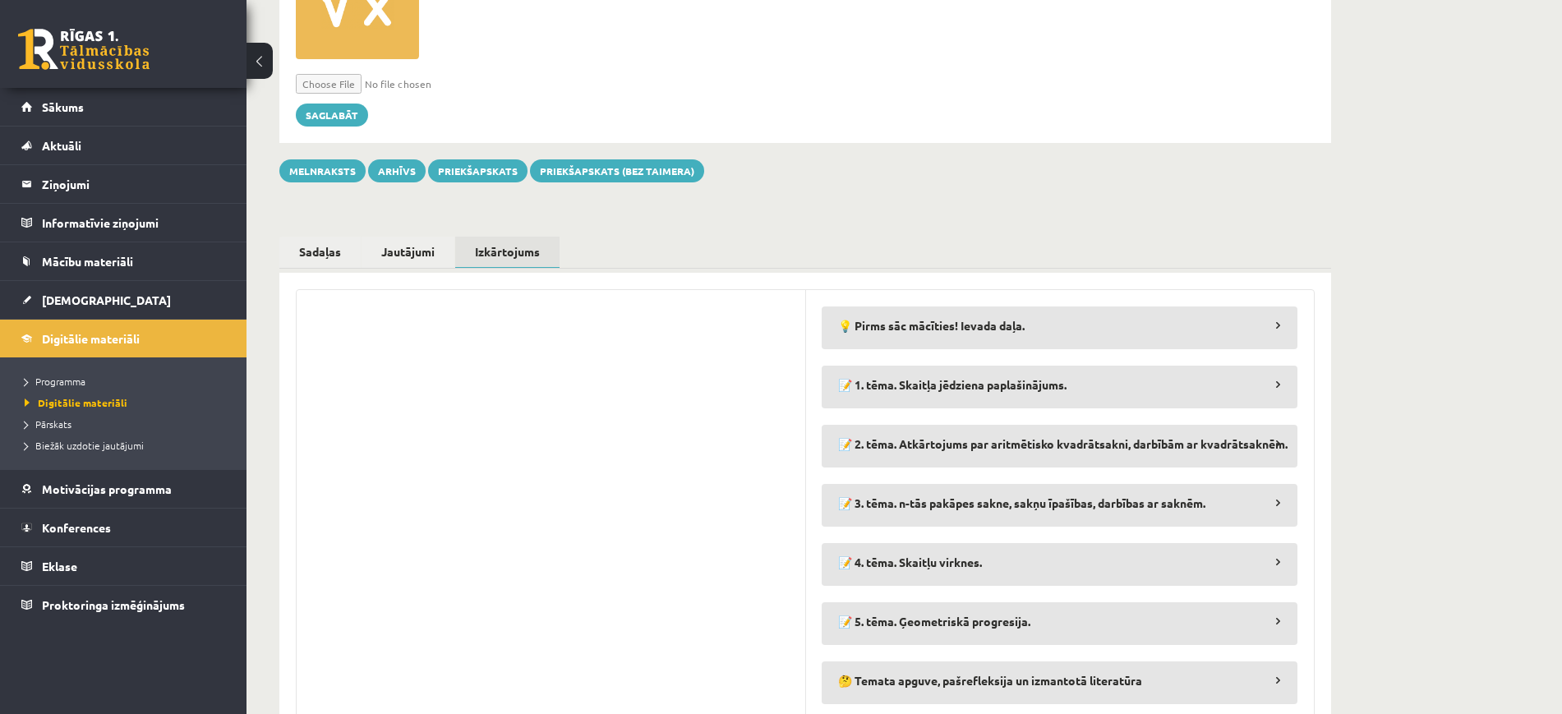
scroll to position [1319, 0]
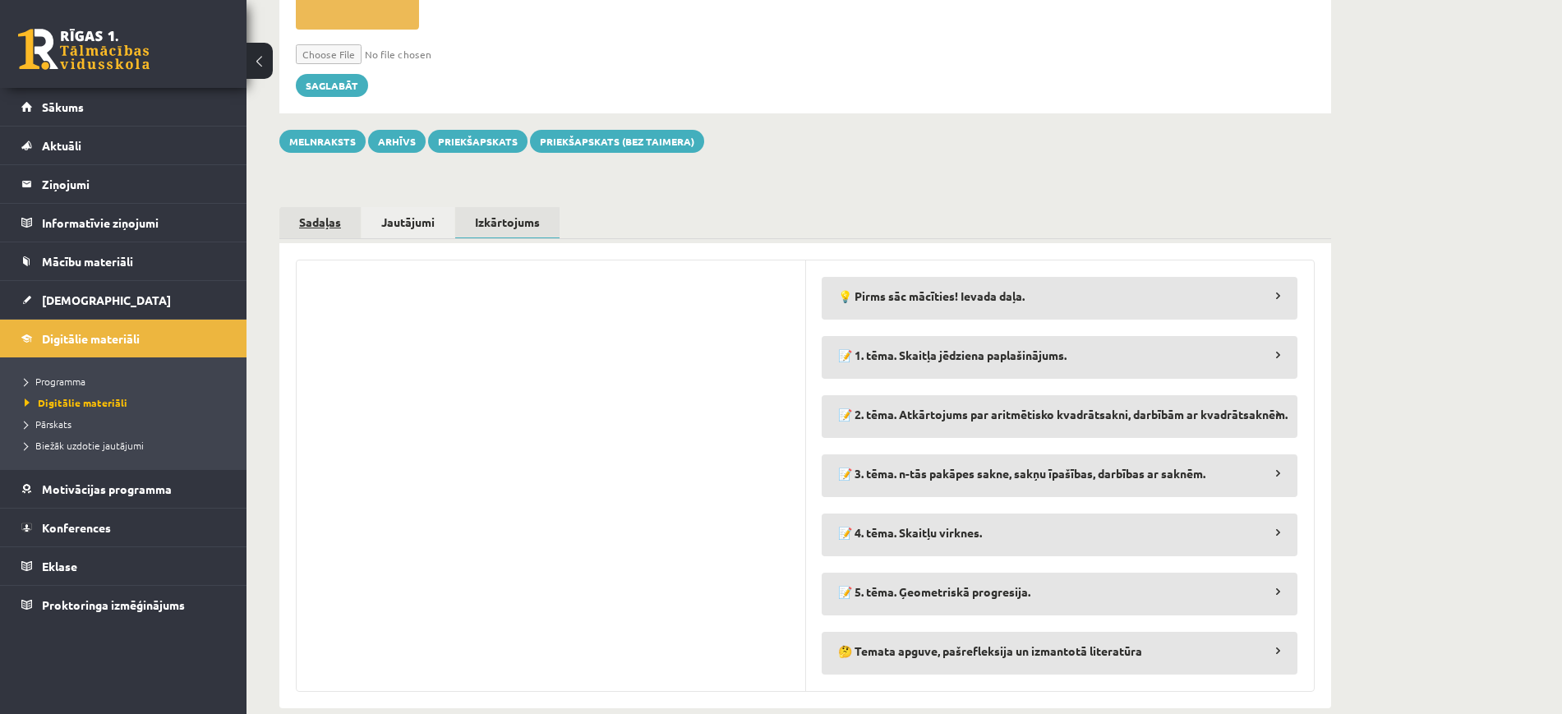
click at [333, 207] on link "Sadaļas" at bounding box center [319, 222] width 81 height 30
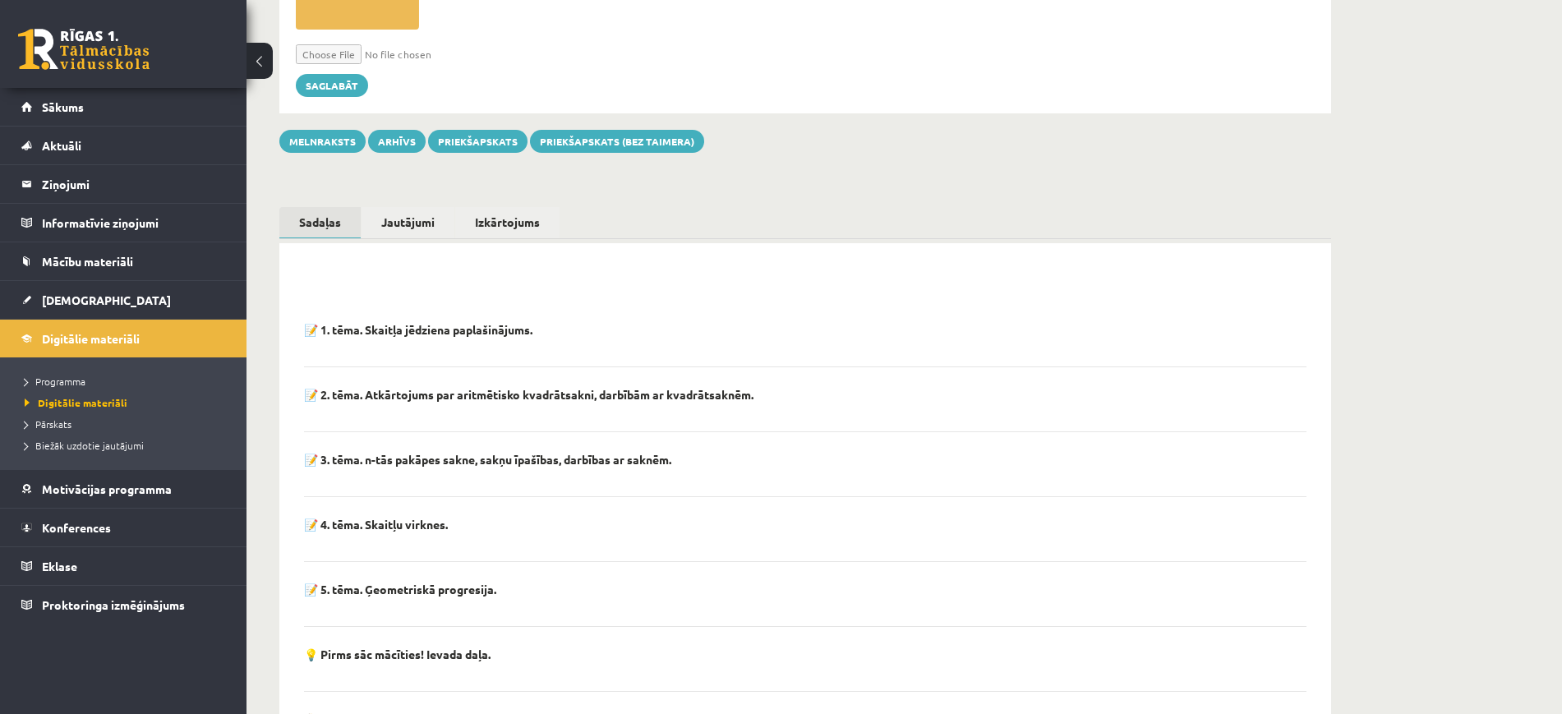
click at [362, 322] on div "📝 1. tēma. Skaitļa jēdziena paplašinājums." at bounding box center [805, 334] width 1003 height 25
click at [414, 322] on p "📝 1. tēma. Skaitļa jēdziena paplašinājums." at bounding box center [418, 329] width 228 height 15
